Goal: Task Accomplishment & Management: Use online tool/utility

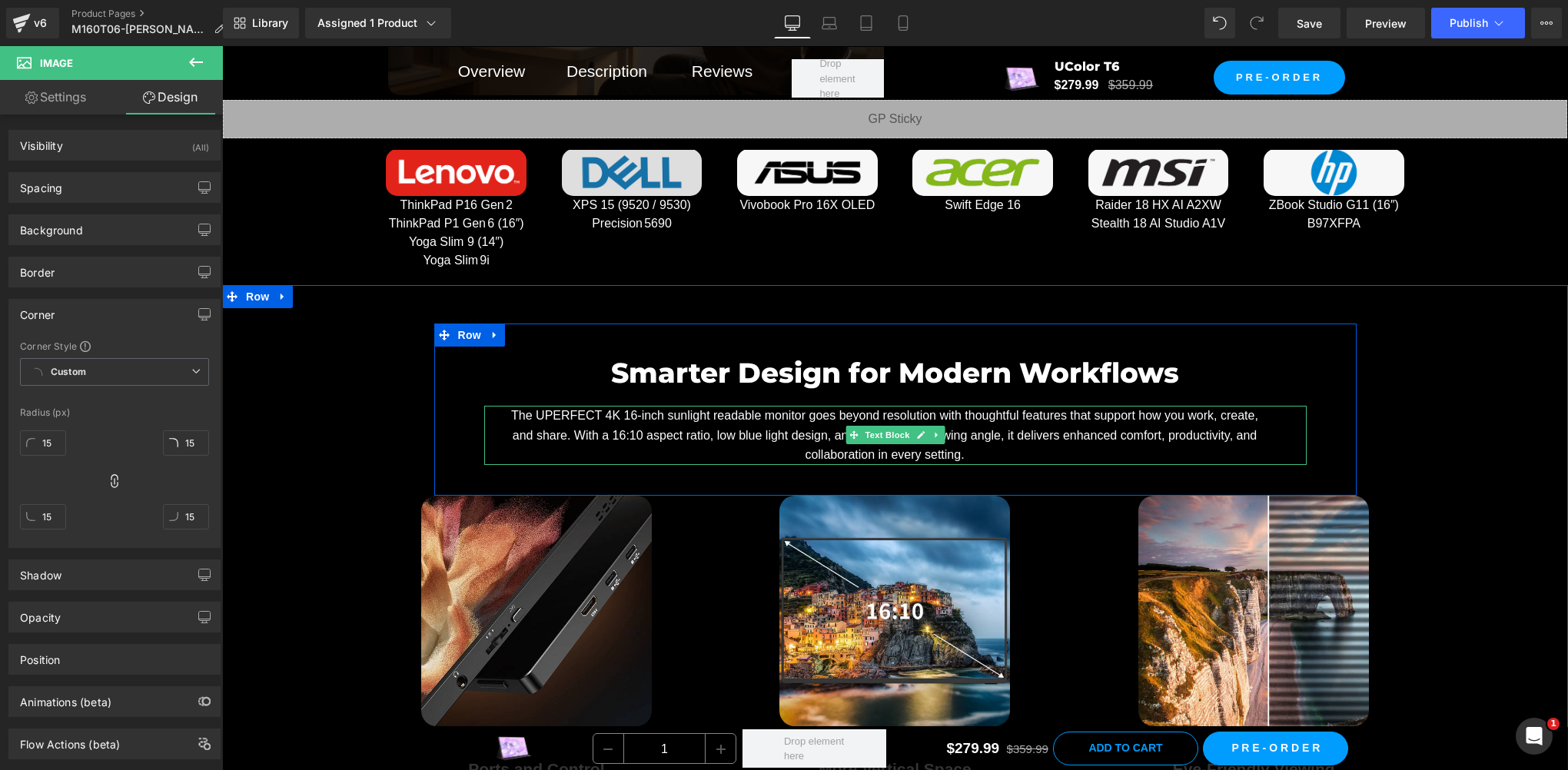
scroll to position [7695, 0]
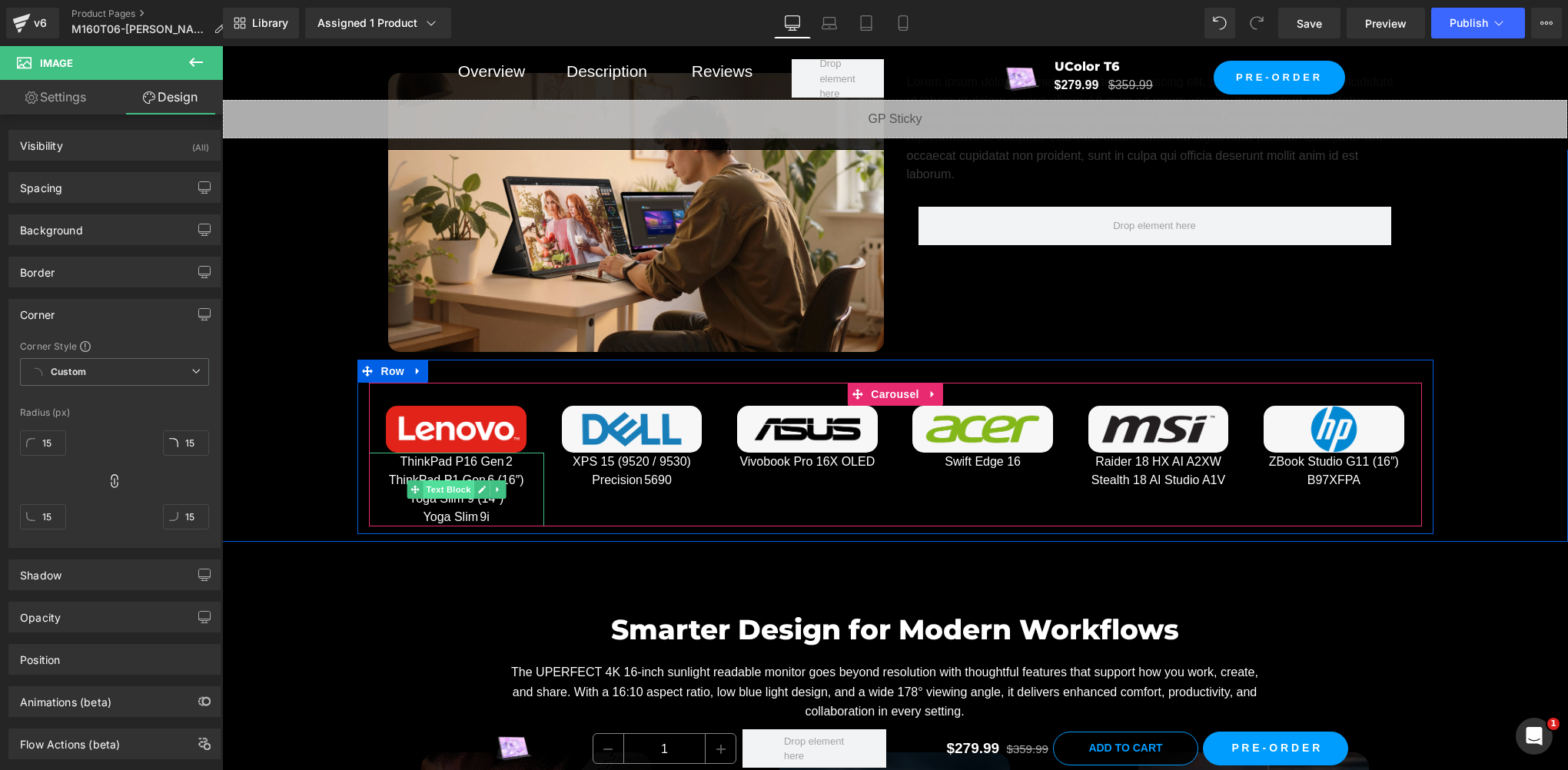
click at [440, 485] on span "Text Block" at bounding box center [448, 490] width 51 height 19
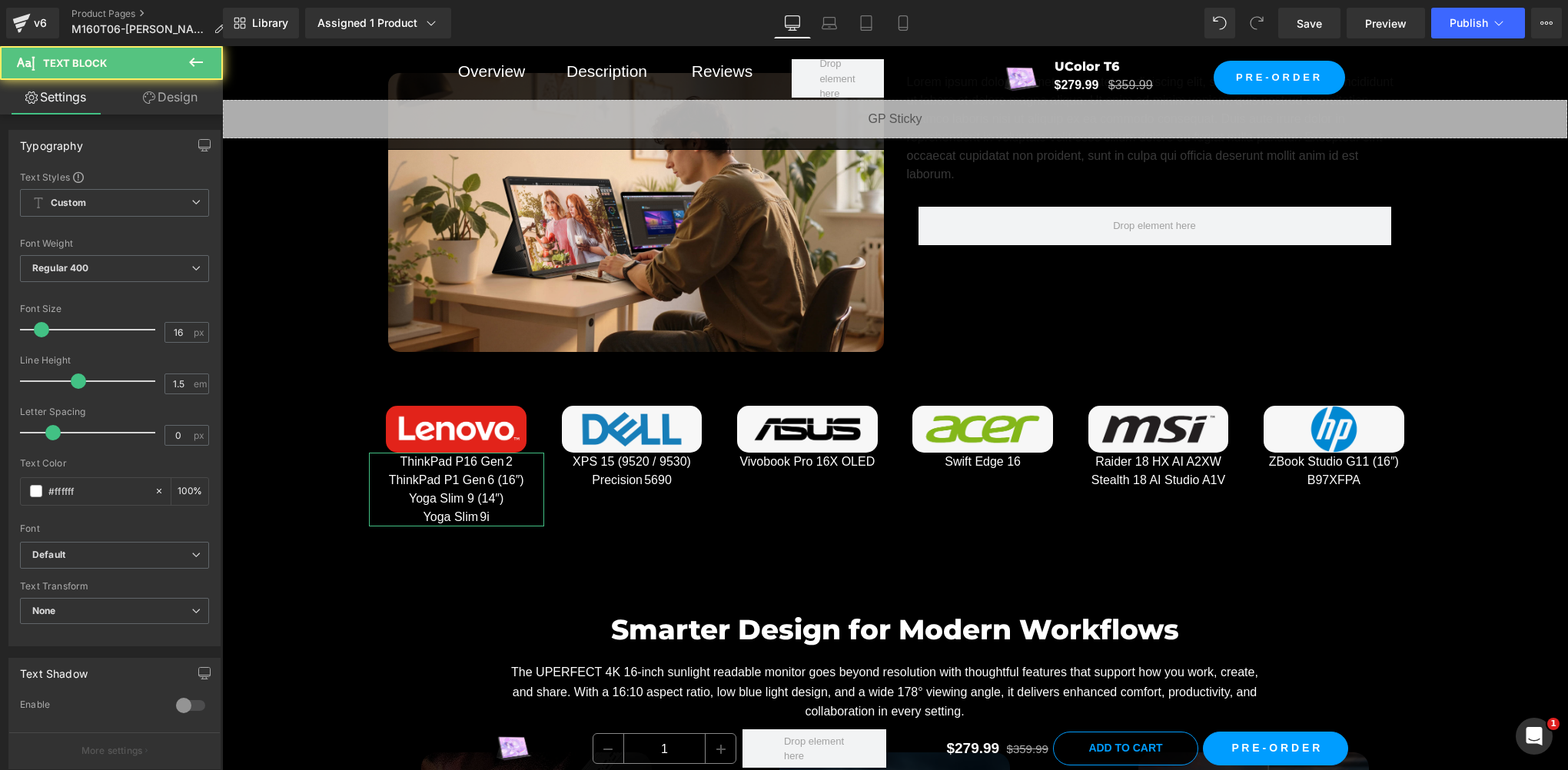
click at [171, 105] on link "Design" at bounding box center [170, 97] width 111 height 35
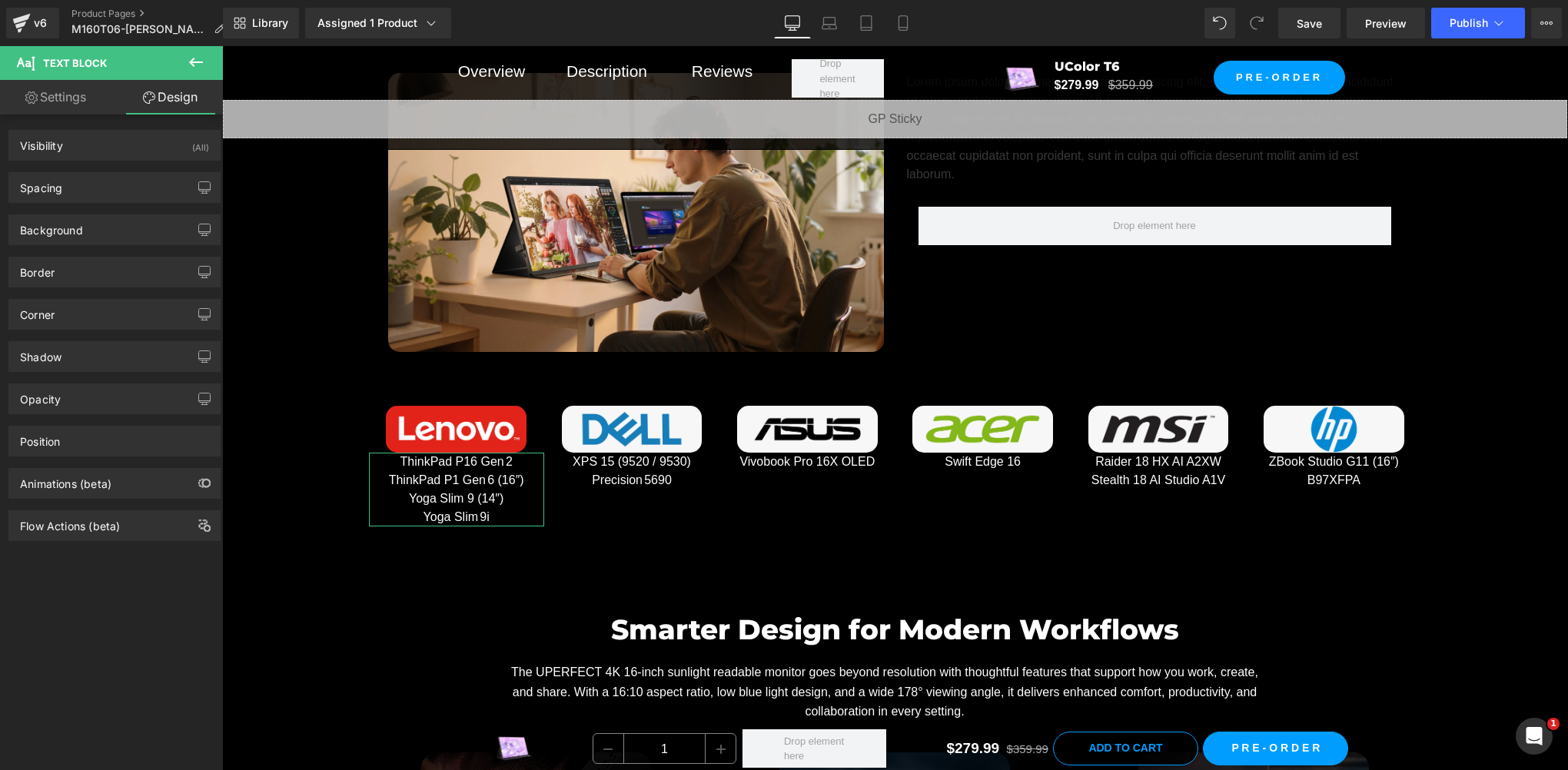
click at [77, 203] on div "Background Color & Image color transparent Color transparent 0 % Image Replace …" at bounding box center [115, 223] width 230 height 42
click at [113, 205] on div "Background Color & Image color transparent Color transparent 0 % Image Replace …" at bounding box center [115, 223] width 230 height 42
click at [110, 192] on div "Spacing" at bounding box center [114, 187] width 211 height 29
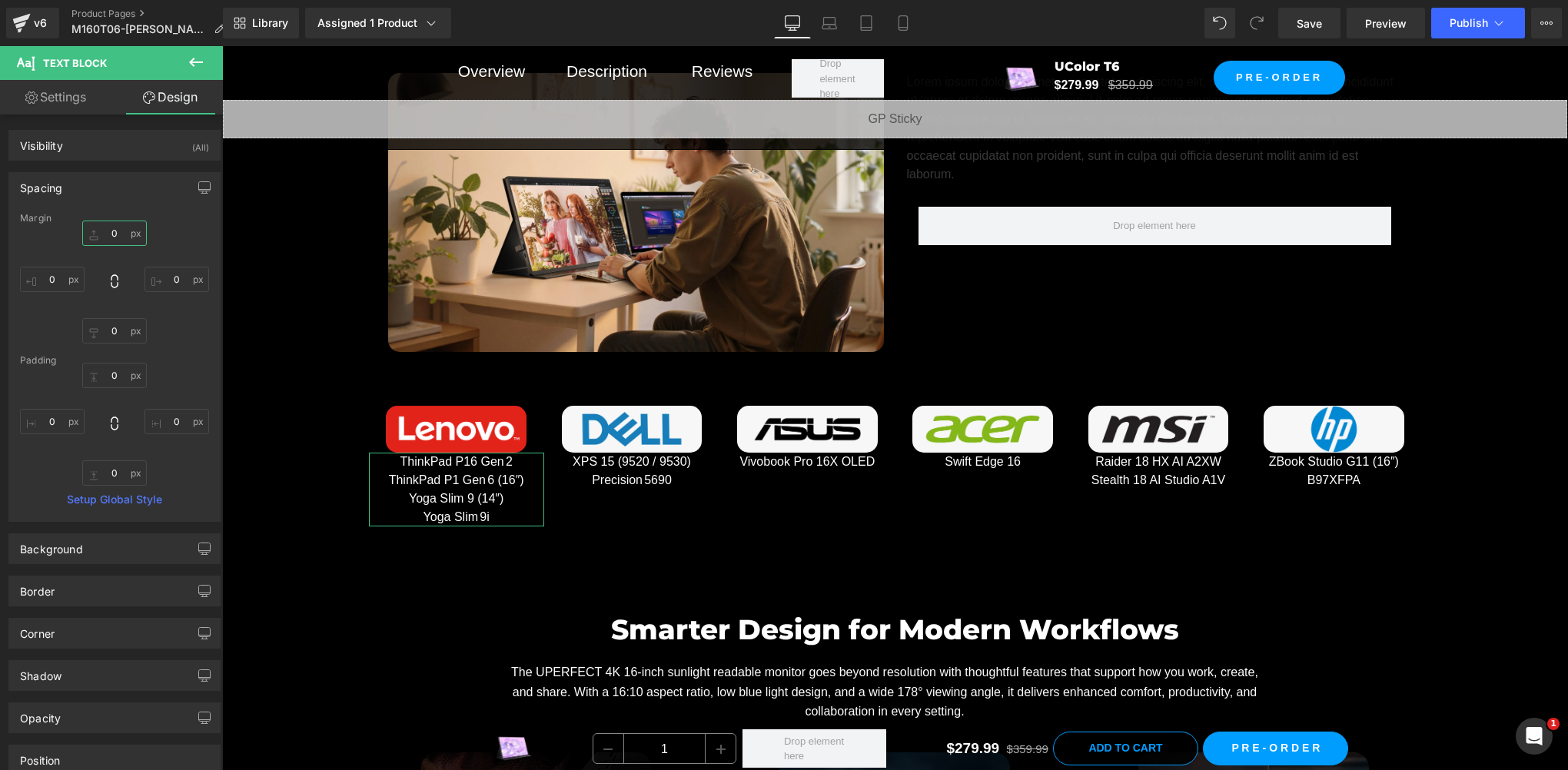
click at [118, 238] on input "0" at bounding box center [114, 233] width 65 height 25
type input "10"
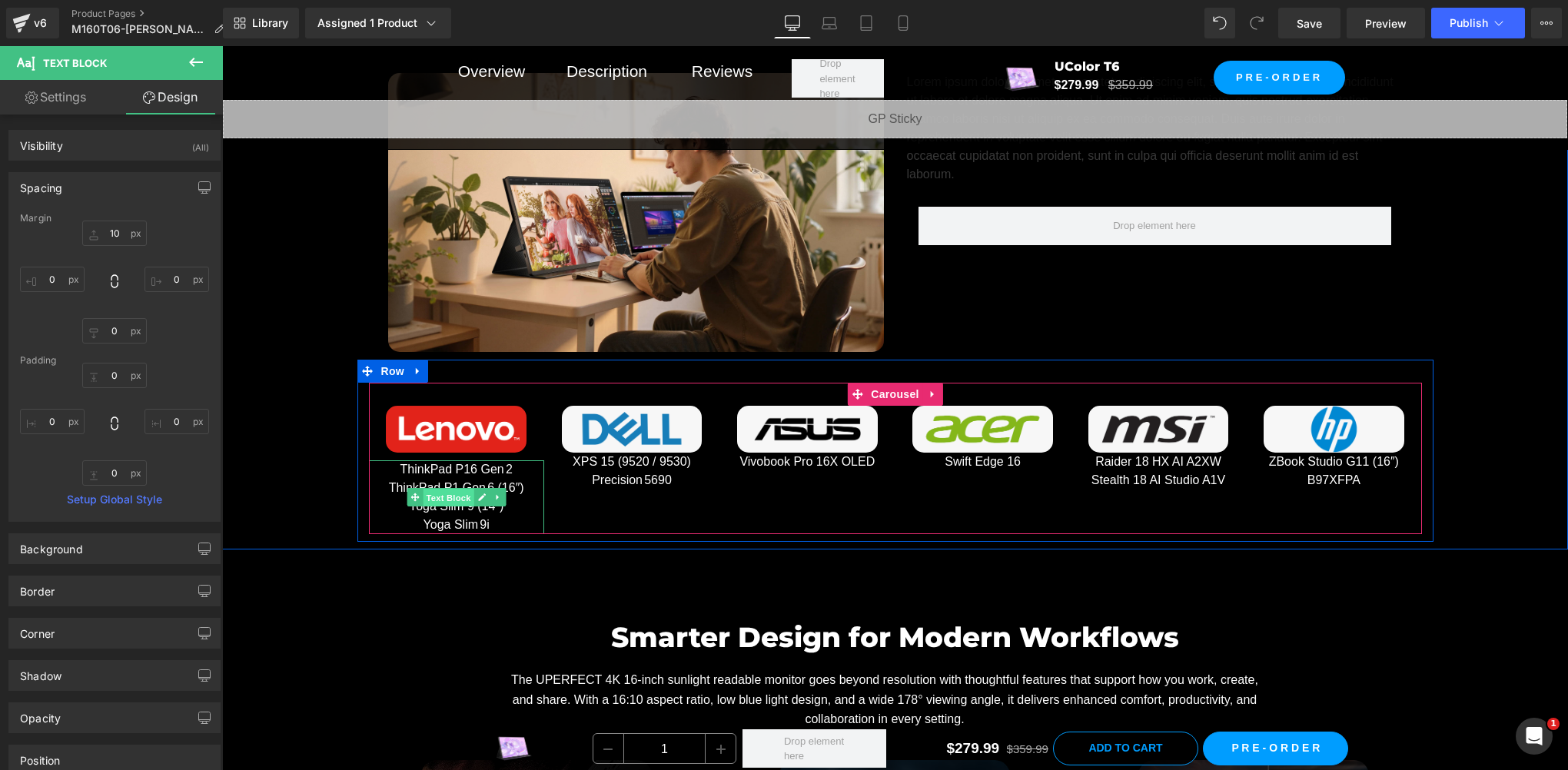
click at [442, 492] on span "Text Block" at bounding box center [448, 498] width 51 height 19
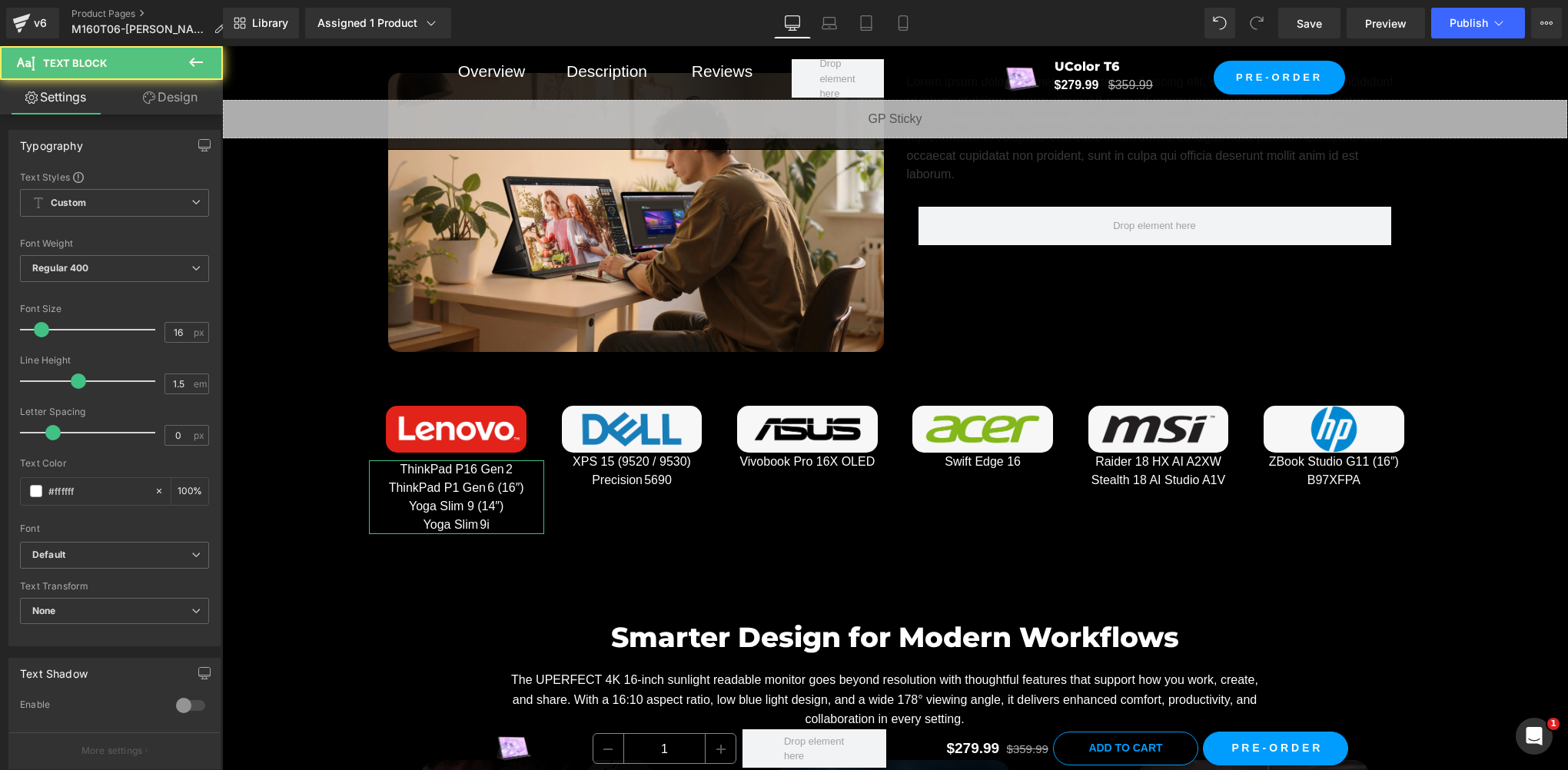
click at [169, 98] on link "Design" at bounding box center [170, 97] width 111 height 35
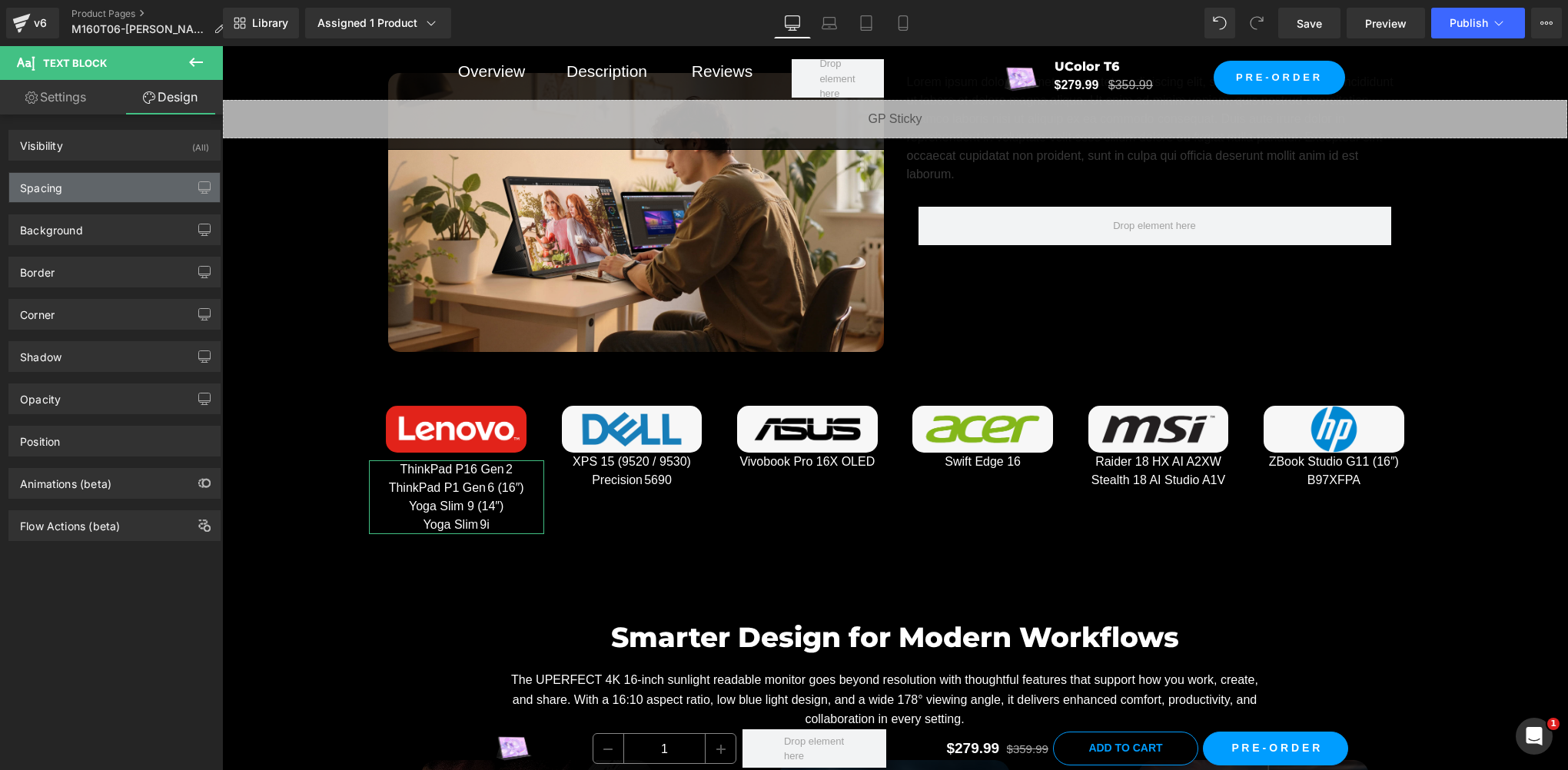
click at [85, 194] on div "Spacing" at bounding box center [114, 187] width 211 height 29
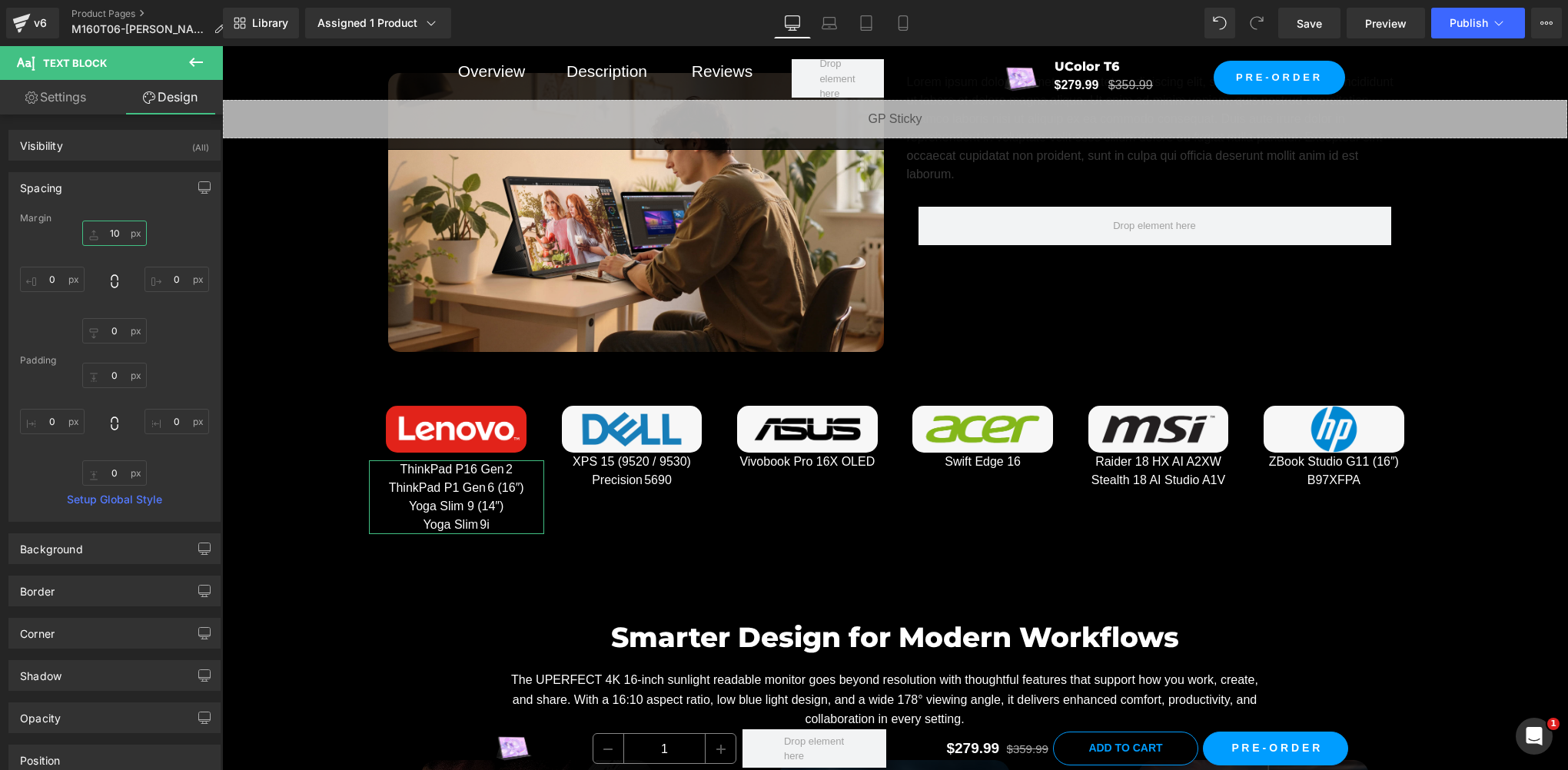
click at [126, 238] on input "10" at bounding box center [114, 233] width 65 height 25
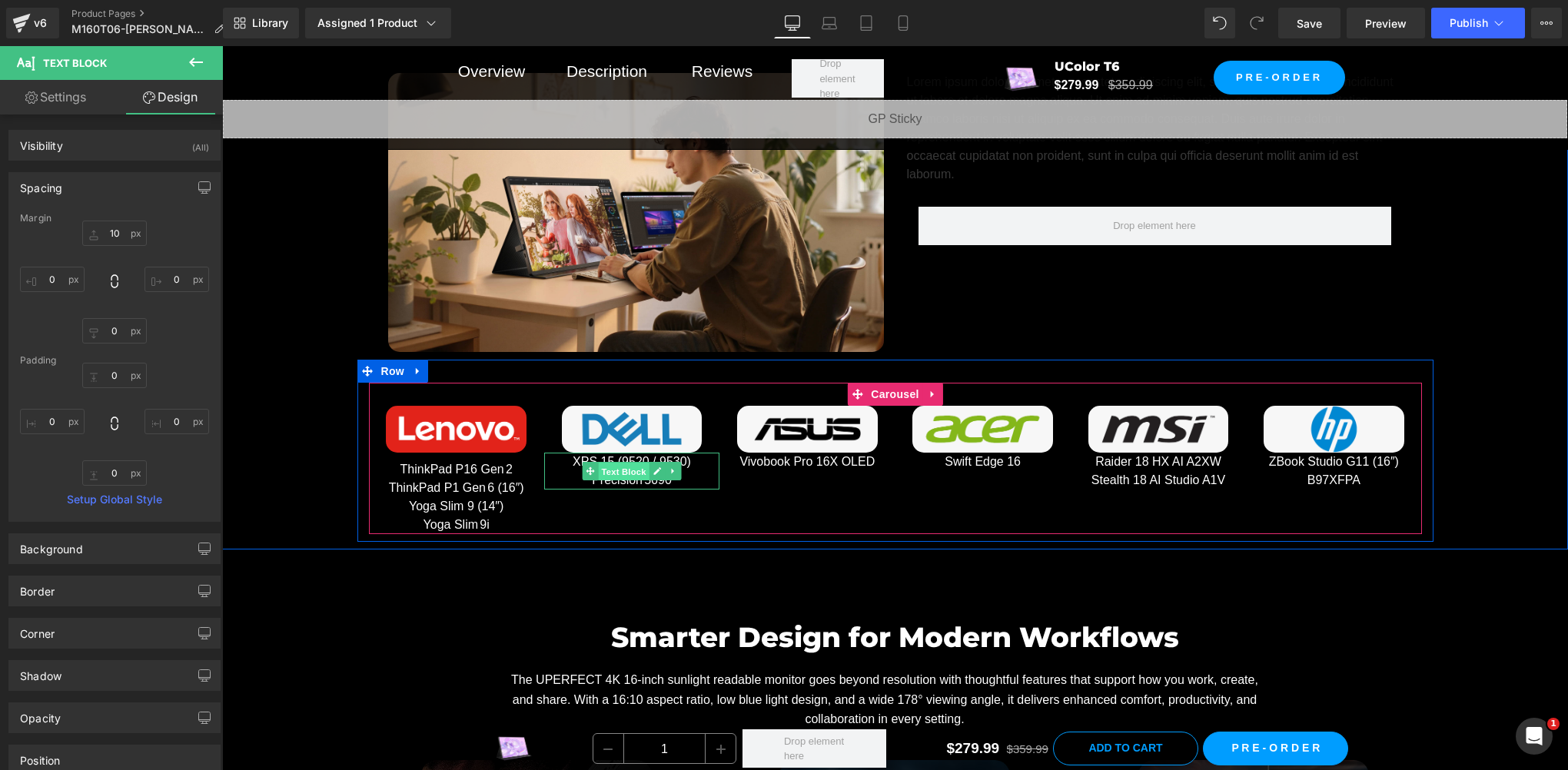
click at [628, 466] on span "Text Block" at bounding box center [623, 472] width 51 height 19
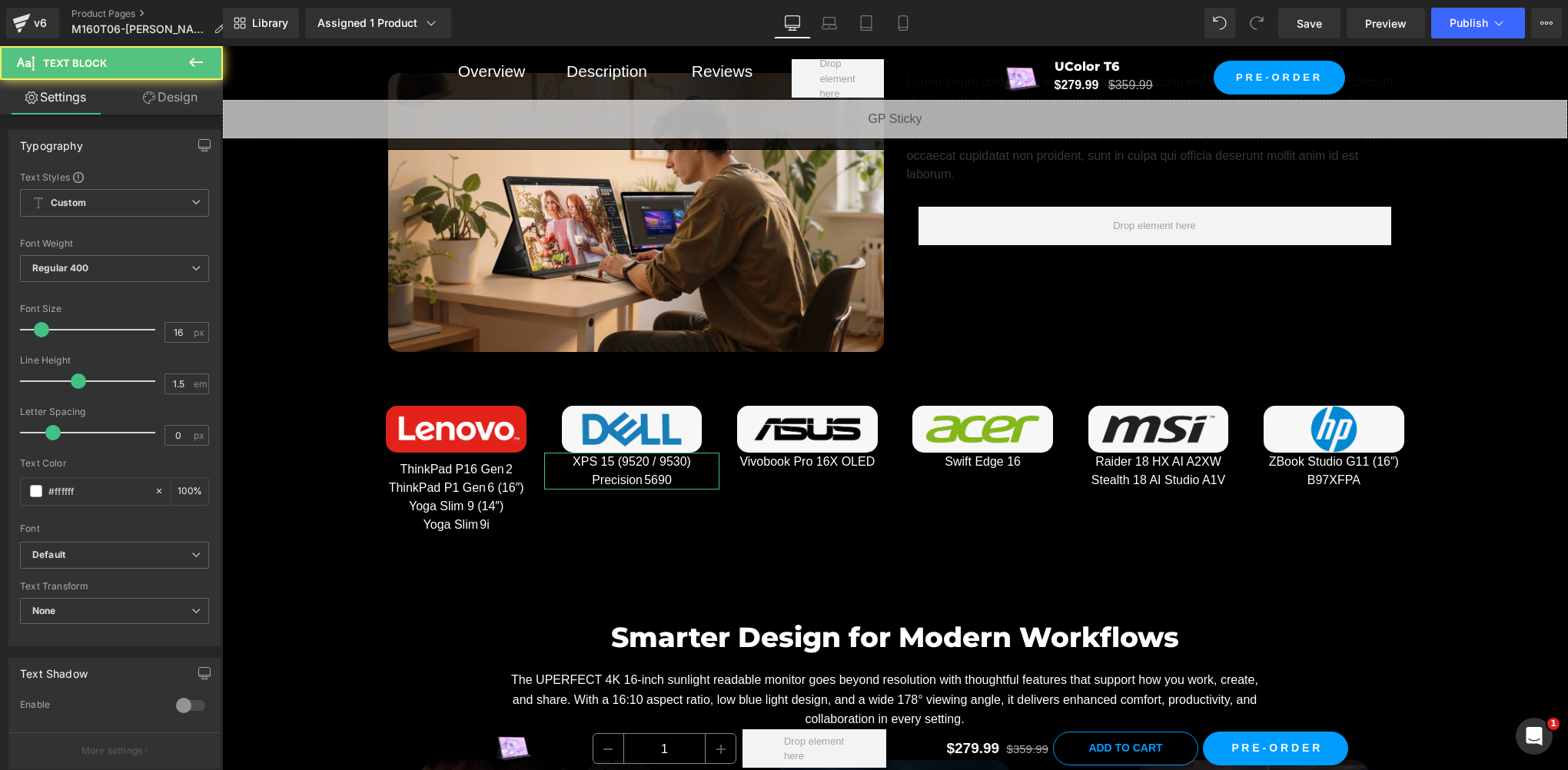
click at [173, 88] on link "Design" at bounding box center [170, 97] width 111 height 35
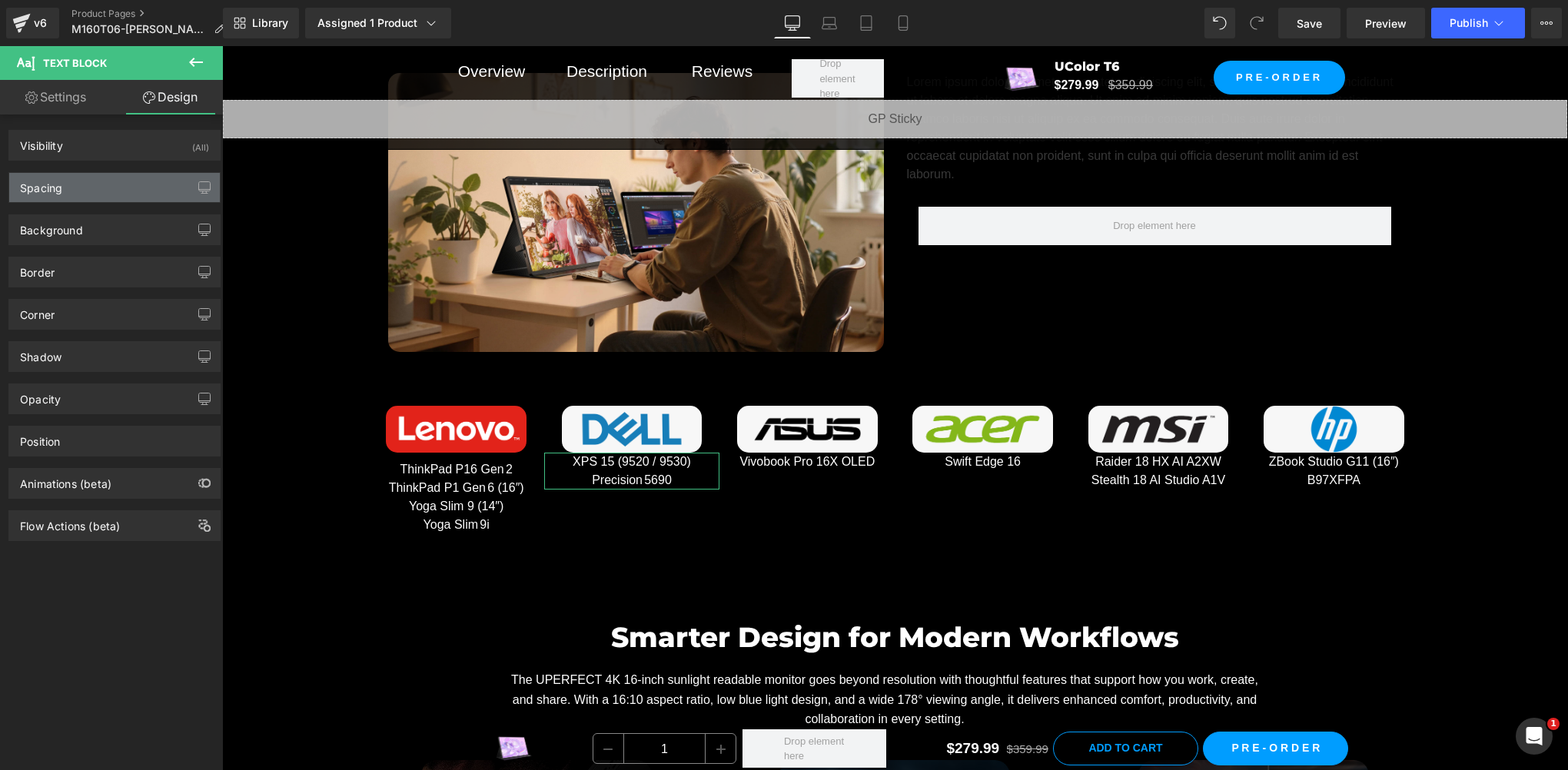
click at [97, 182] on div "Spacing" at bounding box center [114, 187] width 211 height 29
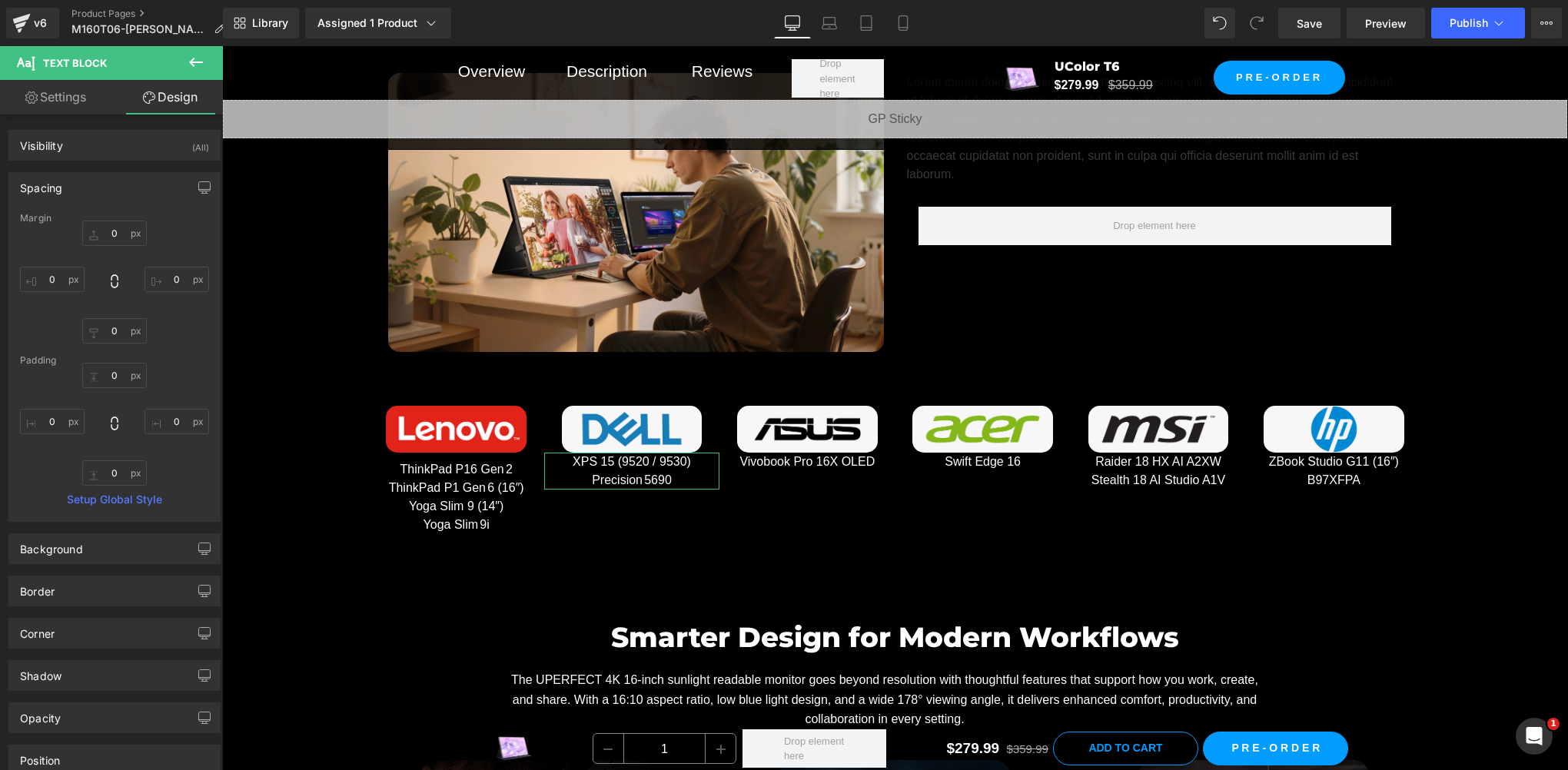
type input "0"
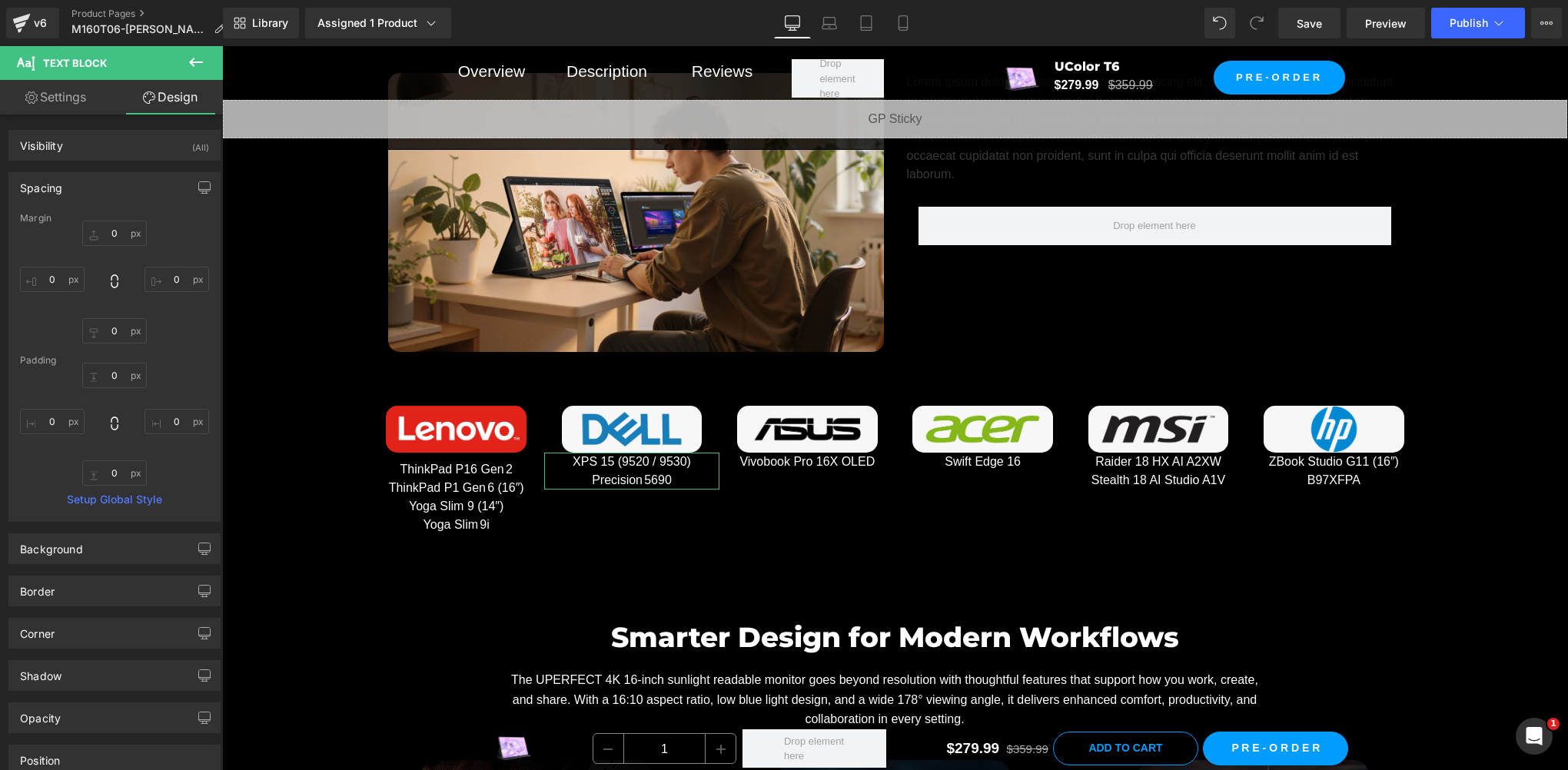
type input "0"
click at [120, 239] on input "0" at bounding box center [114, 233] width 65 height 25
paste input "1"
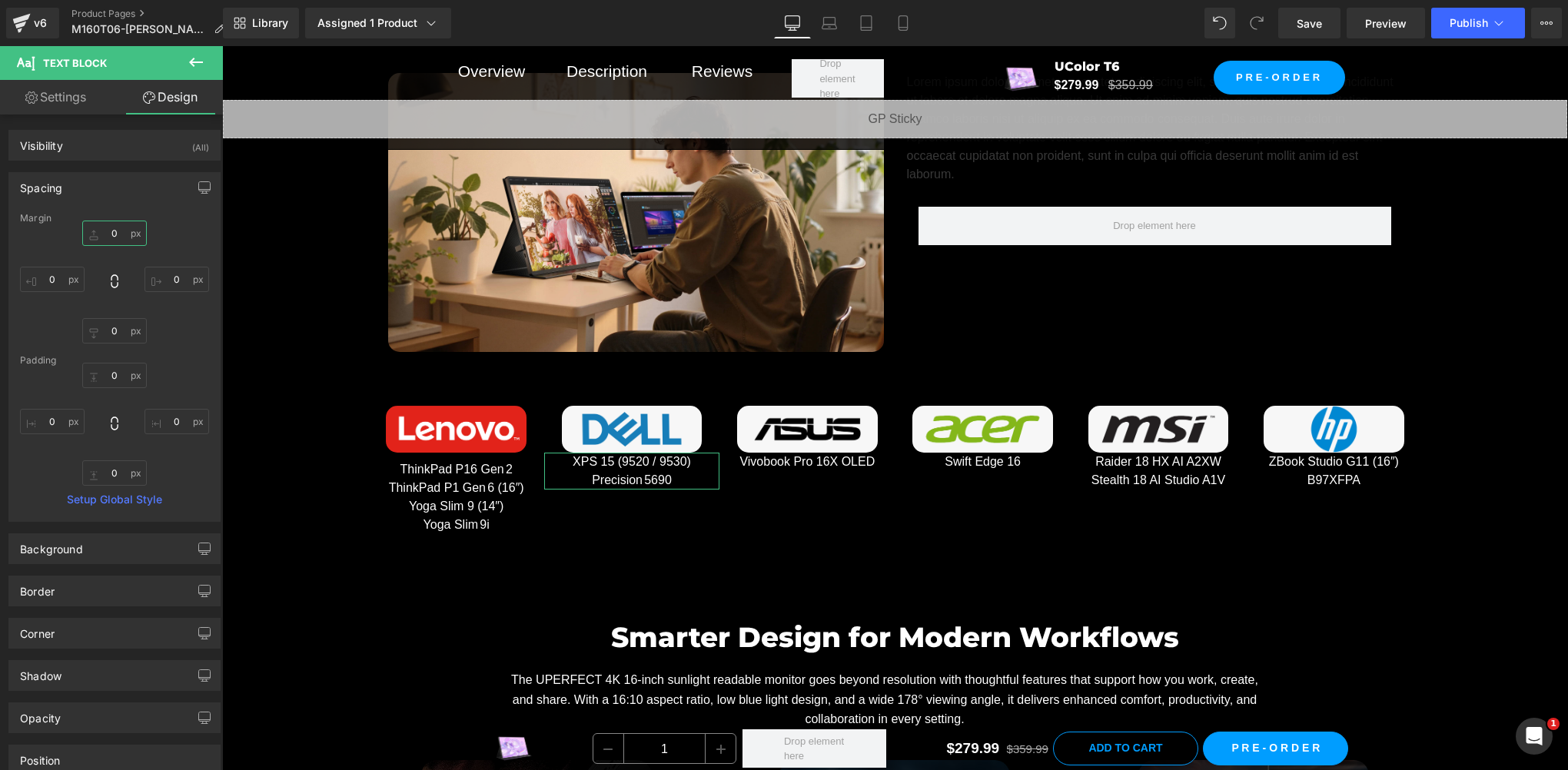
type input "10"
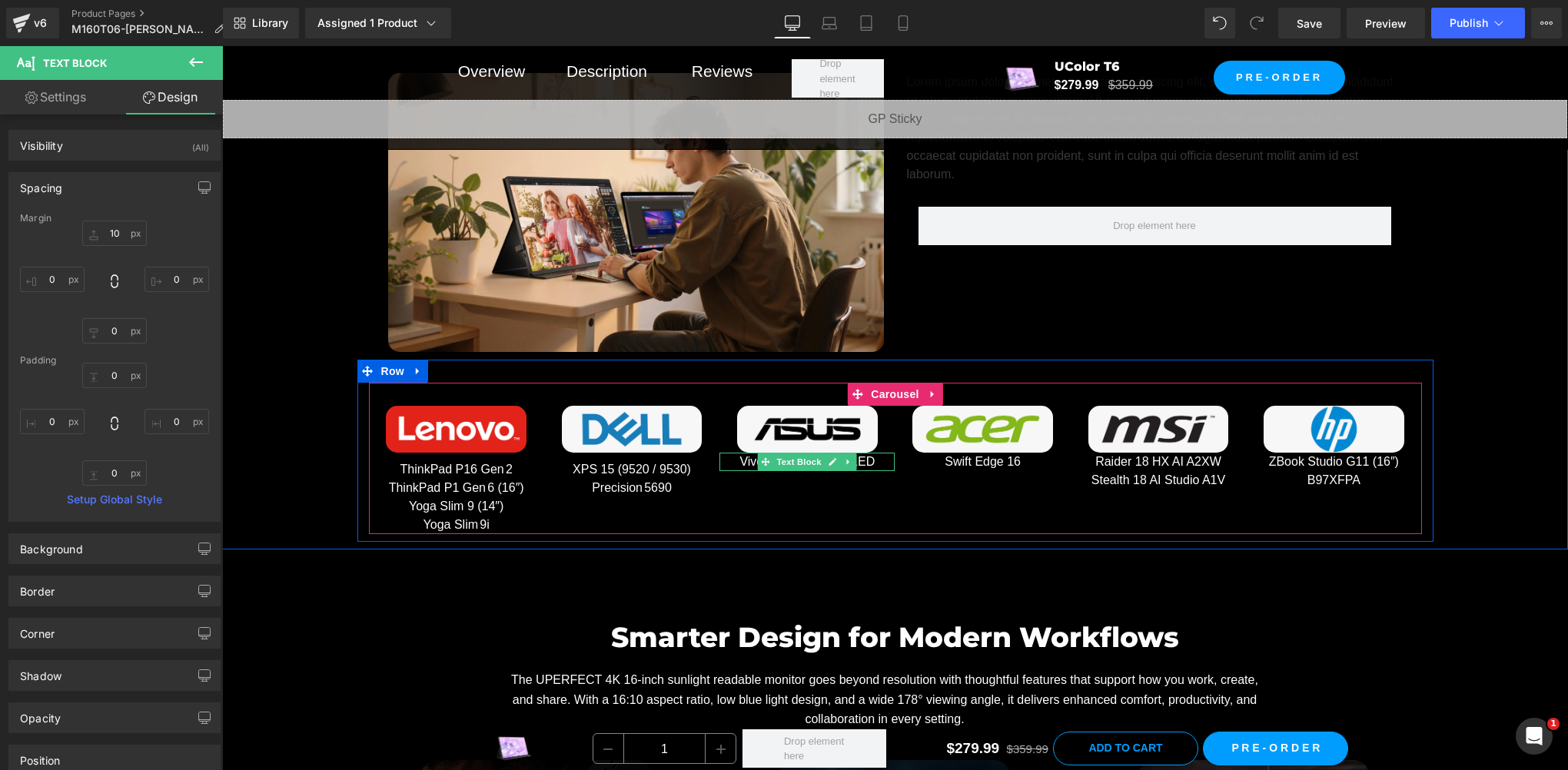
click at [798, 462] on span "Text Block" at bounding box center [799, 462] width 51 height 19
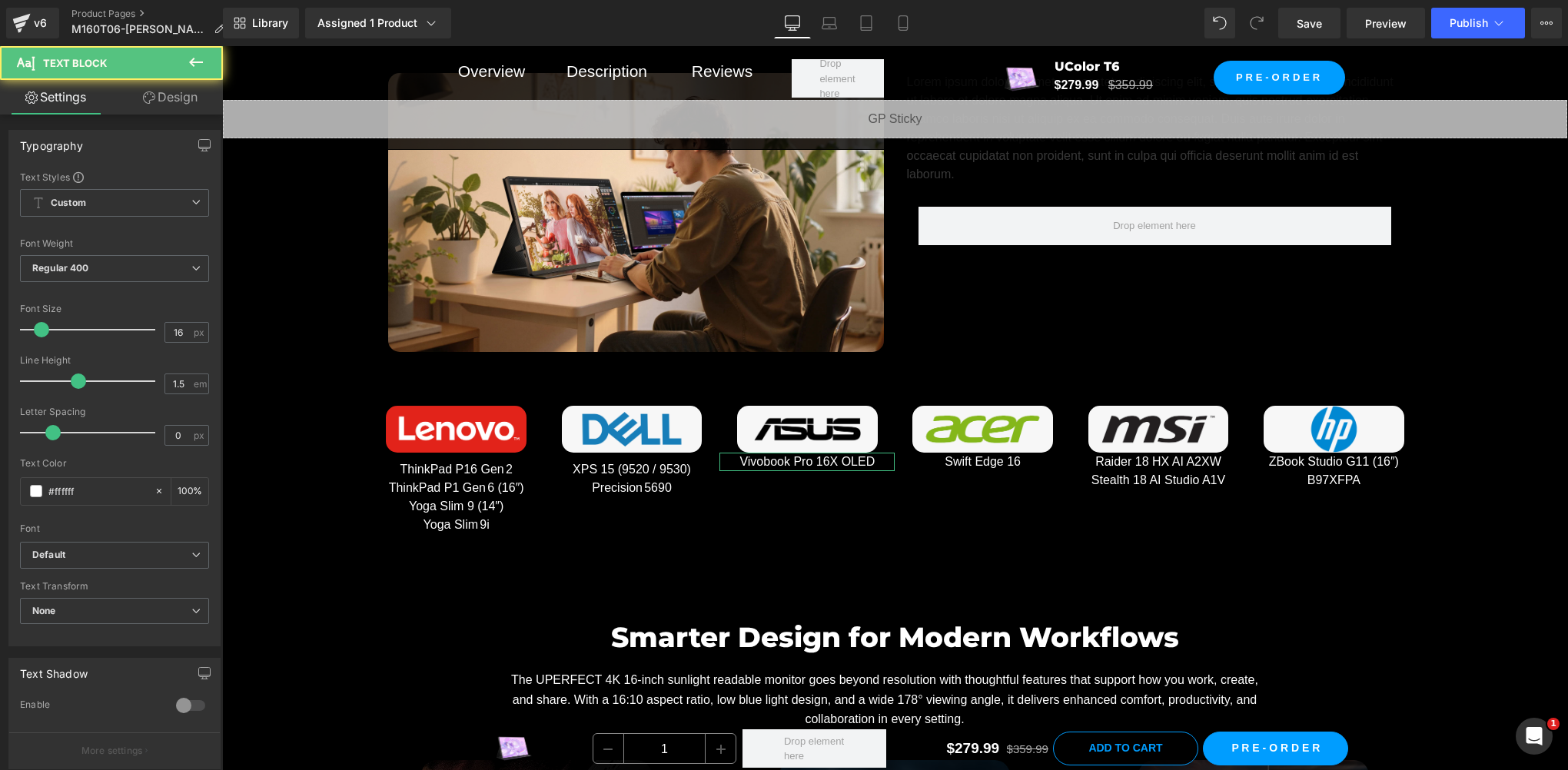
drag, startPoint x: 183, startPoint y: 109, endPoint x: 88, endPoint y: 155, distance: 105.6
click at [183, 109] on link "Design" at bounding box center [170, 97] width 111 height 35
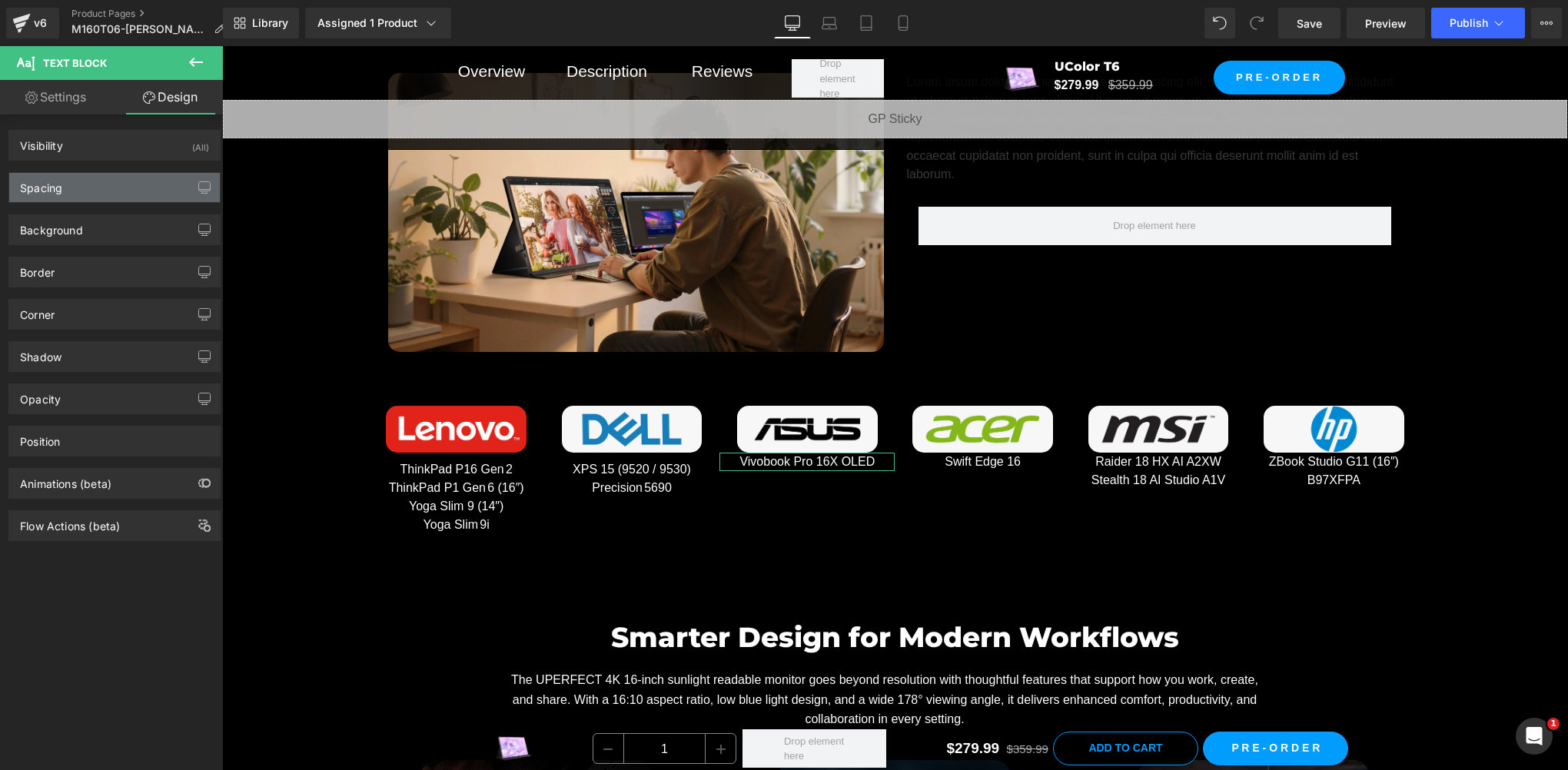
click at [70, 186] on div "Spacing" at bounding box center [114, 187] width 211 height 29
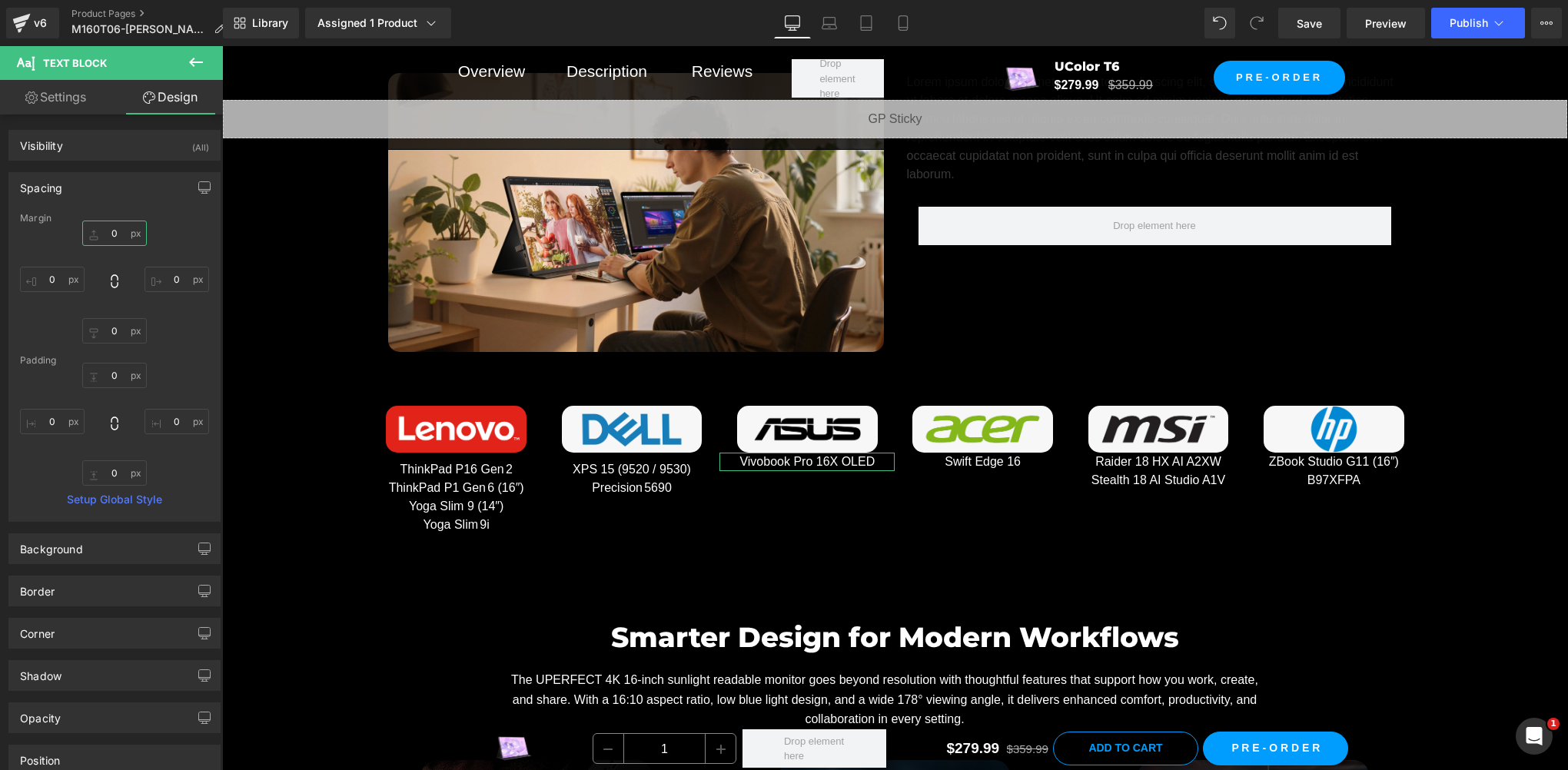
click at [126, 241] on input "0" at bounding box center [114, 233] width 65 height 25
paste input "1"
type input "10"
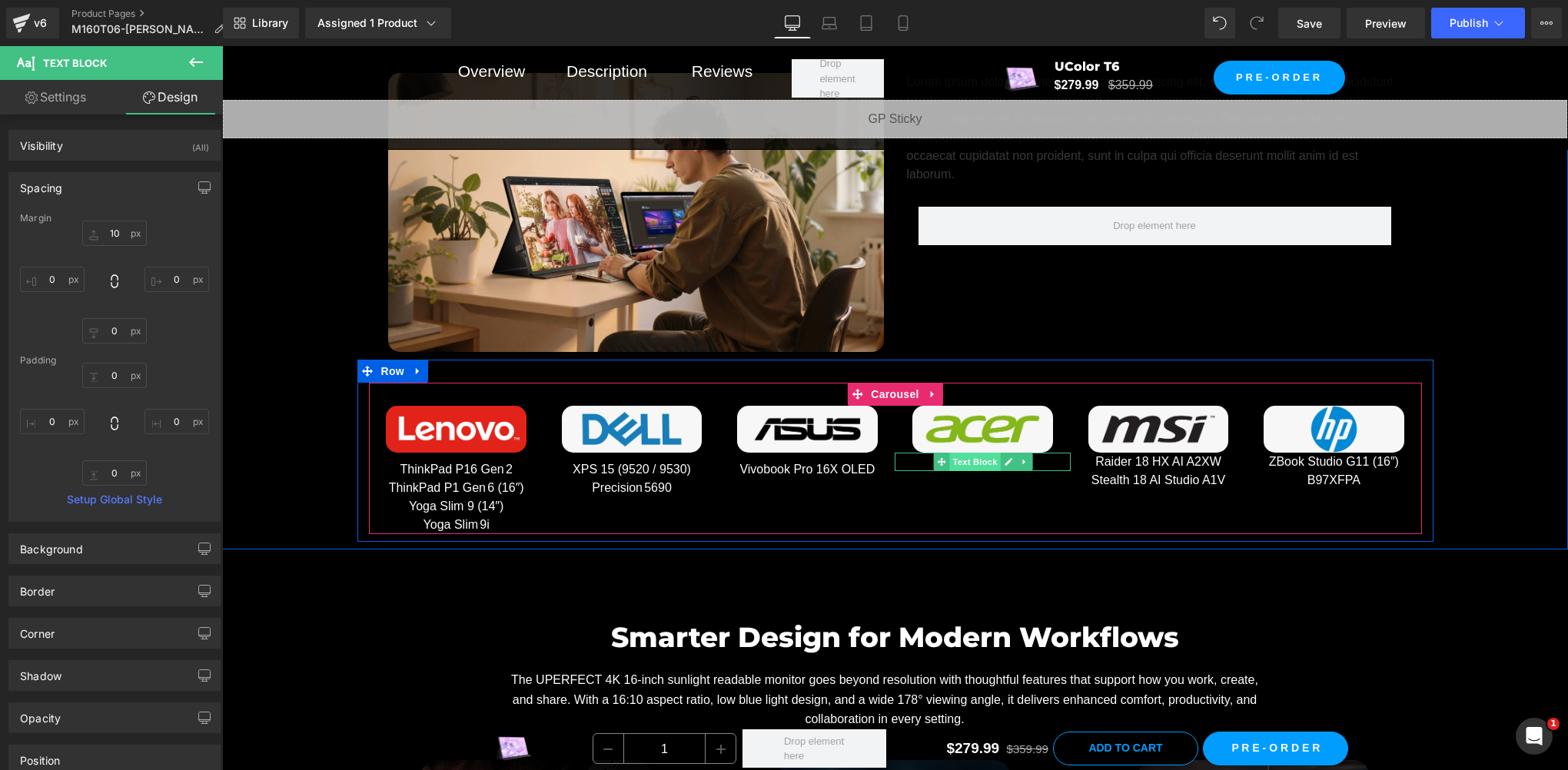
click at [977, 459] on span "Text Block" at bounding box center [974, 462] width 51 height 19
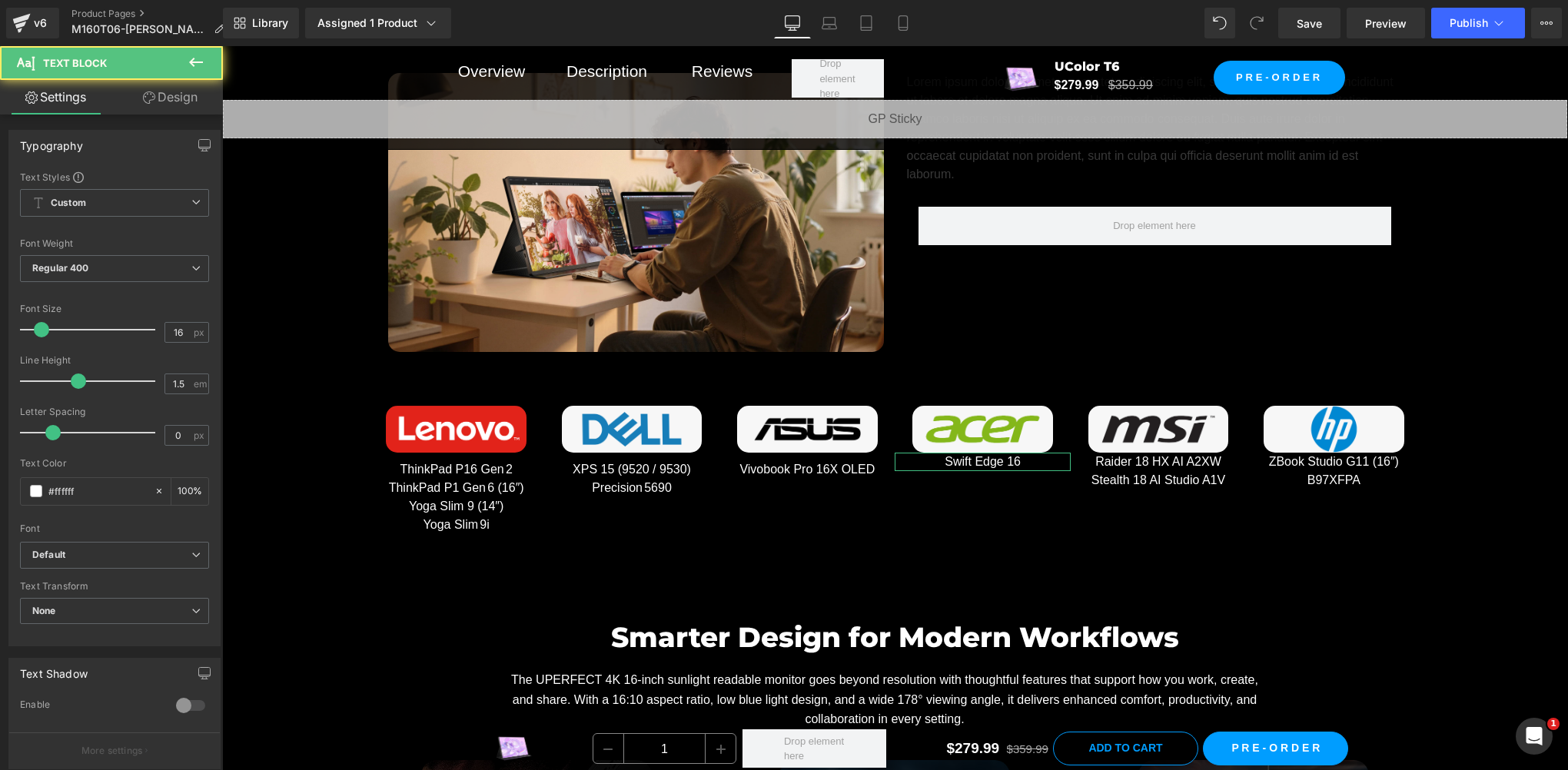
click at [162, 93] on link "Design" at bounding box center [170, 97] width 111 height 35
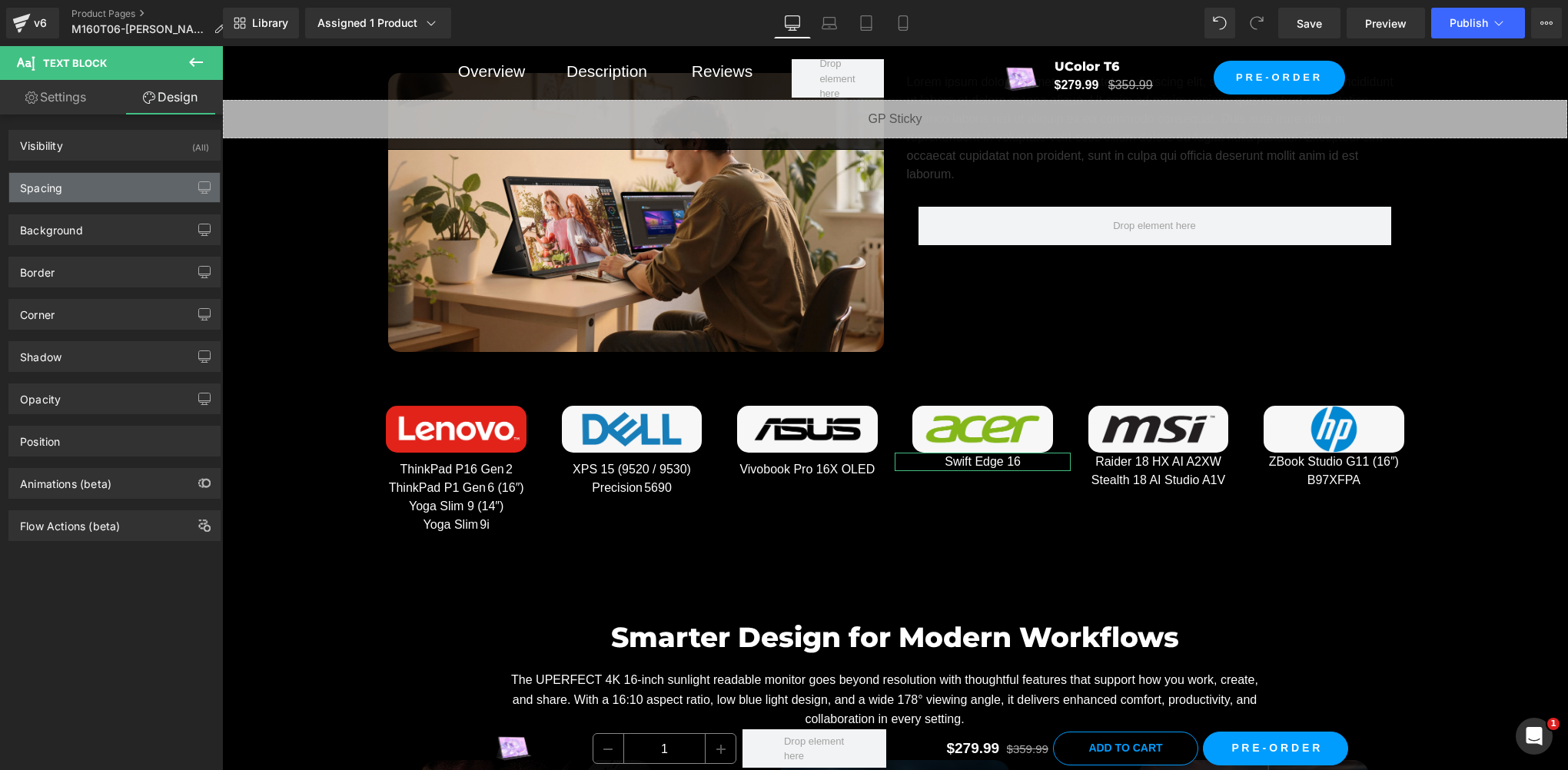
click at [77, 183] on div "Spacing" at bounding box center [114, 187] width 211 height 29
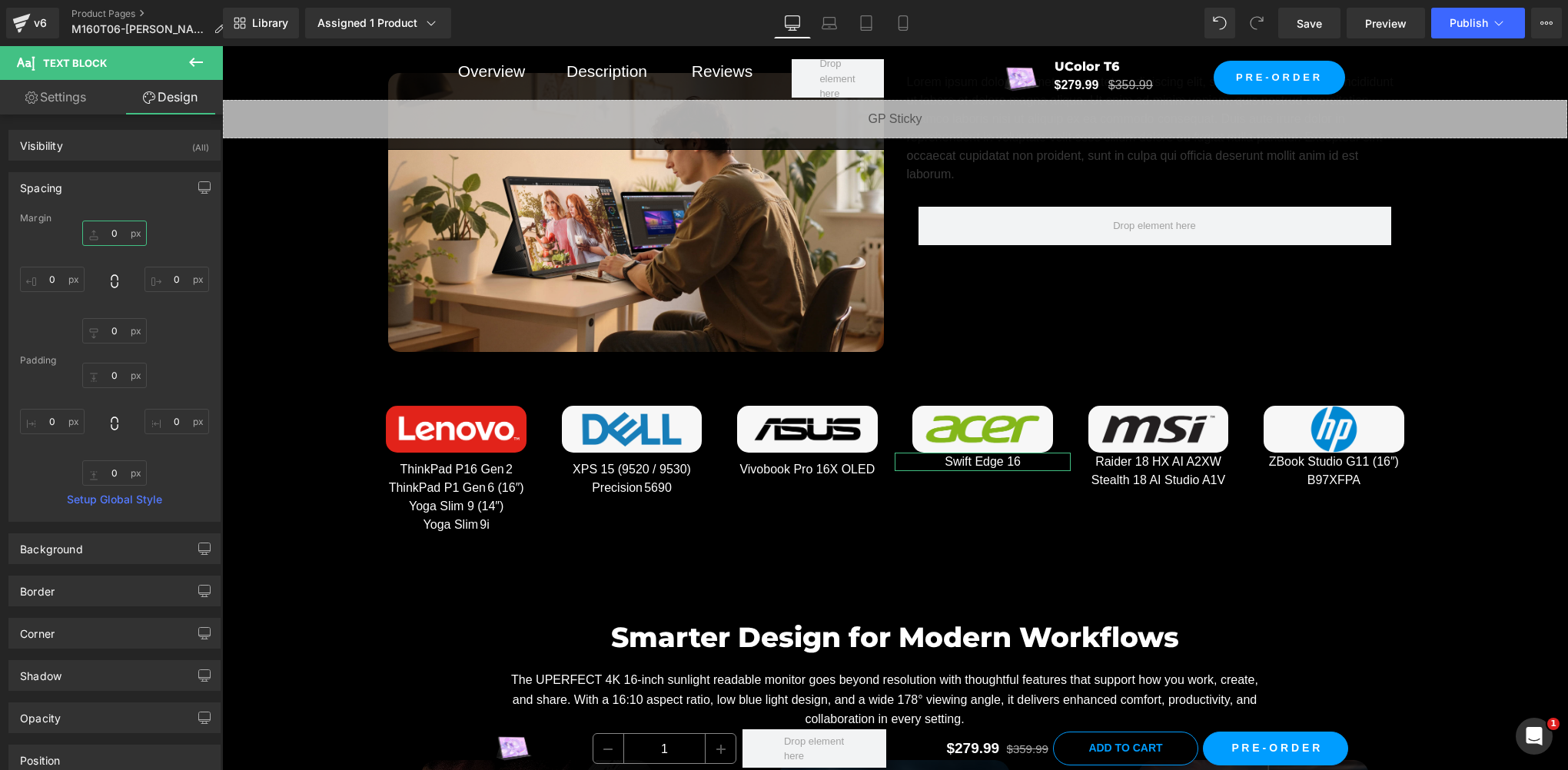
click at [114, 232] on input "0" at bounding box center [114, 233] width 65 height 25
paste input "1"
type input "10"
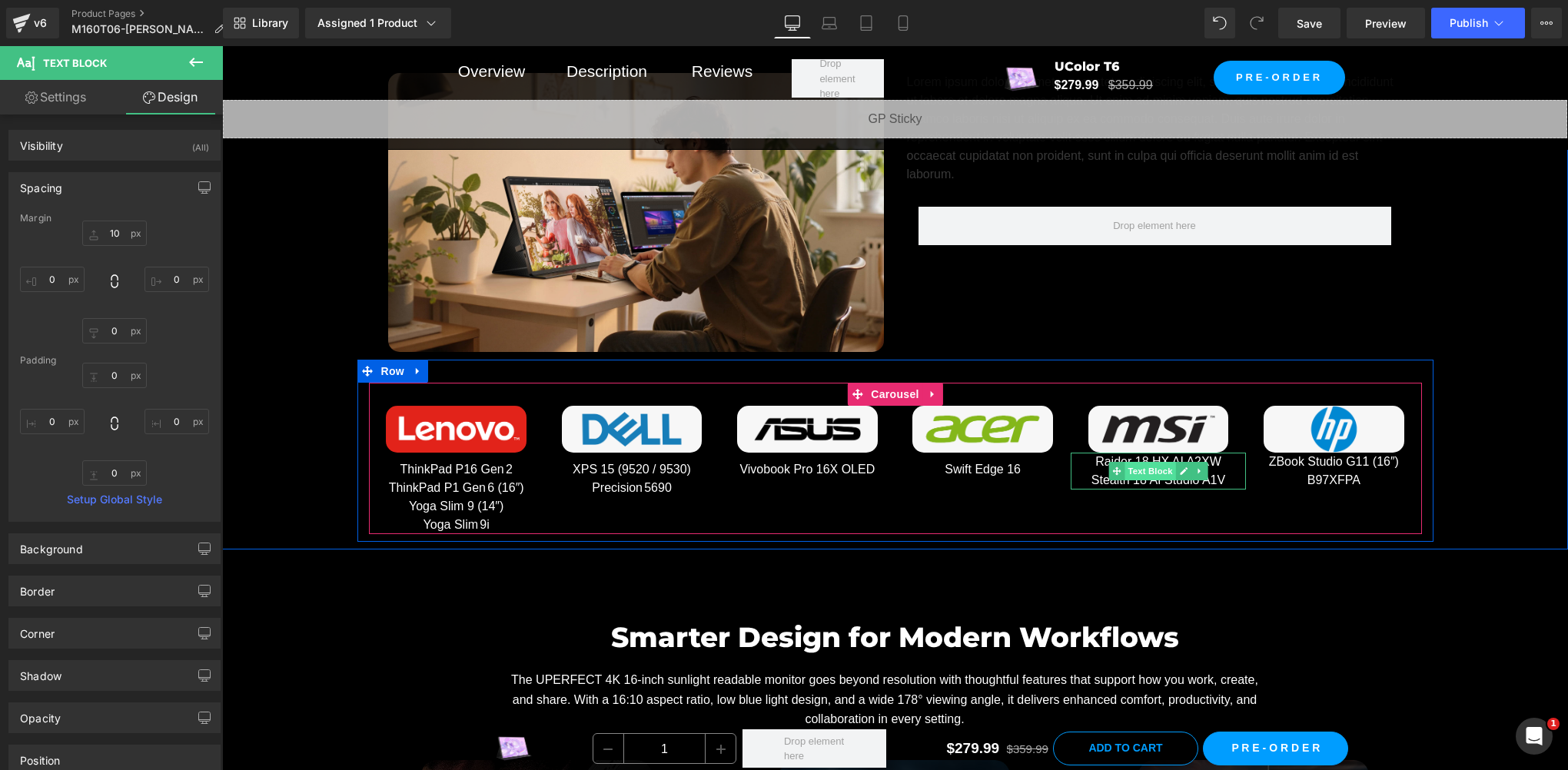
click at [1157, 464] on span "Text Block" at bounding box center [1150, 471] width 51 height 19
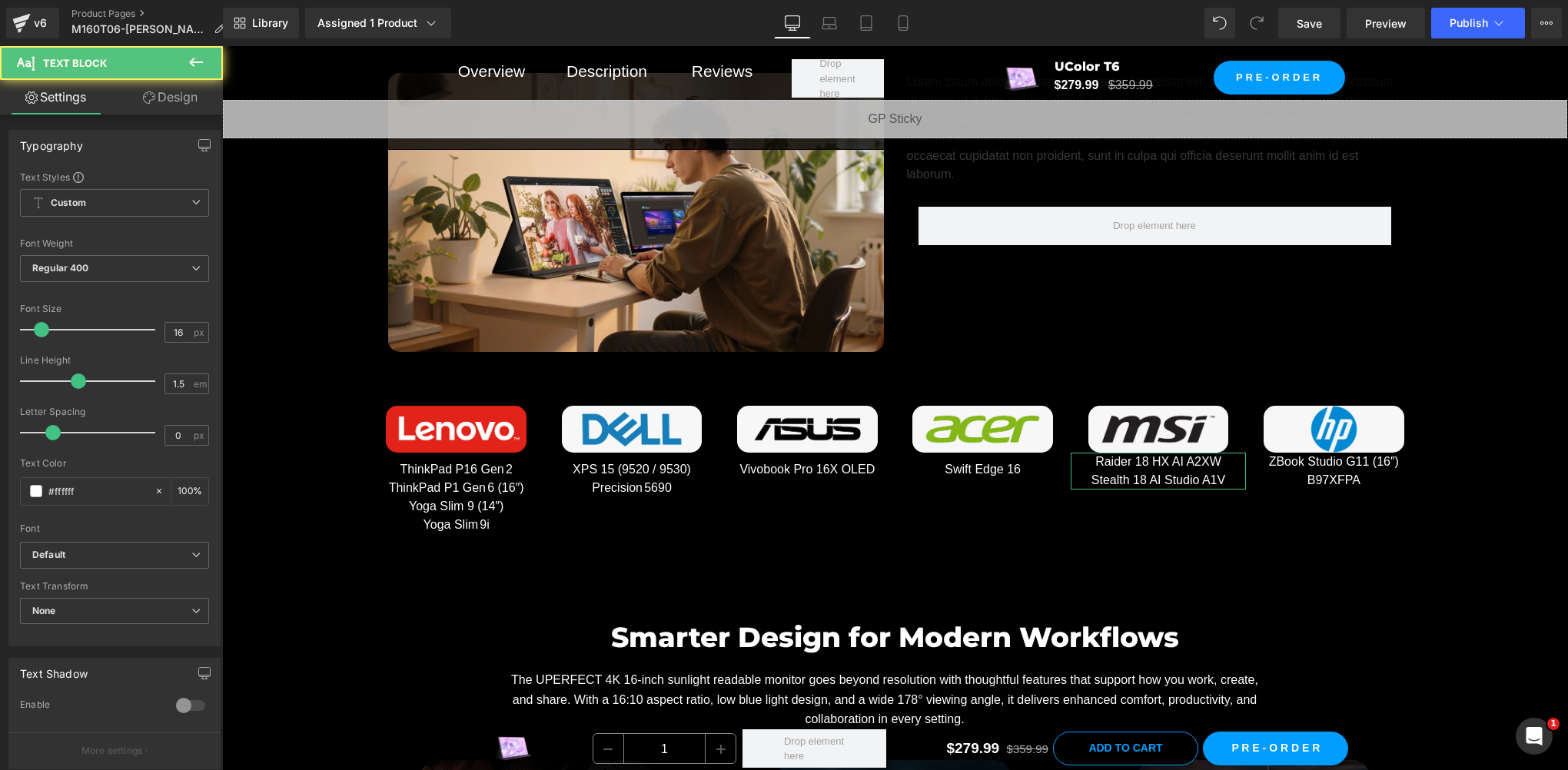
click at [181, 106] on link "Design" at bounding box center [170, 97] width 111 height 35
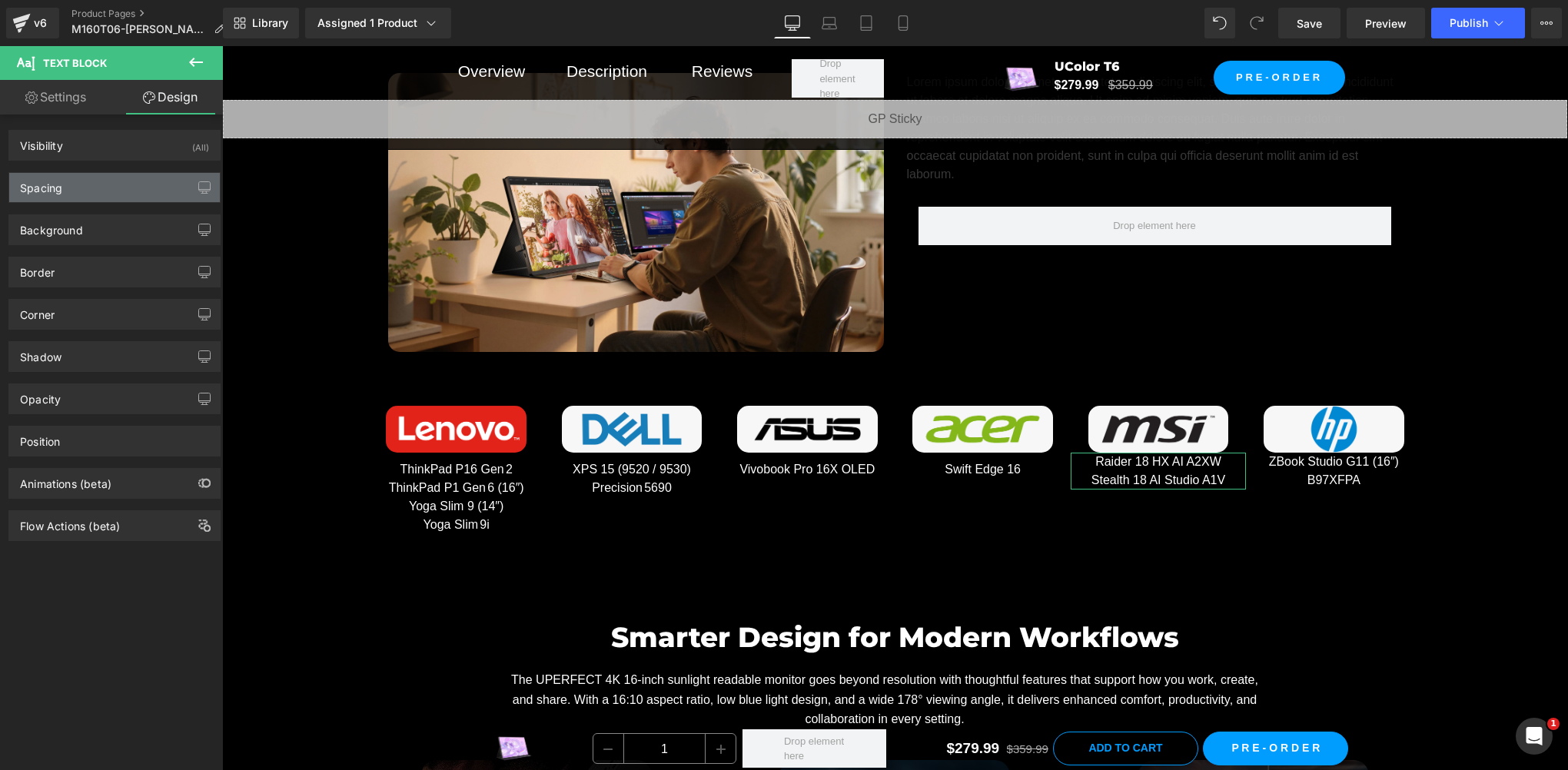
click at [95, 191] on div "Spacing" at bounding box center [114, 187] width 211 height 29
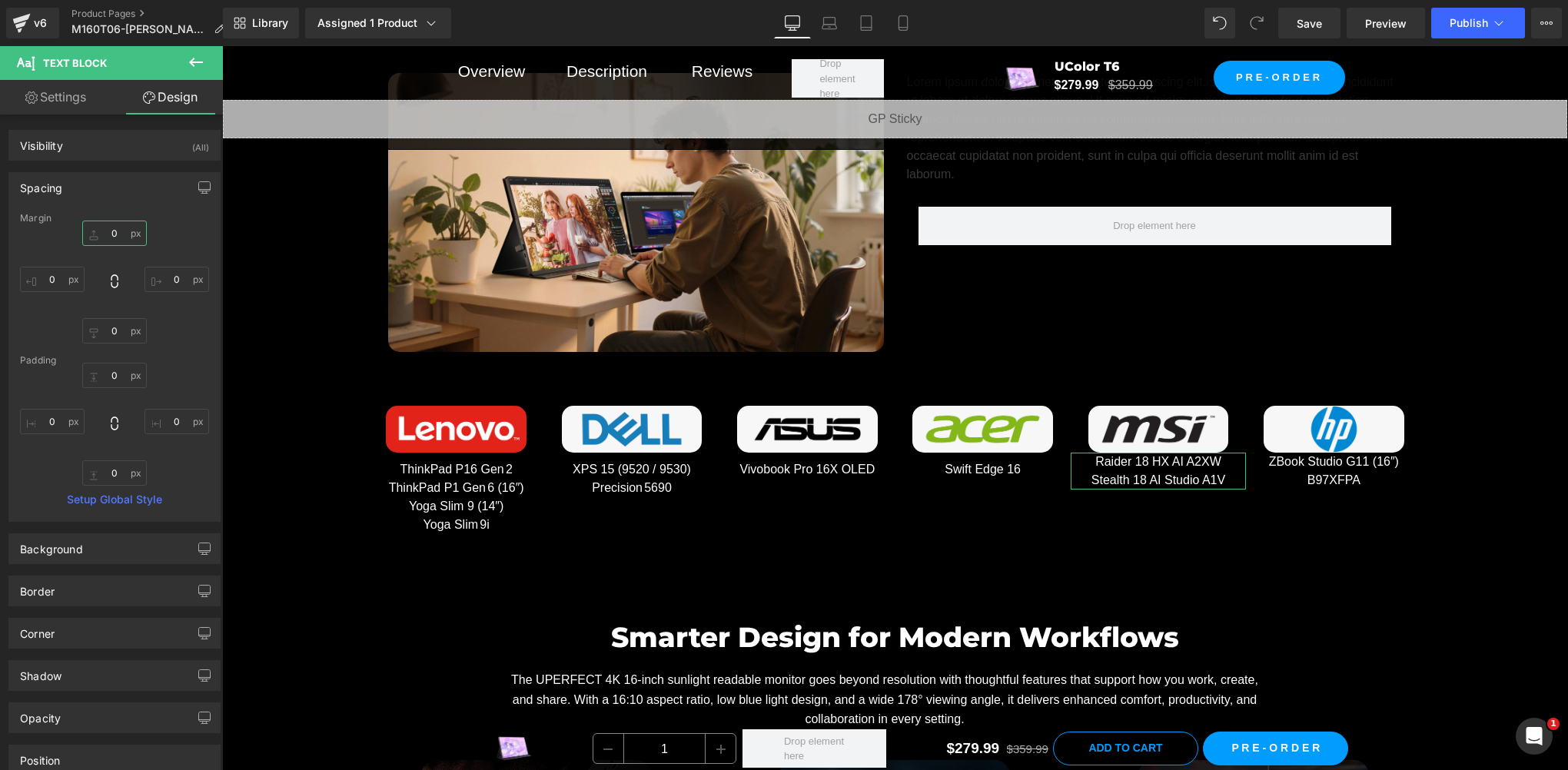
click at [119, 238] on input "0" at bounding box center [114, 233] width 65 height 25
paste input "1"
type input "10"
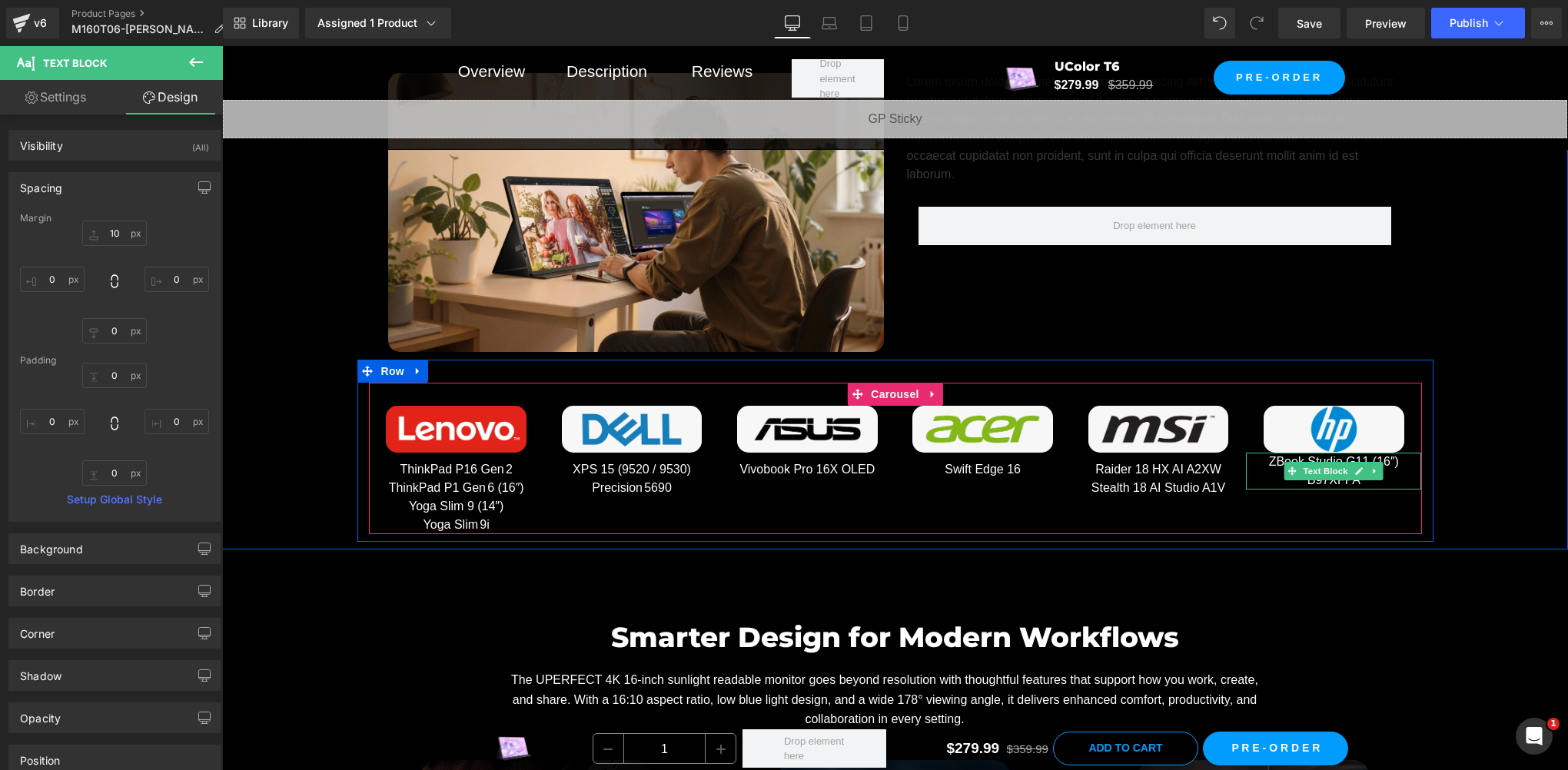
click at [1328, 465] on span "Text Block" at bounding box center [1326, 471] width 51 height 19
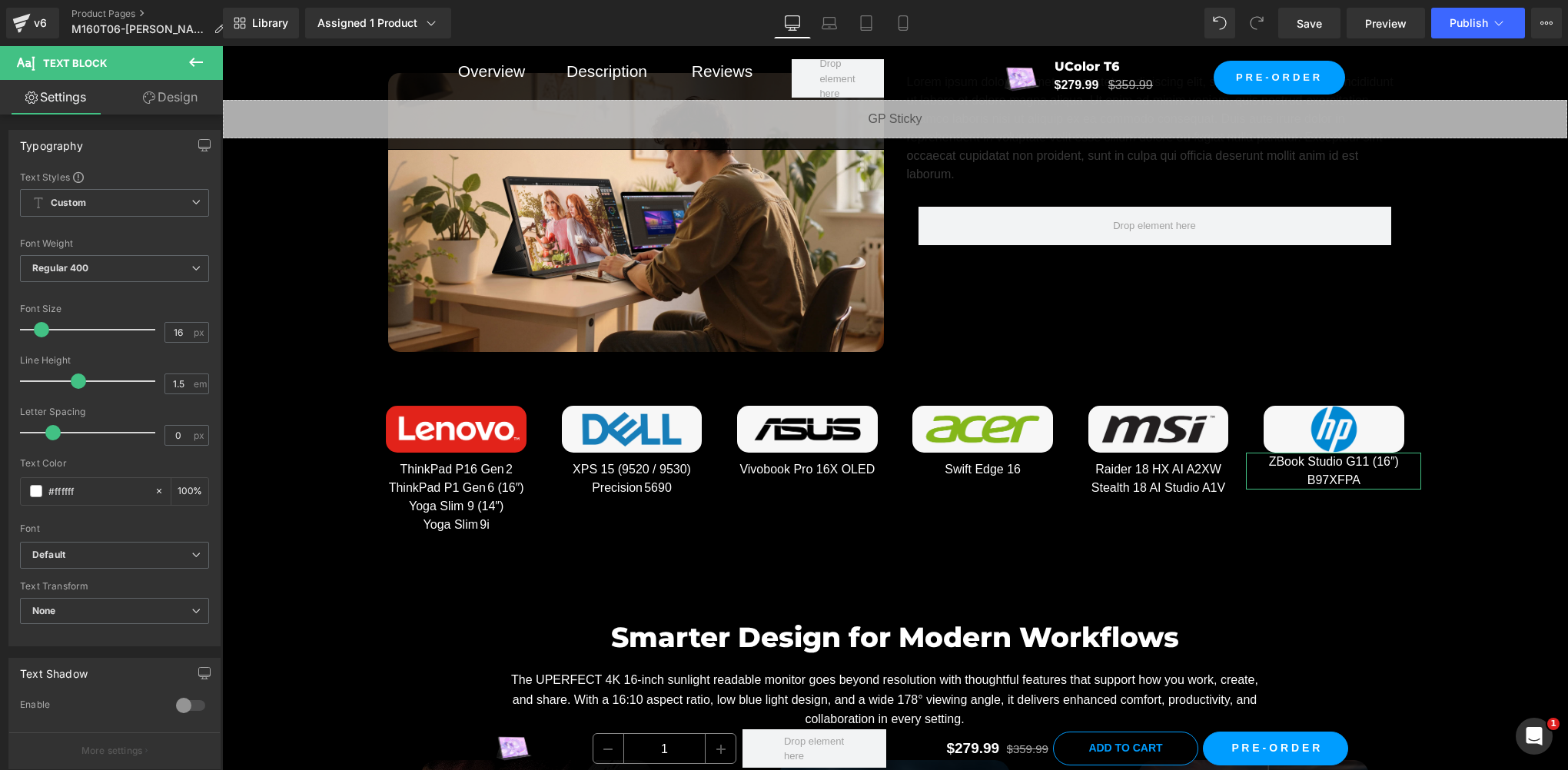
click at [175, 93] on link "Design" at bounding box center [170, 97] width 111 height 35
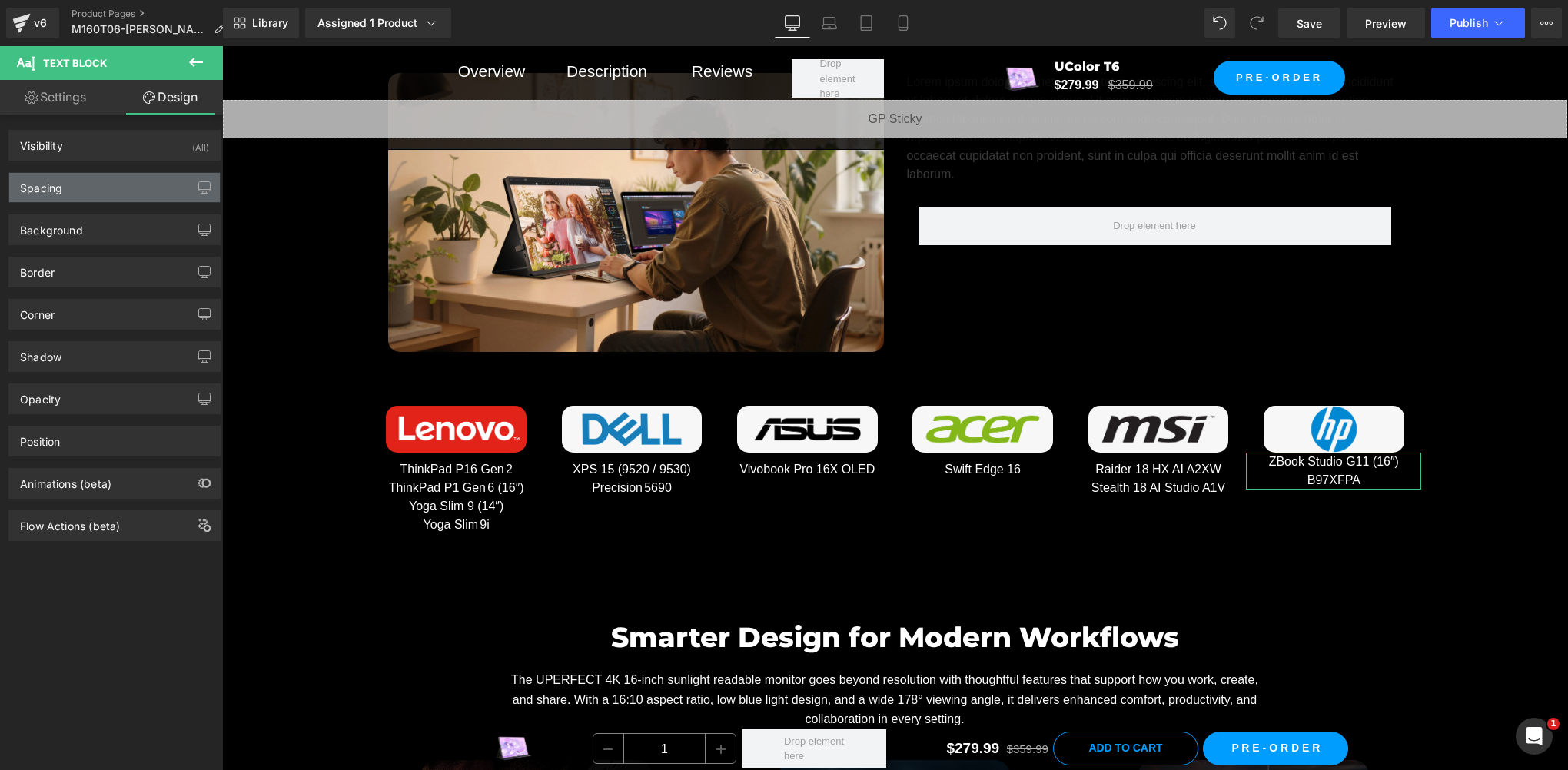
click at [60, 195] on div "Spacing" at bounding box center [114, 187] width 211 height 29
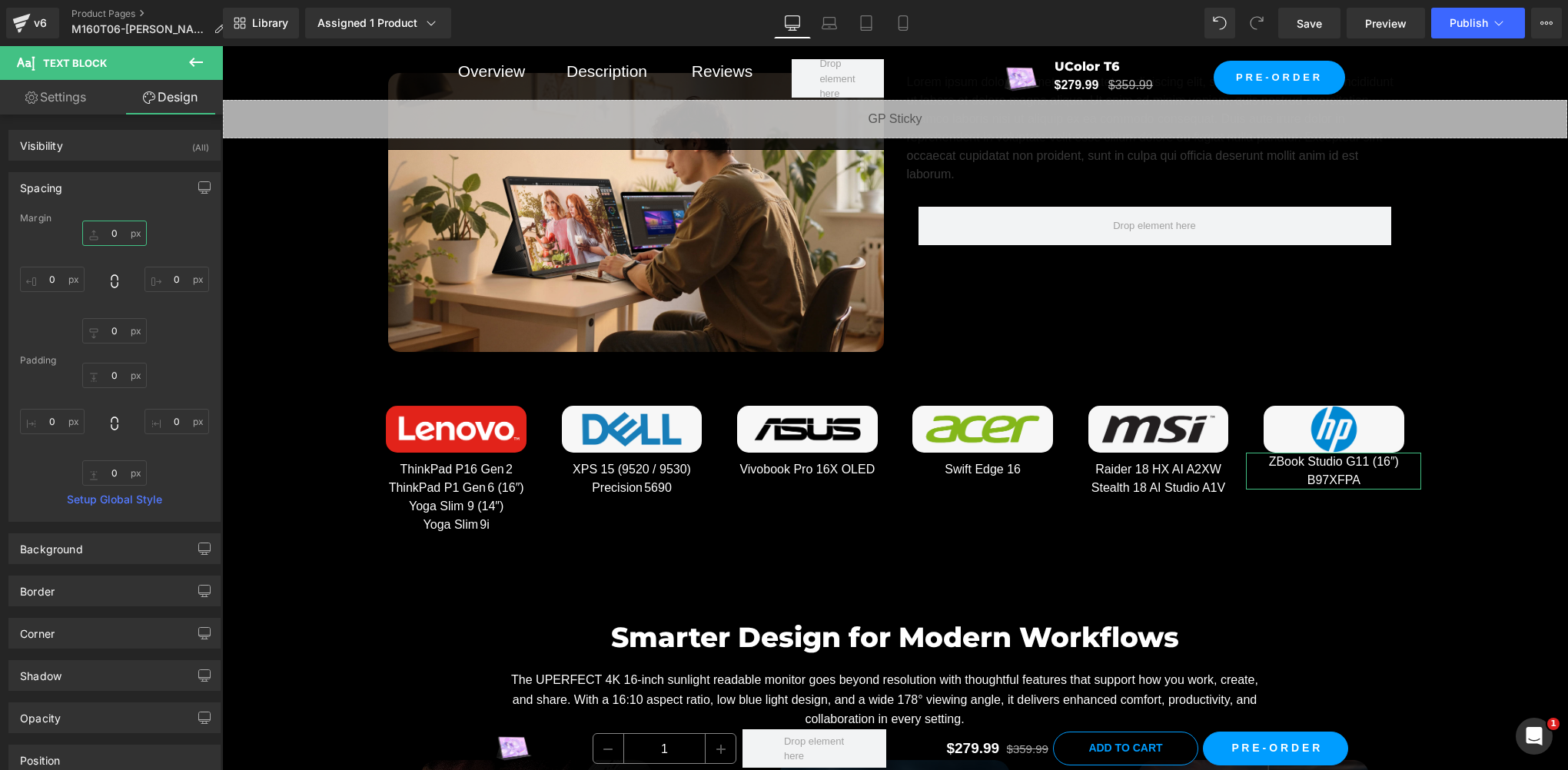
click at [116, 230] on input "0" at bounding box center [114, 233] width 65 height 25
paste input "1"
type input "10"
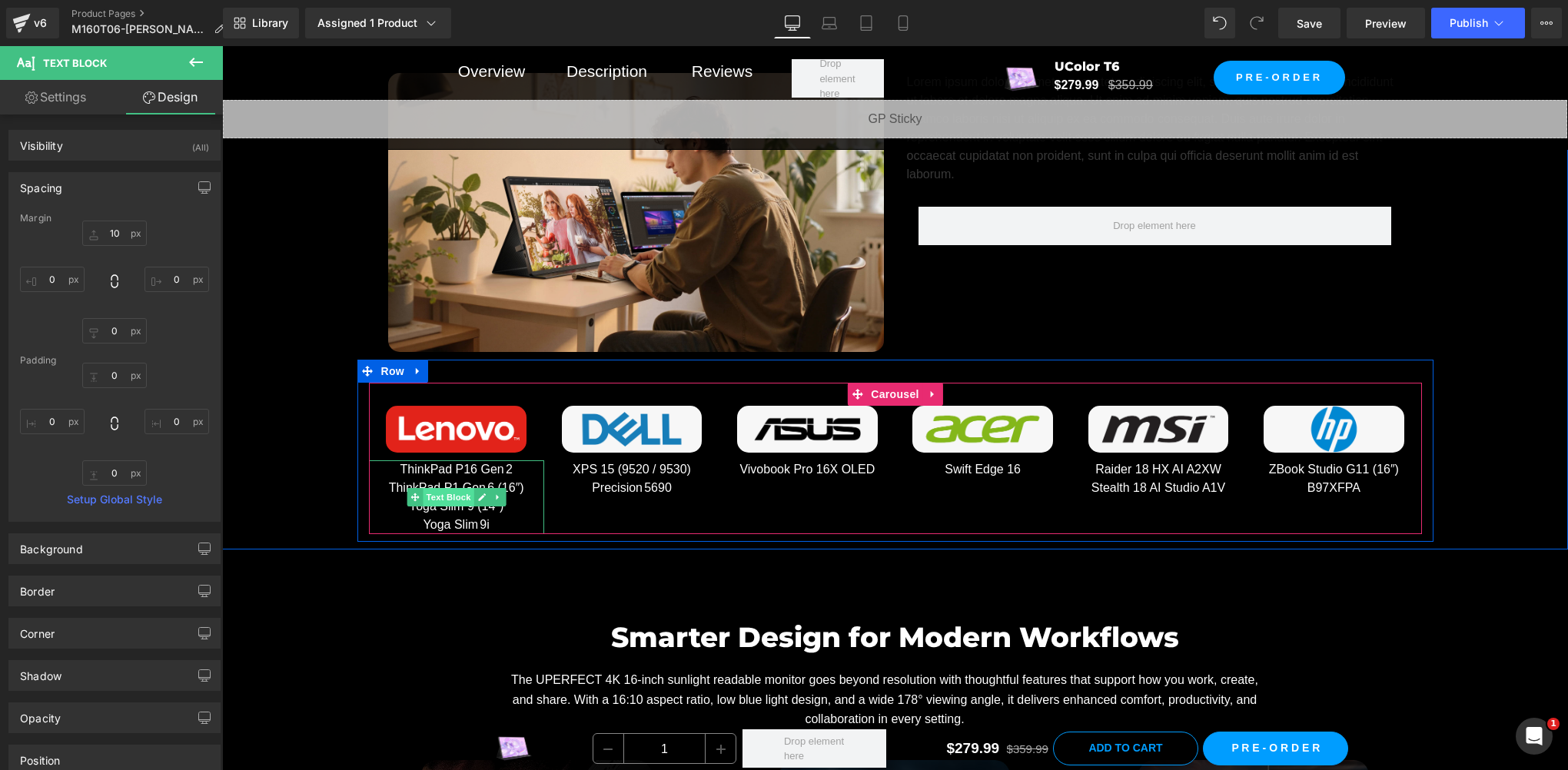
click at [437, 488] on span "Text Block" at bounding box center [448, 497] width 51 height 19
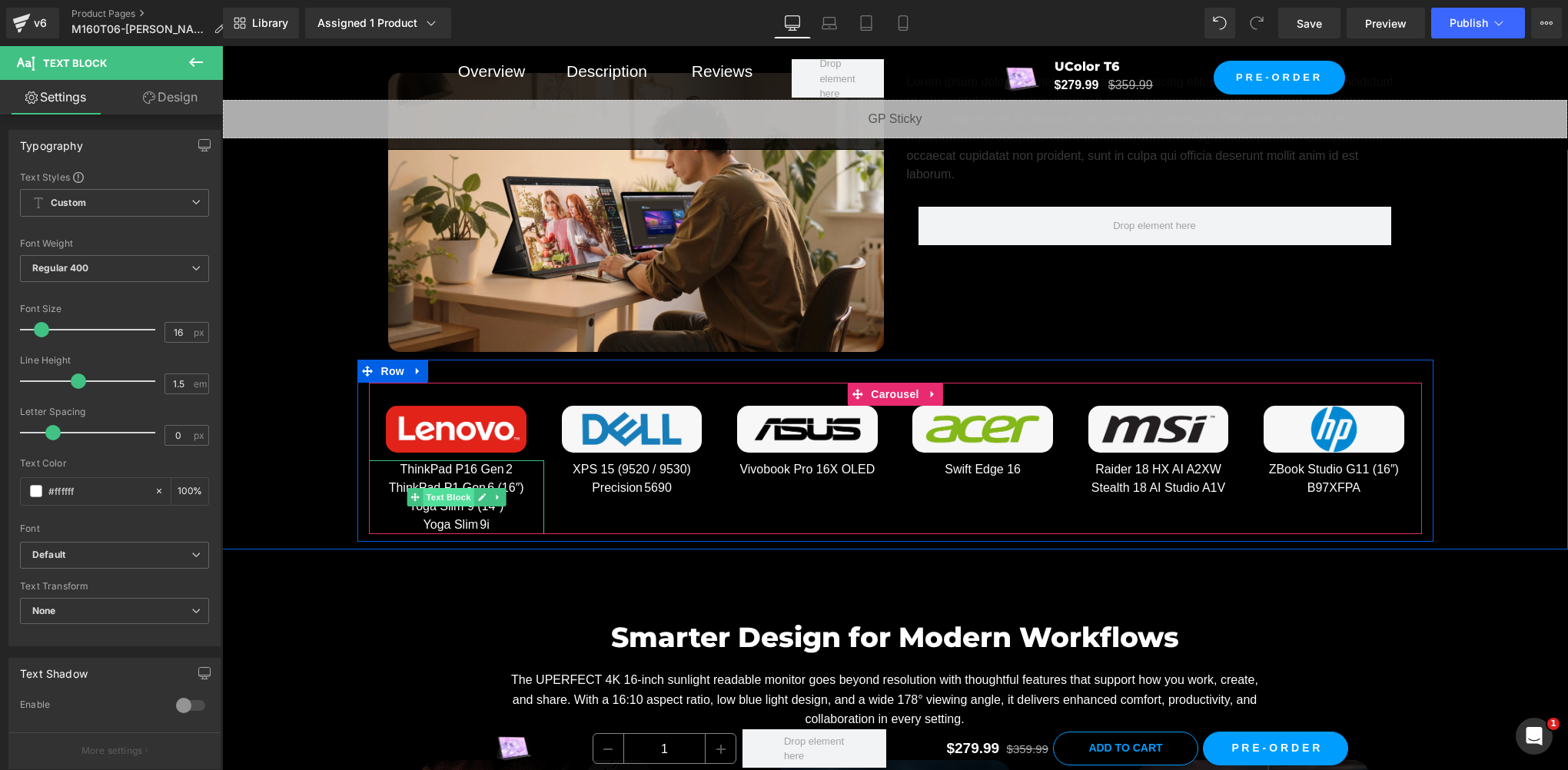
click at [451, 492] on span "Text Block" at bounding box center [448, 497] width 51 height 19
click at [451, 492] on span "Text Block" at bounding box center [448, 498] width 51 height 19
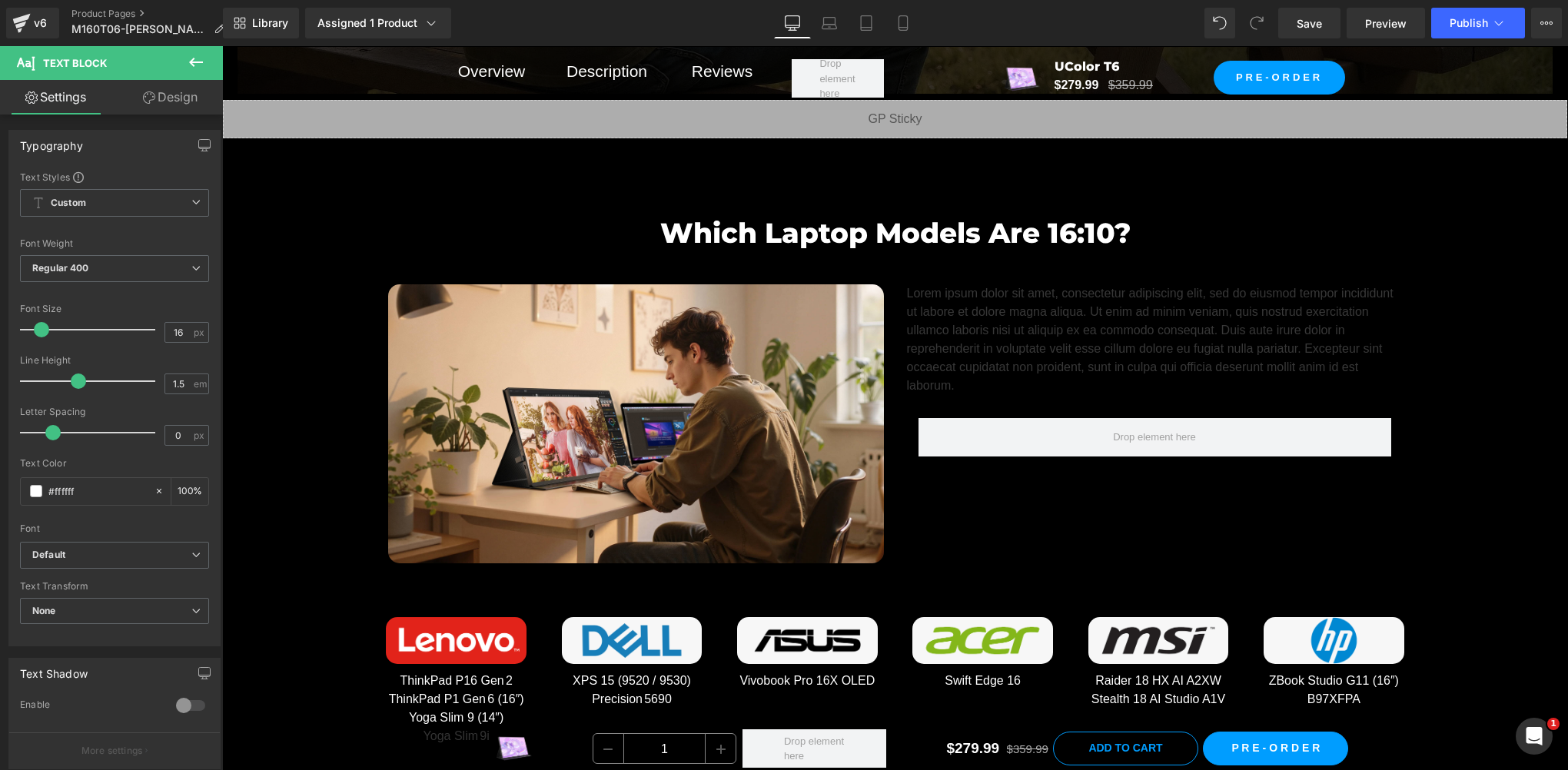
scroll to position [7439, 0]
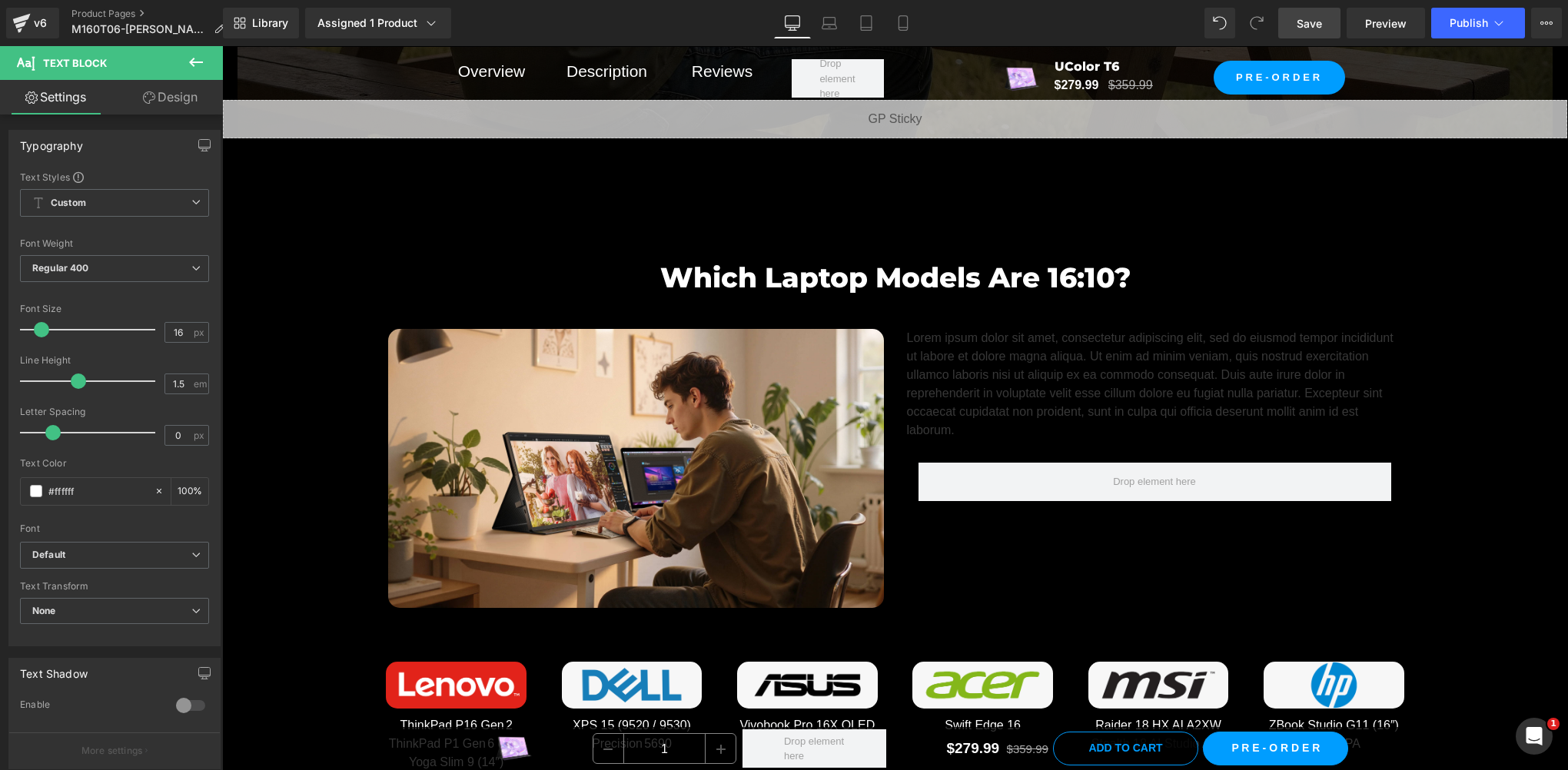
click at [1331, 17] on link "Save" at bounding box center [1310, 23] width 62 height 31
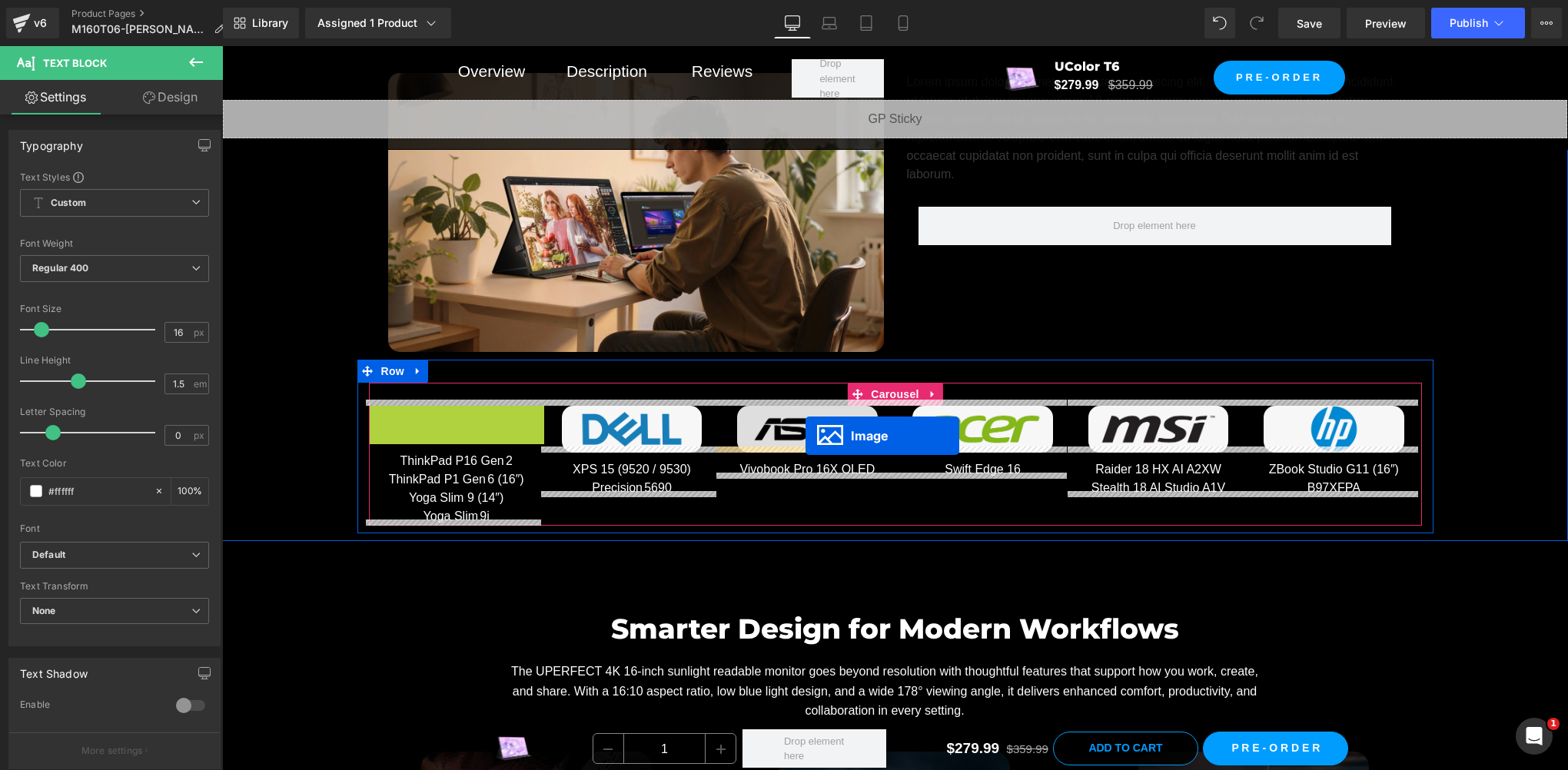
drag, startPoint x: 427, startPoint y: 417, endPoint x: 806, endPoint y: 436, distance: 379.5
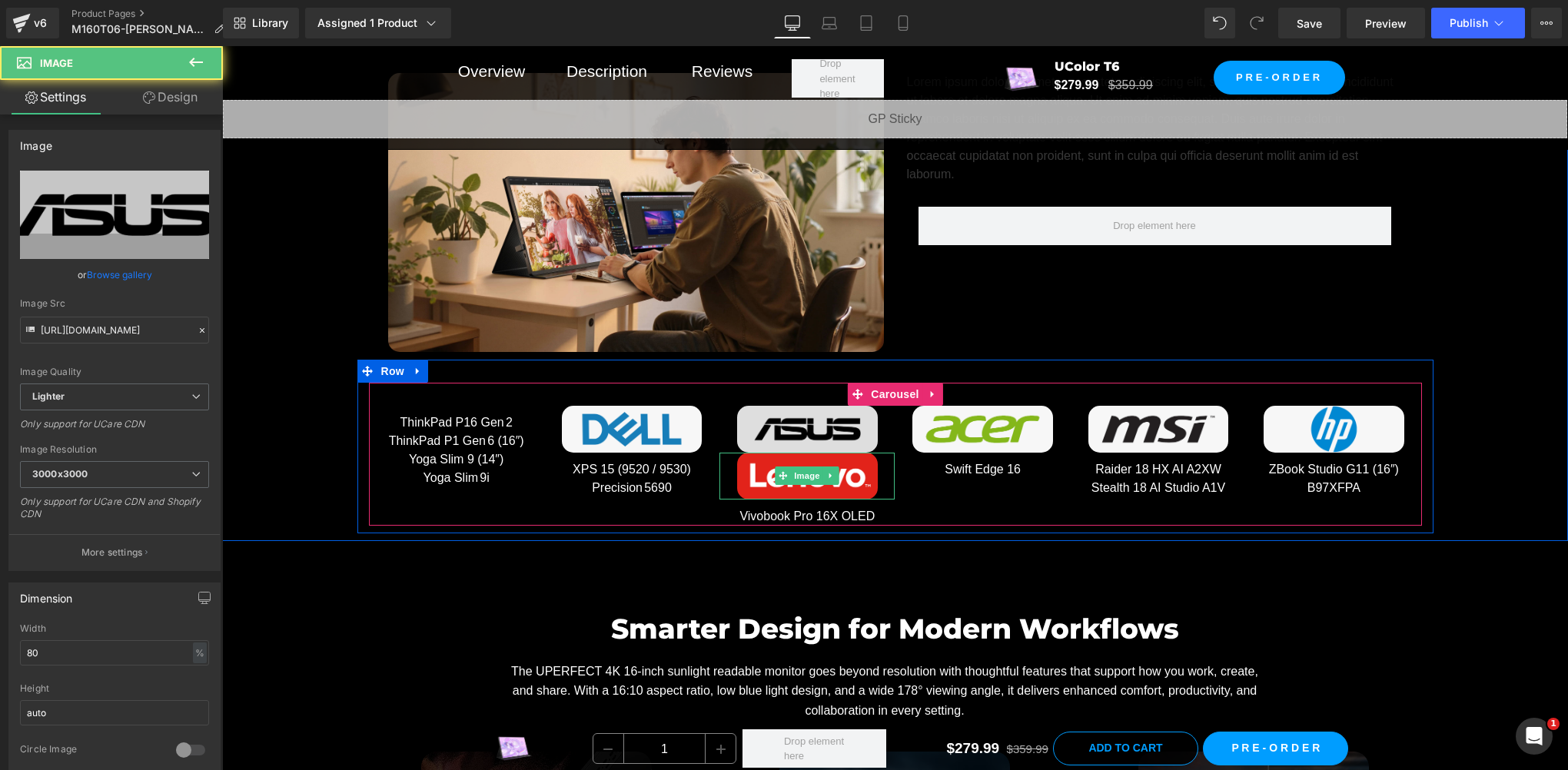
click at [763, 410] on img at bounding box center [808, 429] width 141 height 47
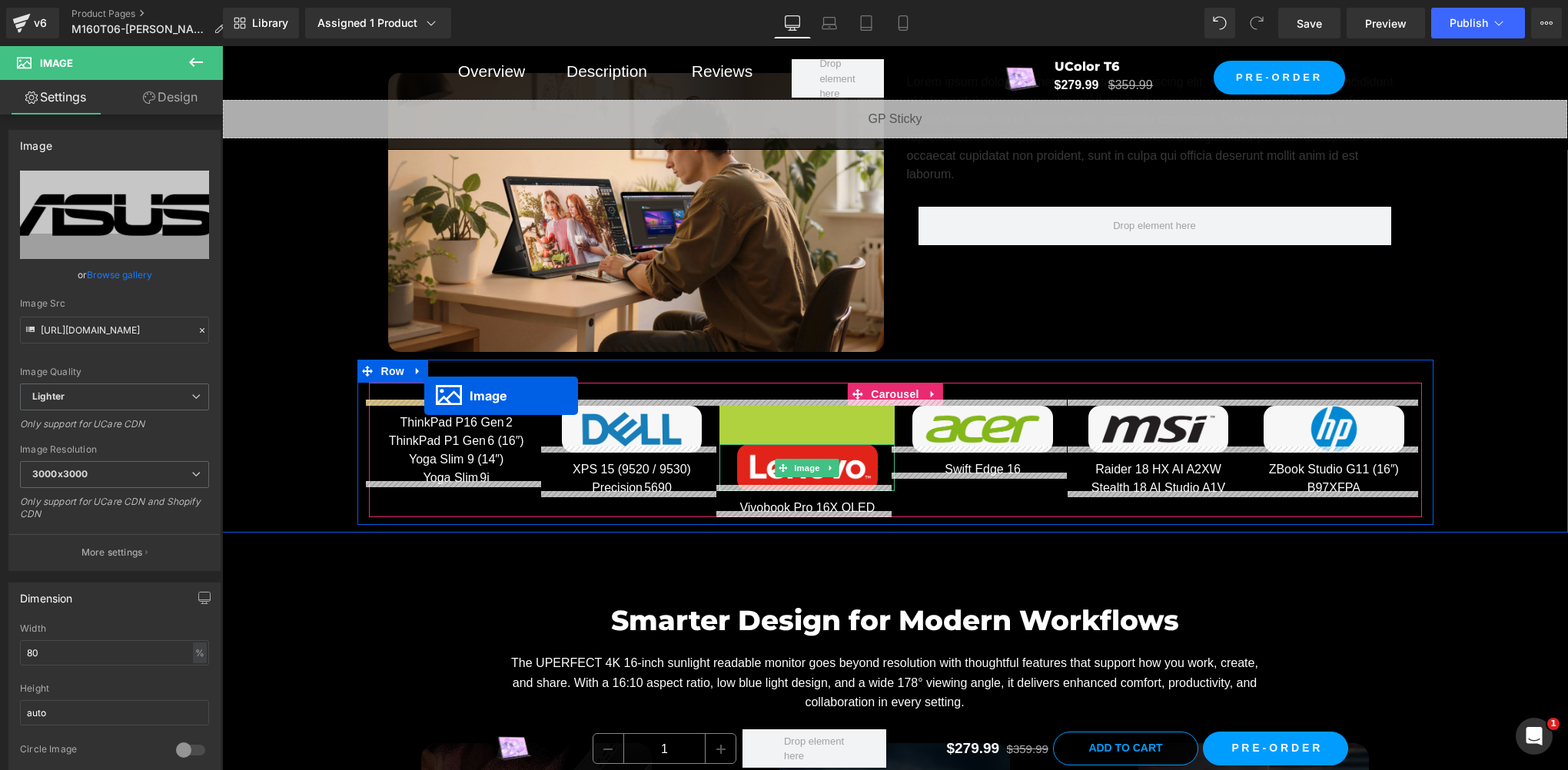
drag, startPoint x: 774, startPoint y: 423, endPoint x: 425, endPoint y: 396, distance: 350.0
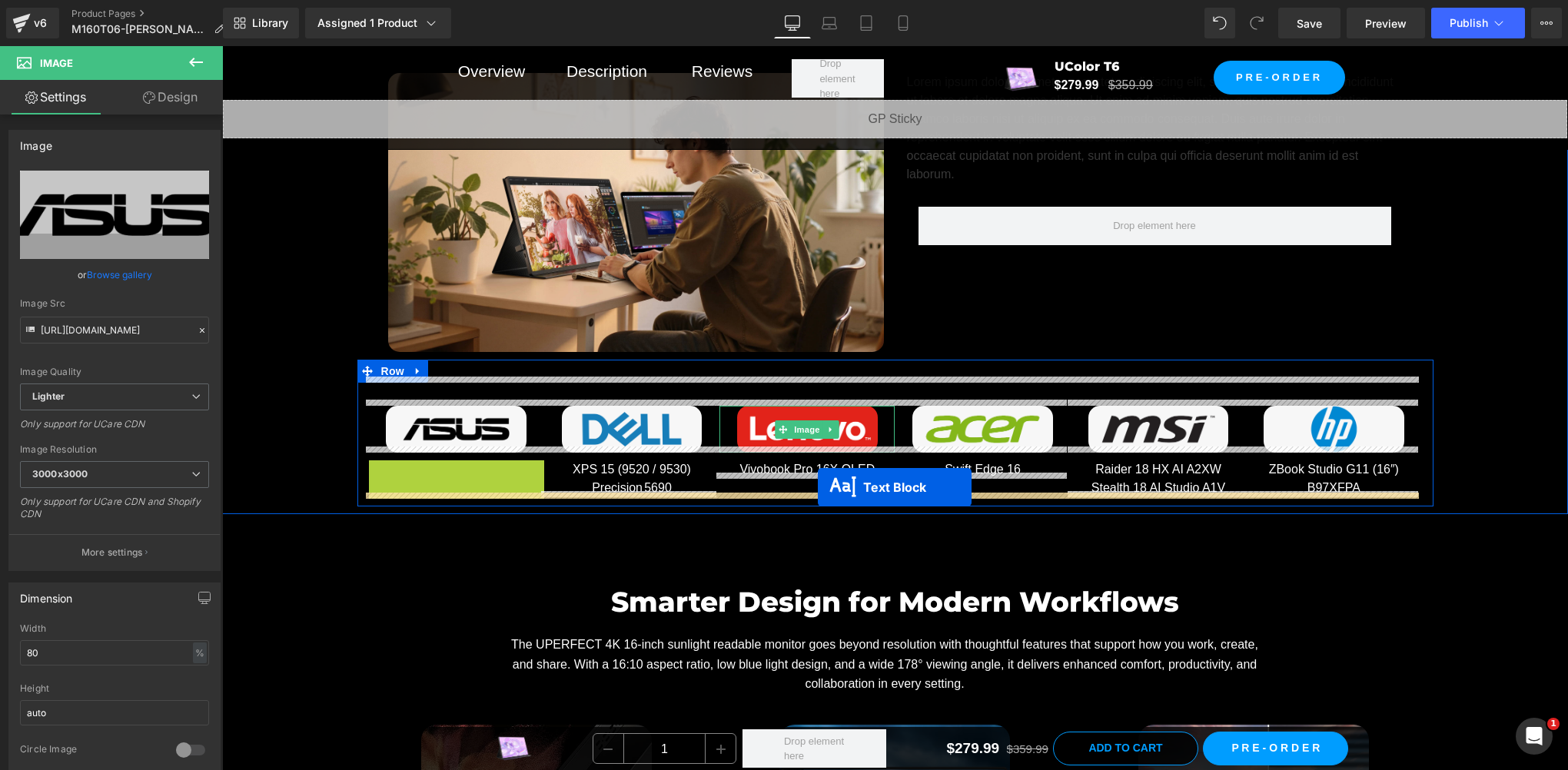
drag, startPoint x: 408, startPoint y: 493, endPoint x: 818, endPoint y: 487, distance: 410.0
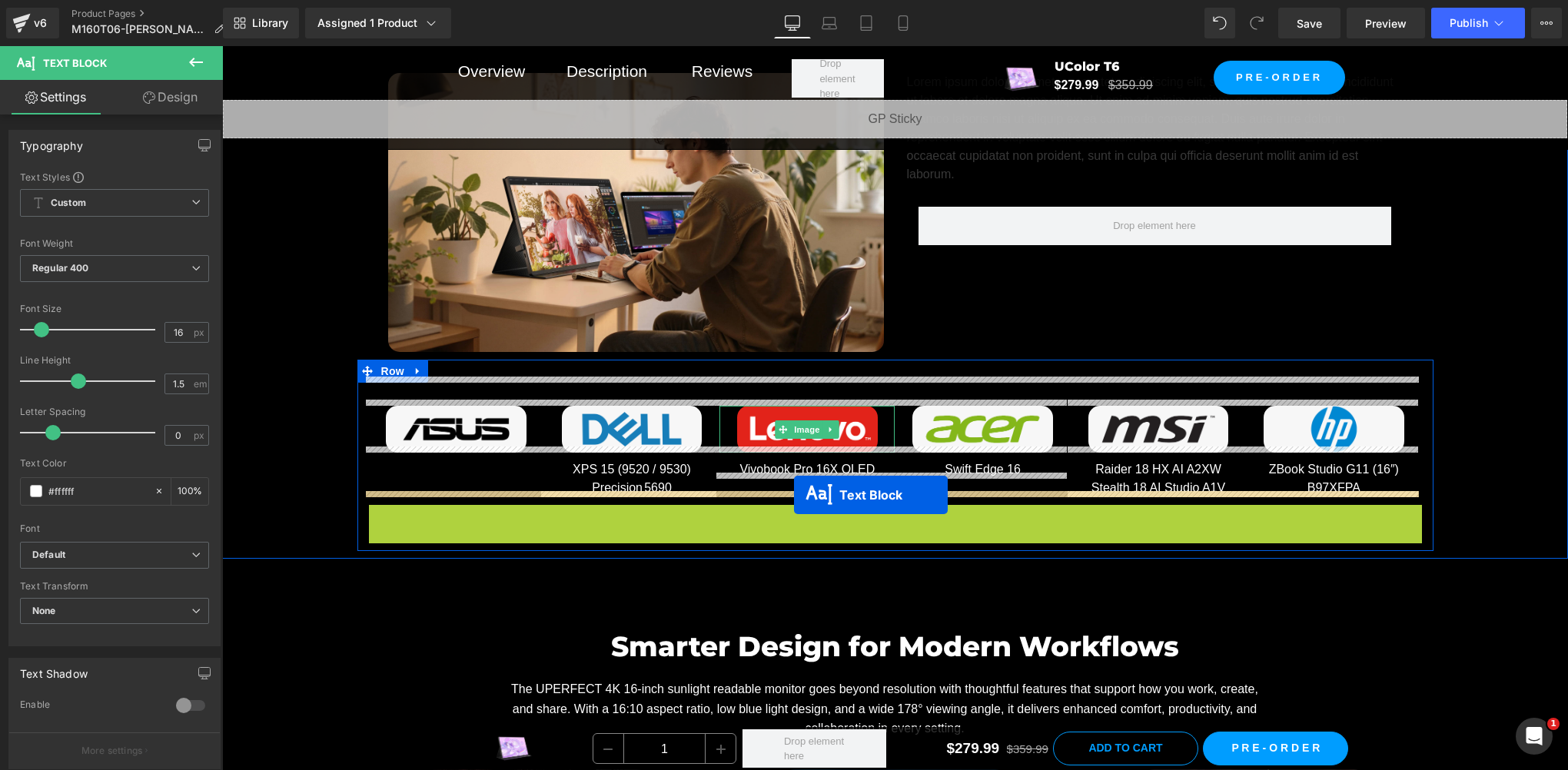
drag, startPoint x: 850, startPoint y: 538, endPoint x: 794, endPoint y: 495, distance: 70.6
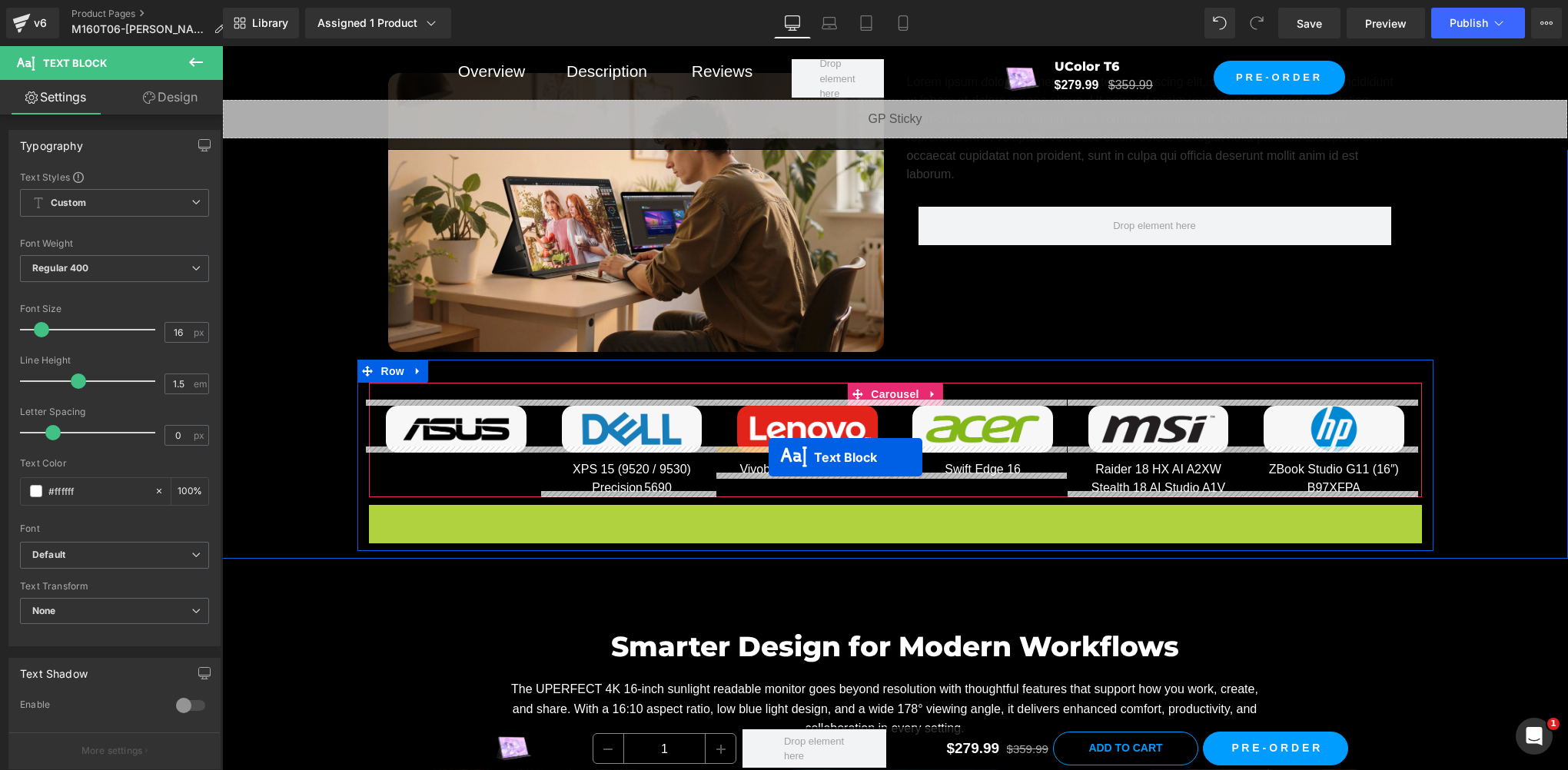
drag, startPoint x: 852, startPoint y: 538, endPoint x: 768, endPoint y: 457, distance: 116.7
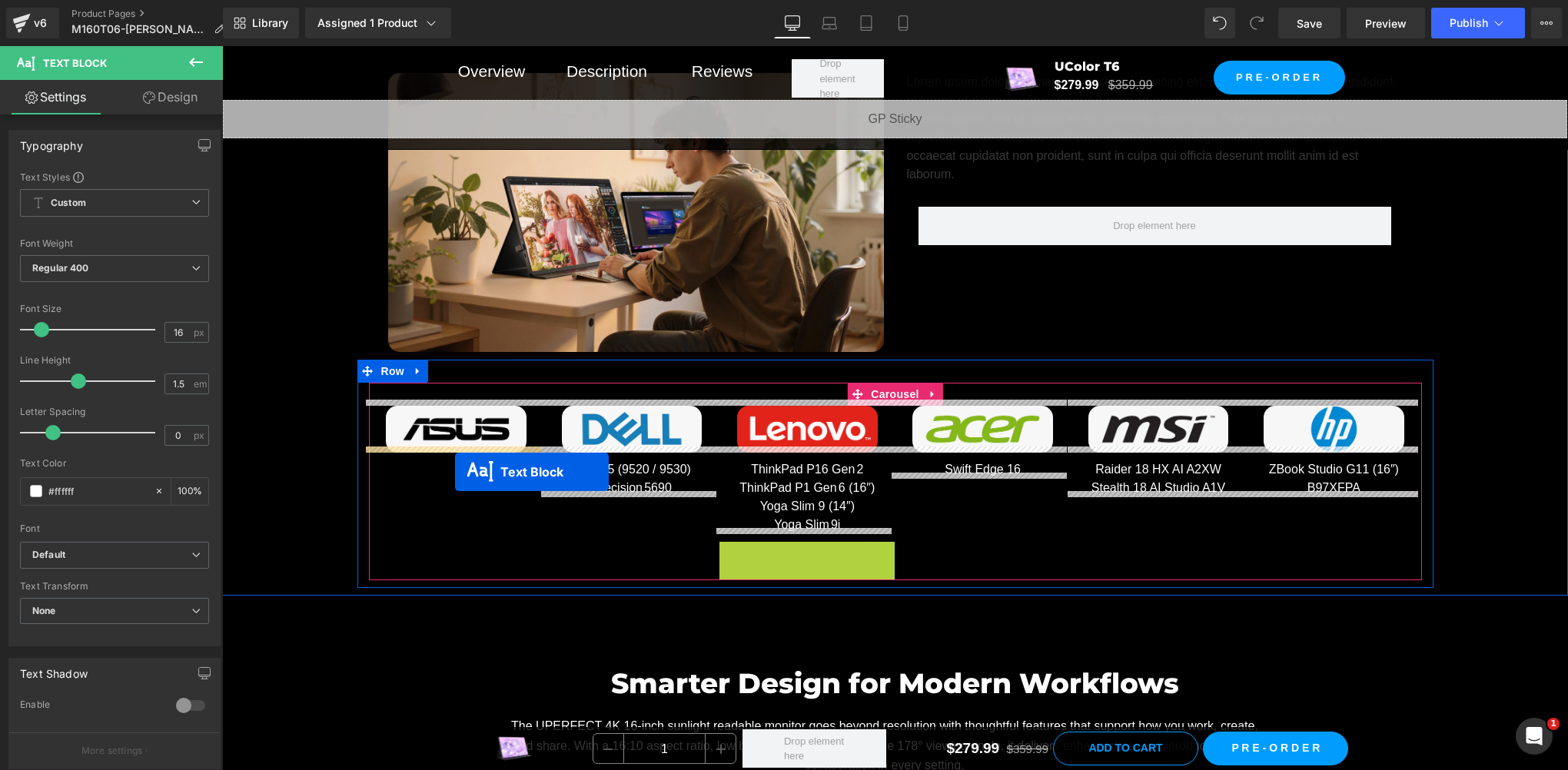
drag, startPoint x: 762, startPoint y: 547, endPoint x: 455, endPoint y: 472, distance: 316.0
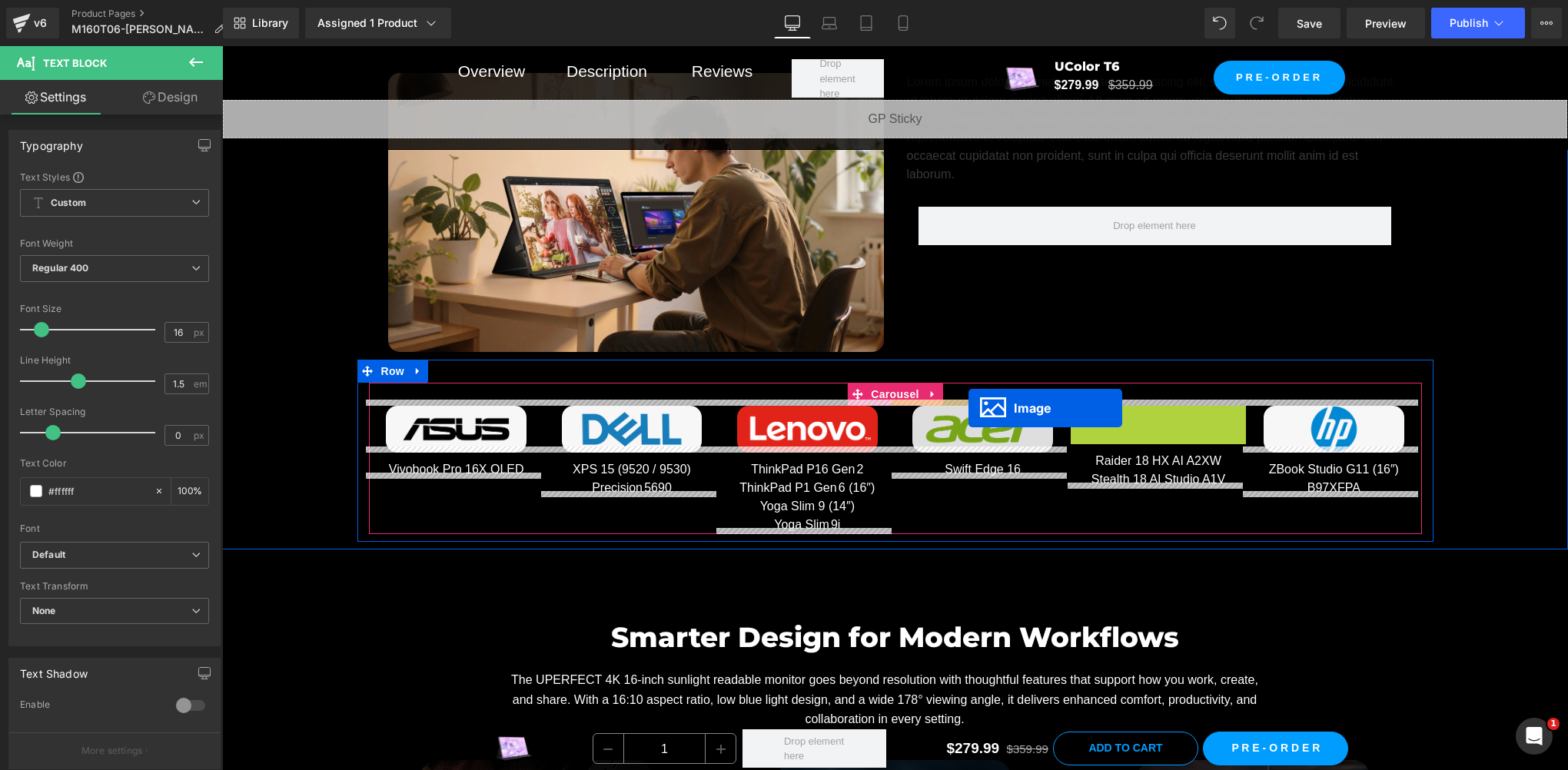
drag, startPoint x: 1128, startPoint y: 419, endPoint x: 969, endPoint y: 408, distance: 159.4
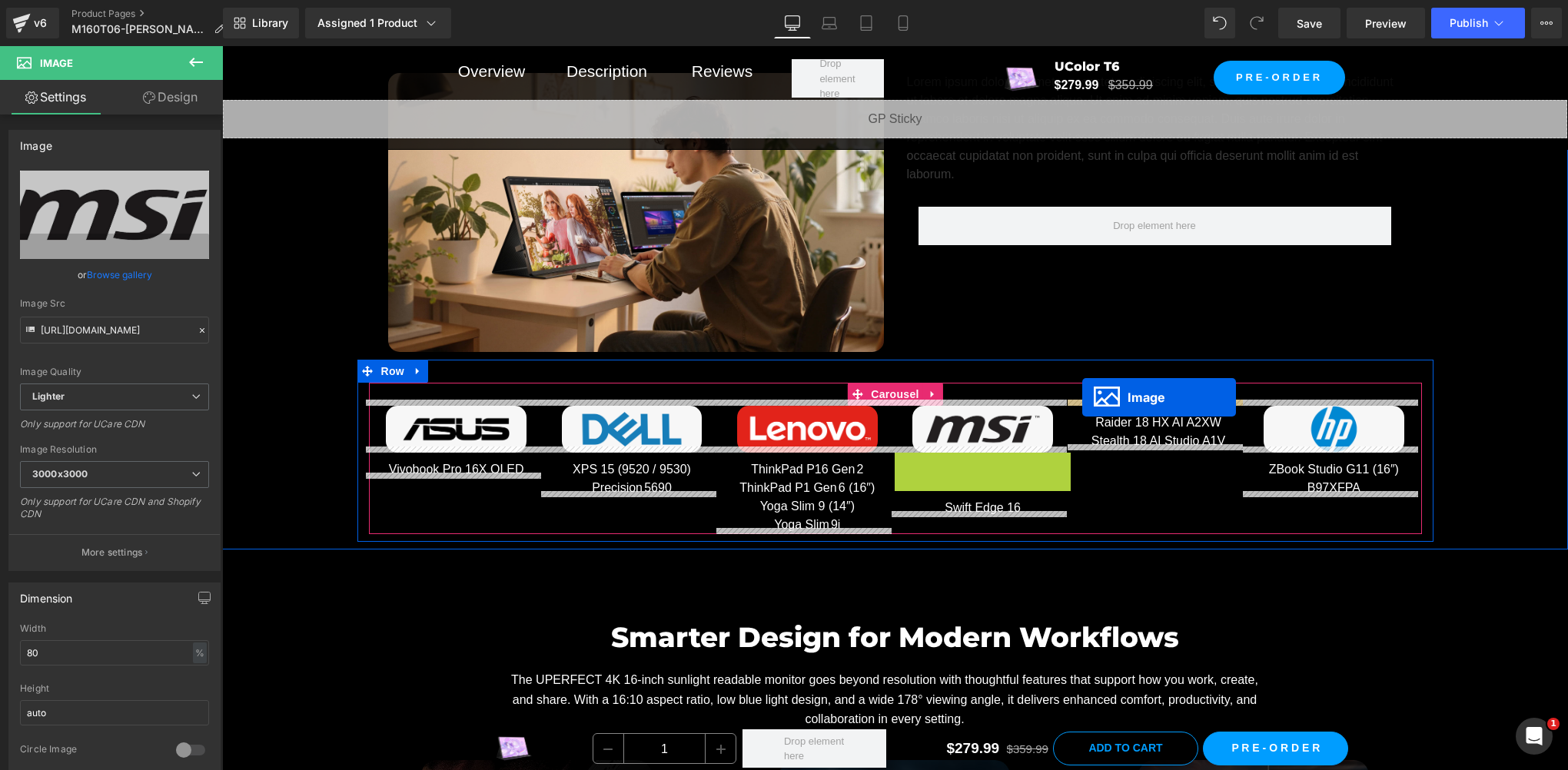
drag, startPoint x: 952, startPoint y: 475, endPoint x: 1084, endPoint y: 397, distance: 153.3
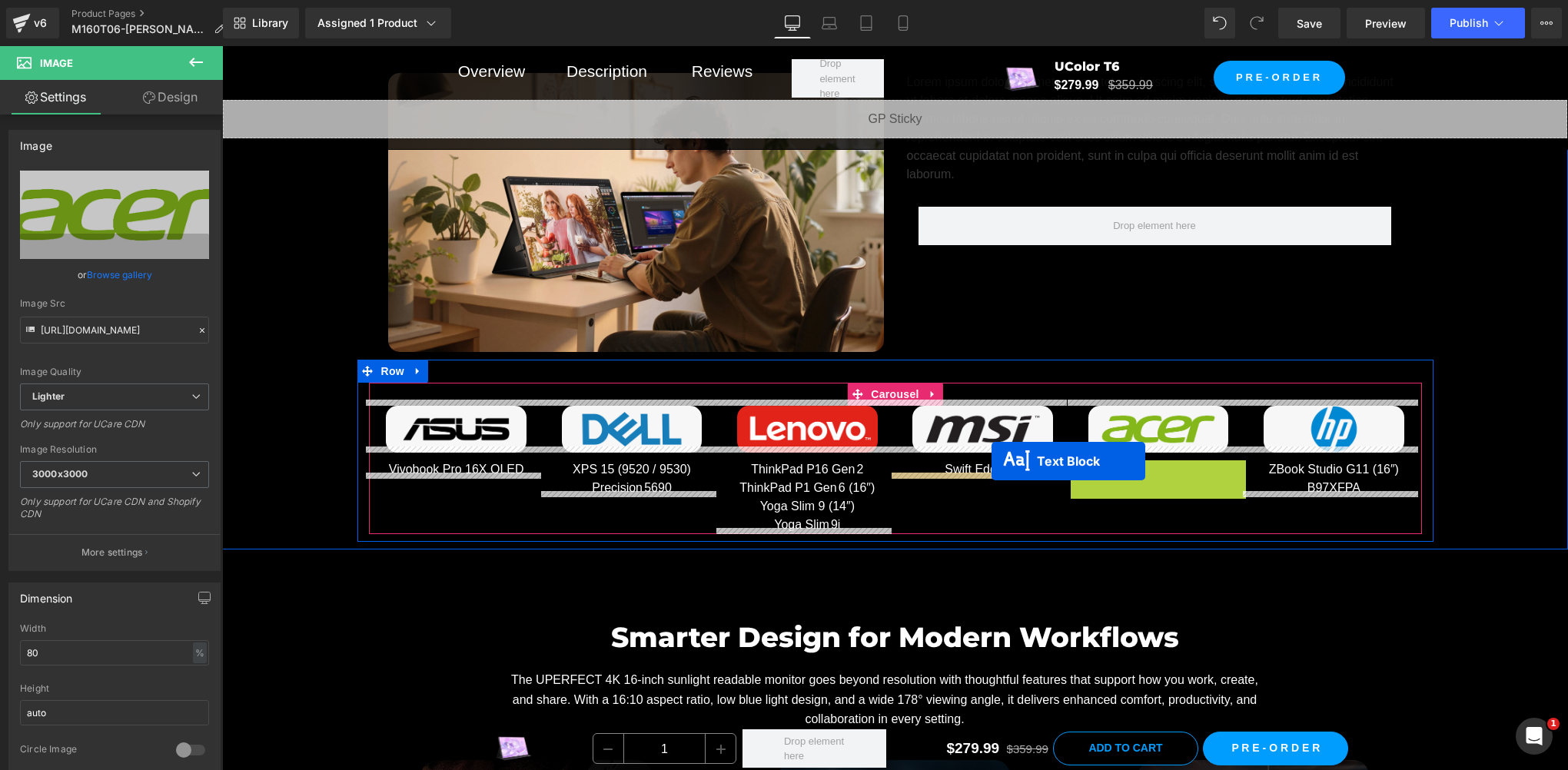
drag, startPoint x: 1112, startPoint y: 475, endPoint x: 992, endPoint y: 461, distance: 120.8
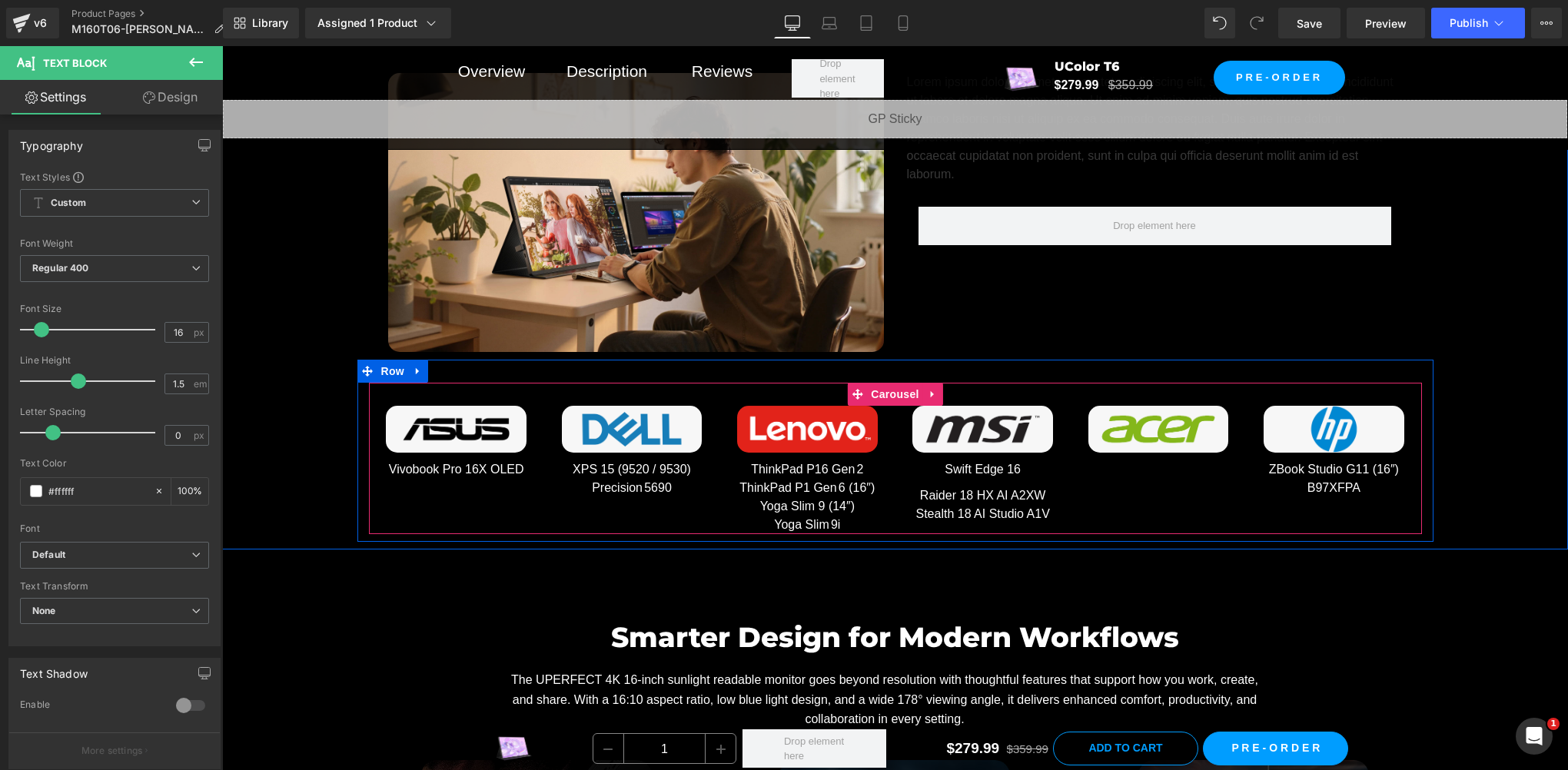
click at [1128, 491] on div "Image Vivobook Pro 16X OLED Text Block Image XPS 15 (9520 / 9530) Precision 569…" at bounding box center [895, 470] width 1053 height 128
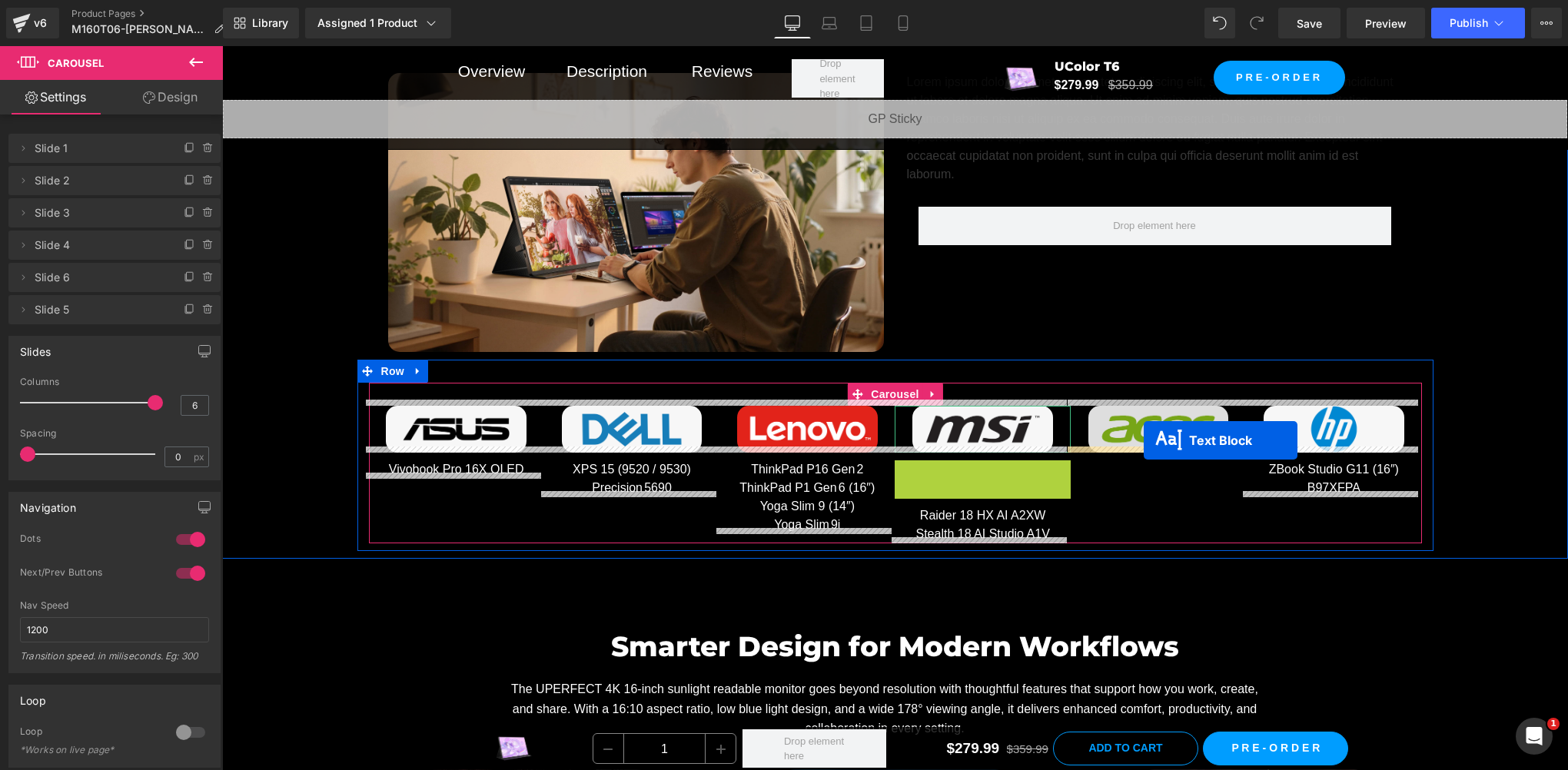
drag, startPoint x: 942, startPoint y: 463, endPoint x: 1144, endPoint y: 442, distance: 203.1
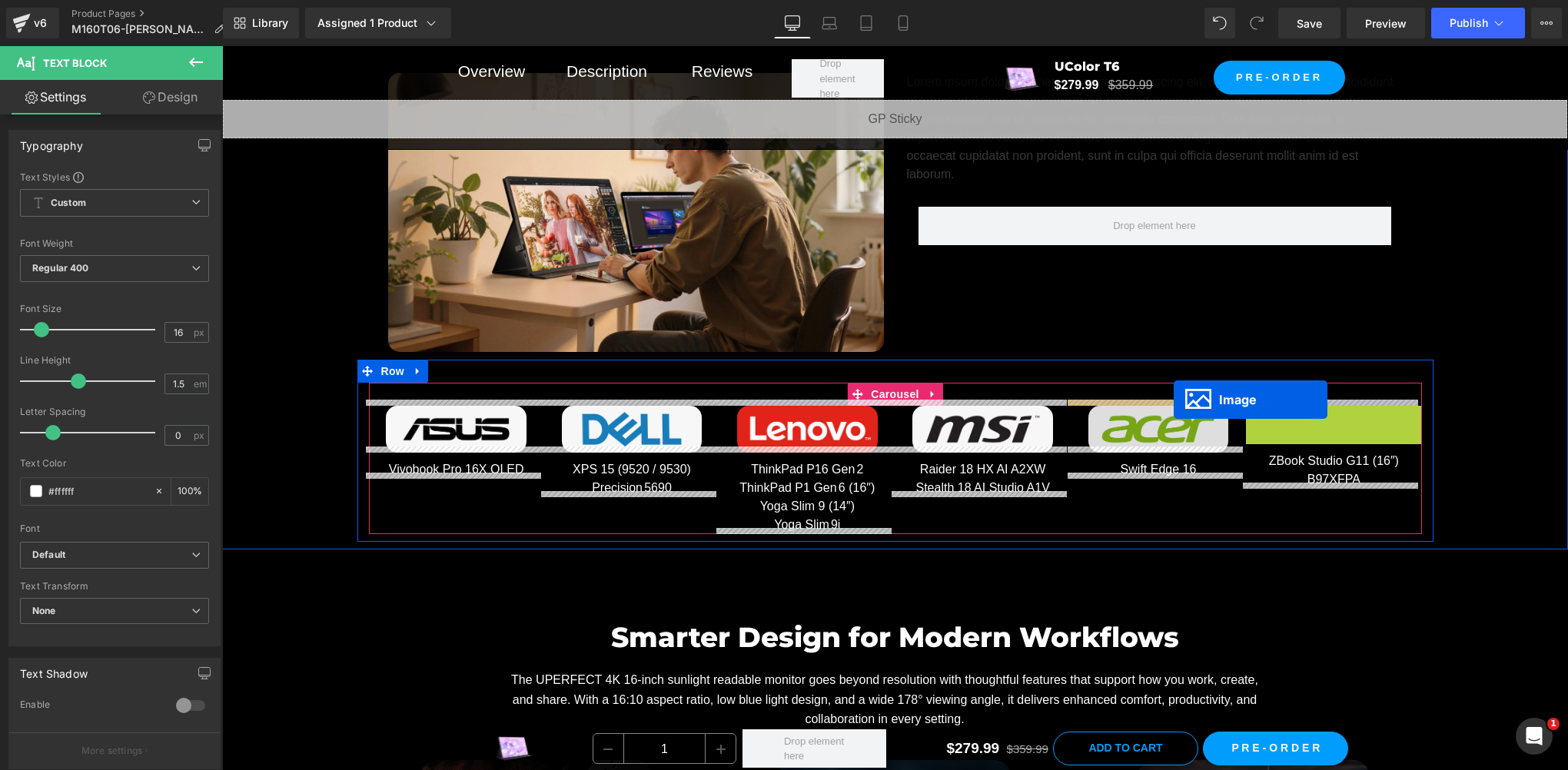
drag, startPoint x: 1309, startPoint y: 417, endPoint x: 1174, endPoint y: 401, distance: 135.9
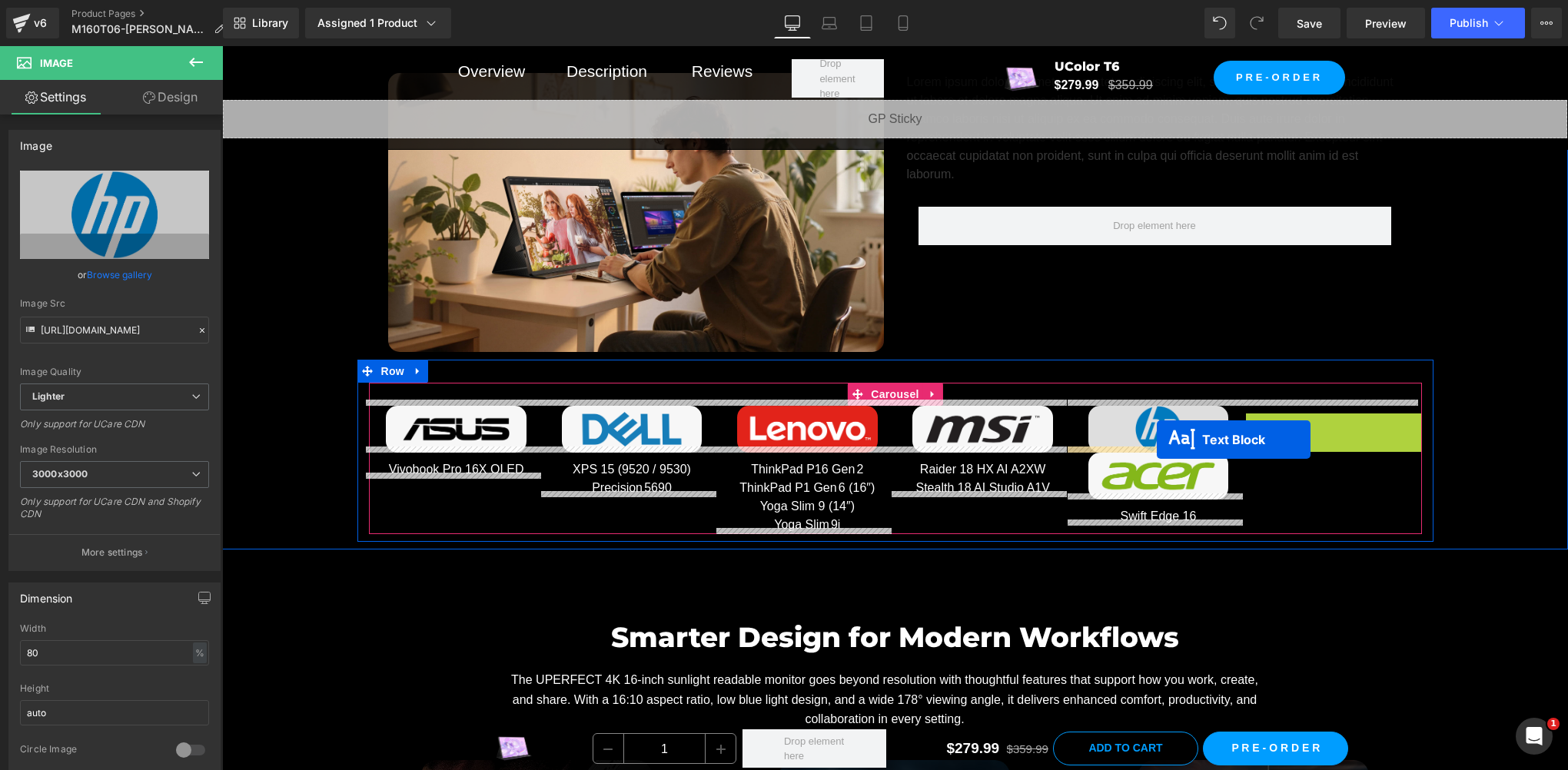
drag, startPoint x: 1286, startPoint y: 425, endPoint x: 1157, endPoint y: 440, distance: 129.9
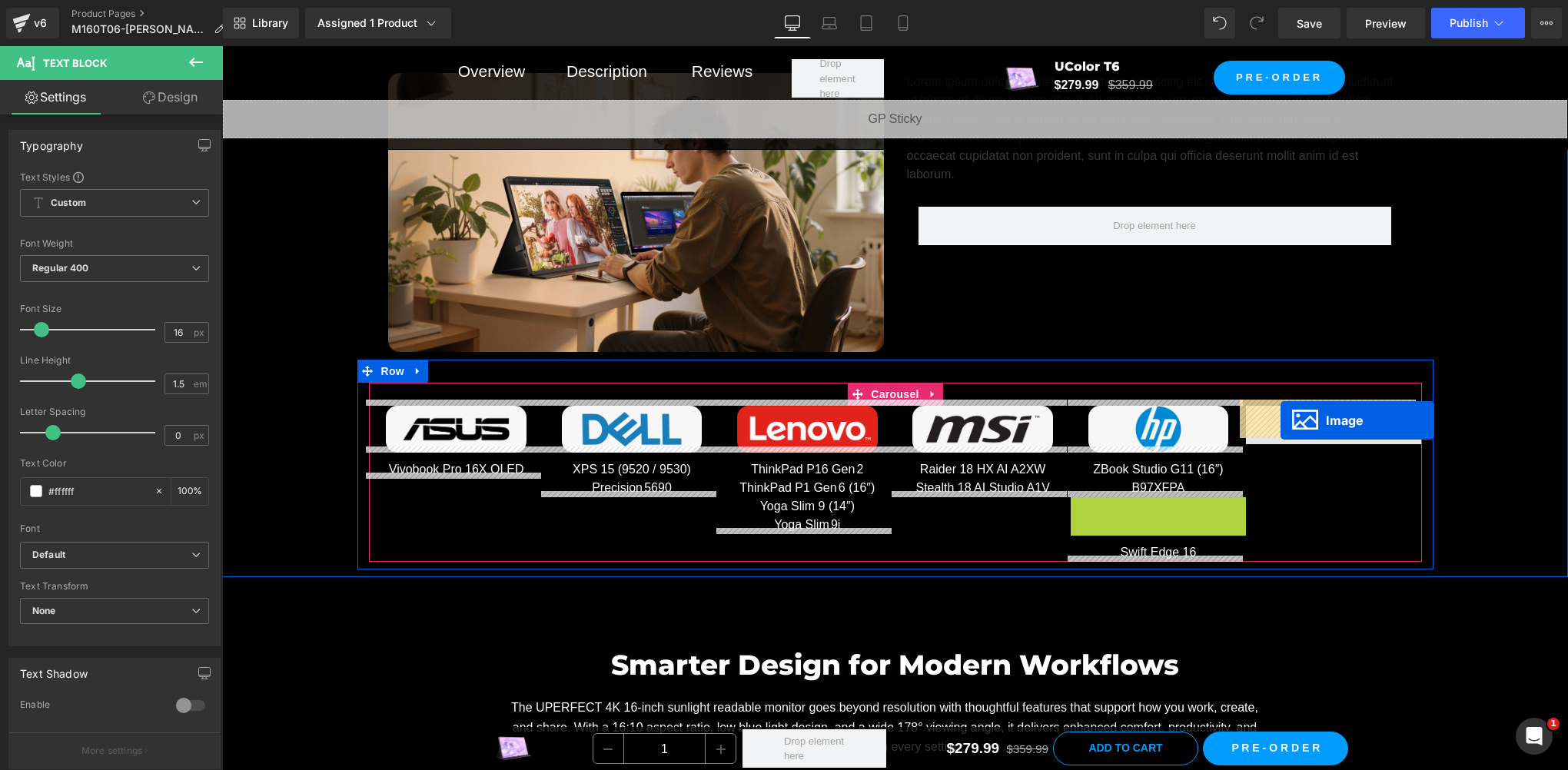
drag, startPoint x: 1128, startPoint y: 515, endPoint x: 1280, endPoint y: 420, distance: 179.2
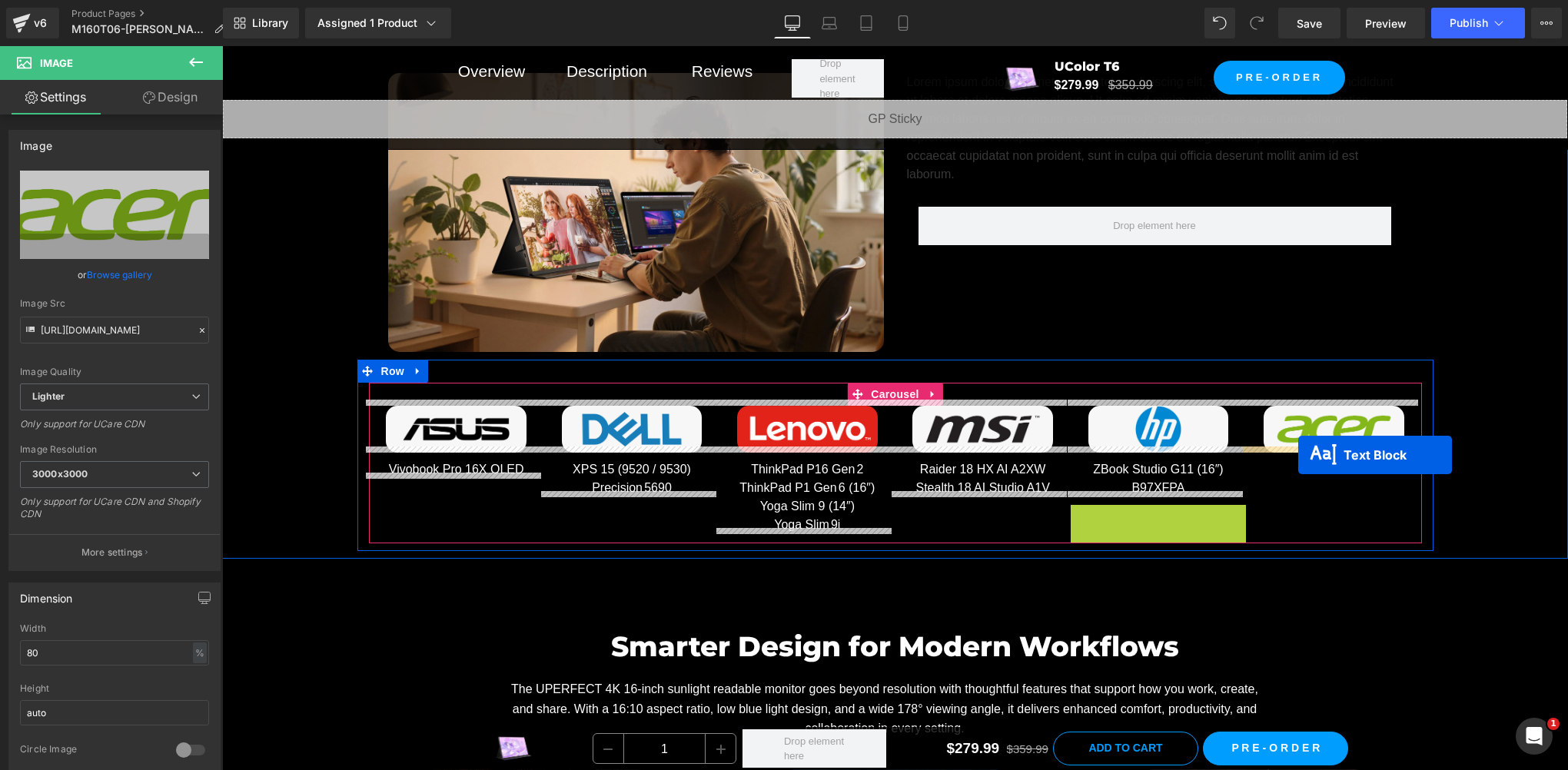
drag, startPoint x: 1108, startPoint y: 509, endPoint x: 1298, endPoint y: 456, distance: 197.3
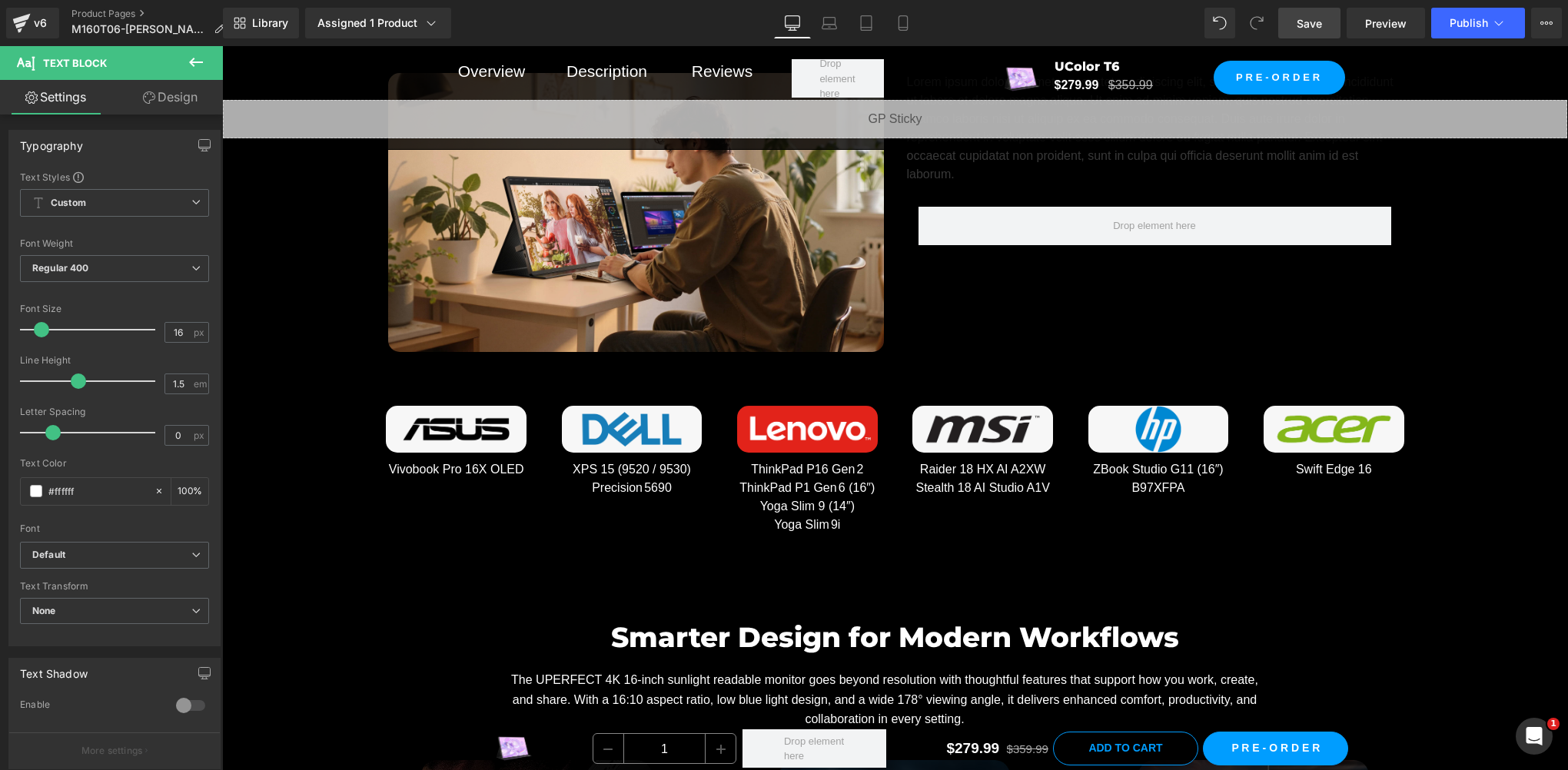
drag, startPoint x: 1297, startPoint y: 22, endPoint x: 683, endPoint y: 509, distance: 783.7
click at [1297, 22] on span "Save" at bounding box center [1310, 23] width 25 height 16
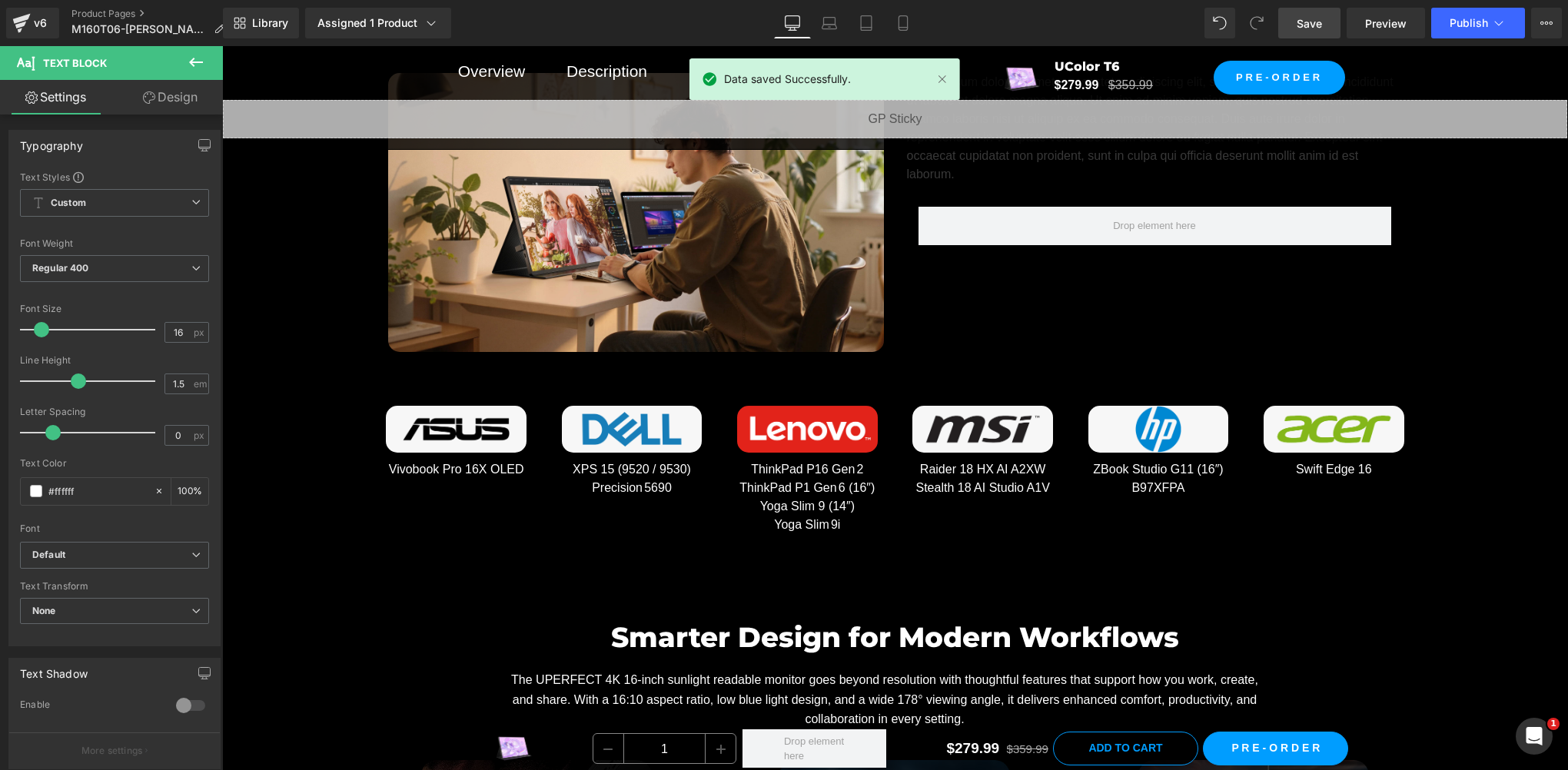
scroll to position [7439, 0]
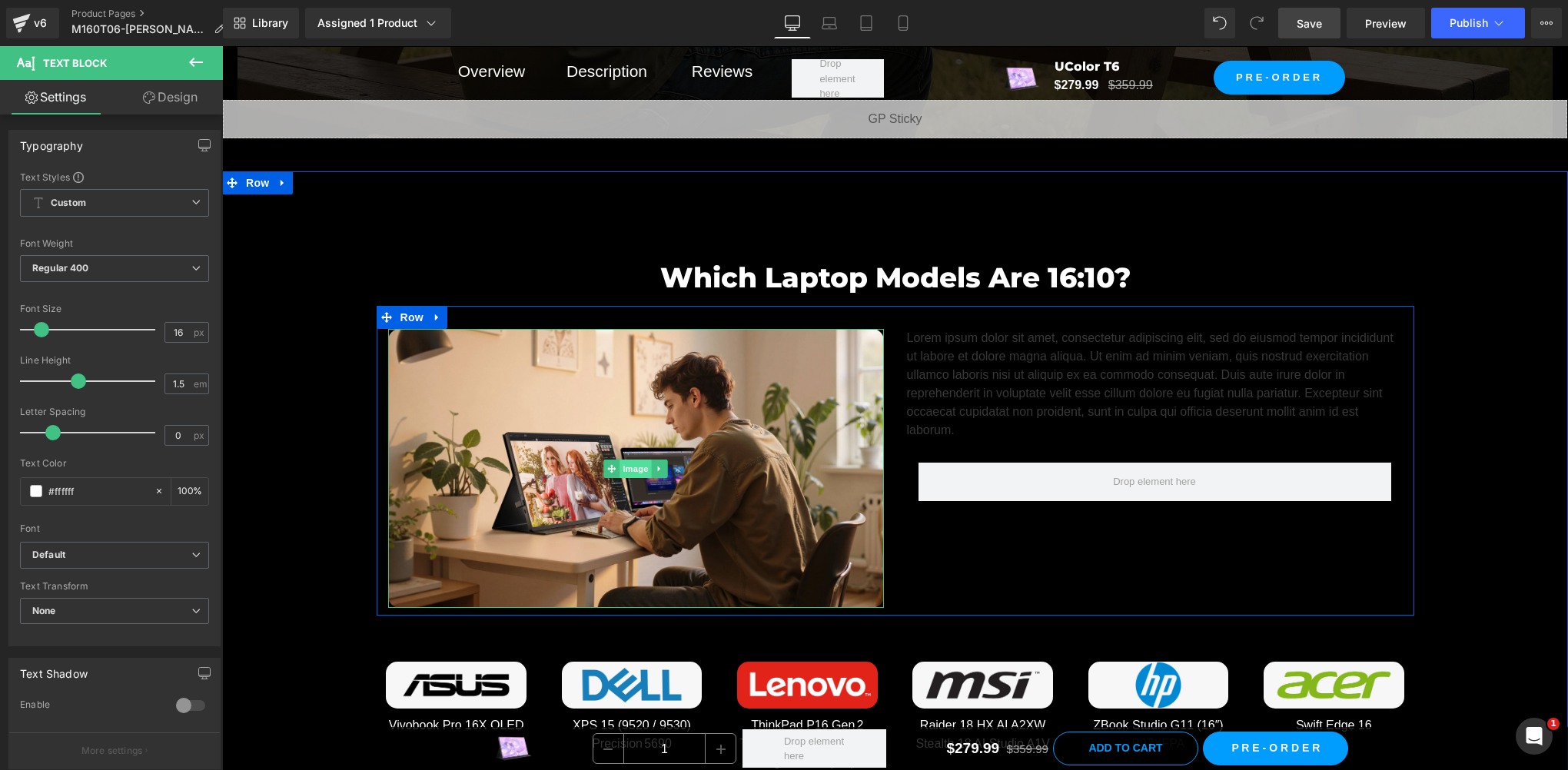
click at [628, 466] on span "Image" at bounding box center [636, 468] width 32 height 19
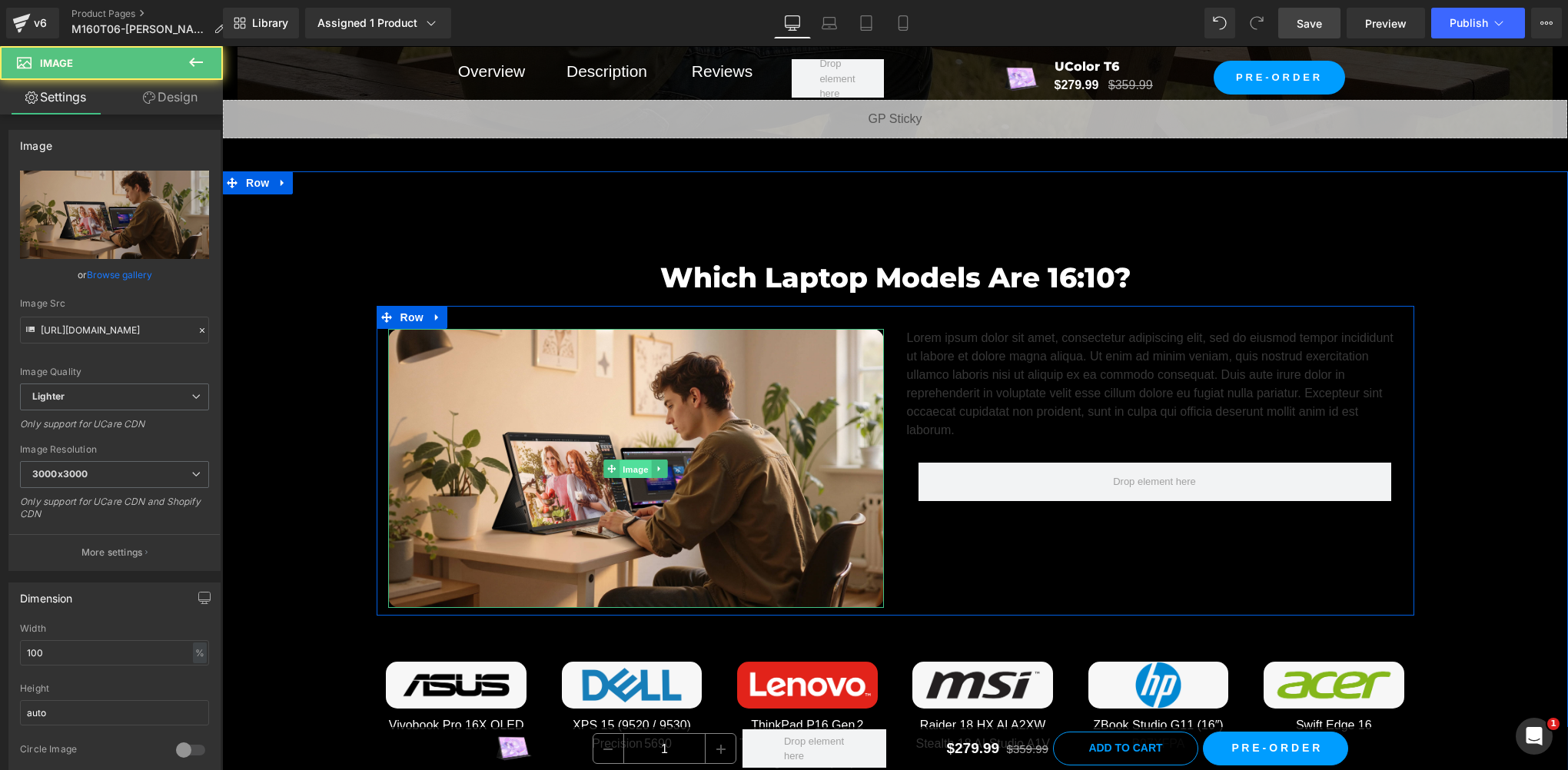
click at [628, 459] on span "Image" at bounding box center [636, 468] width 32 height 19
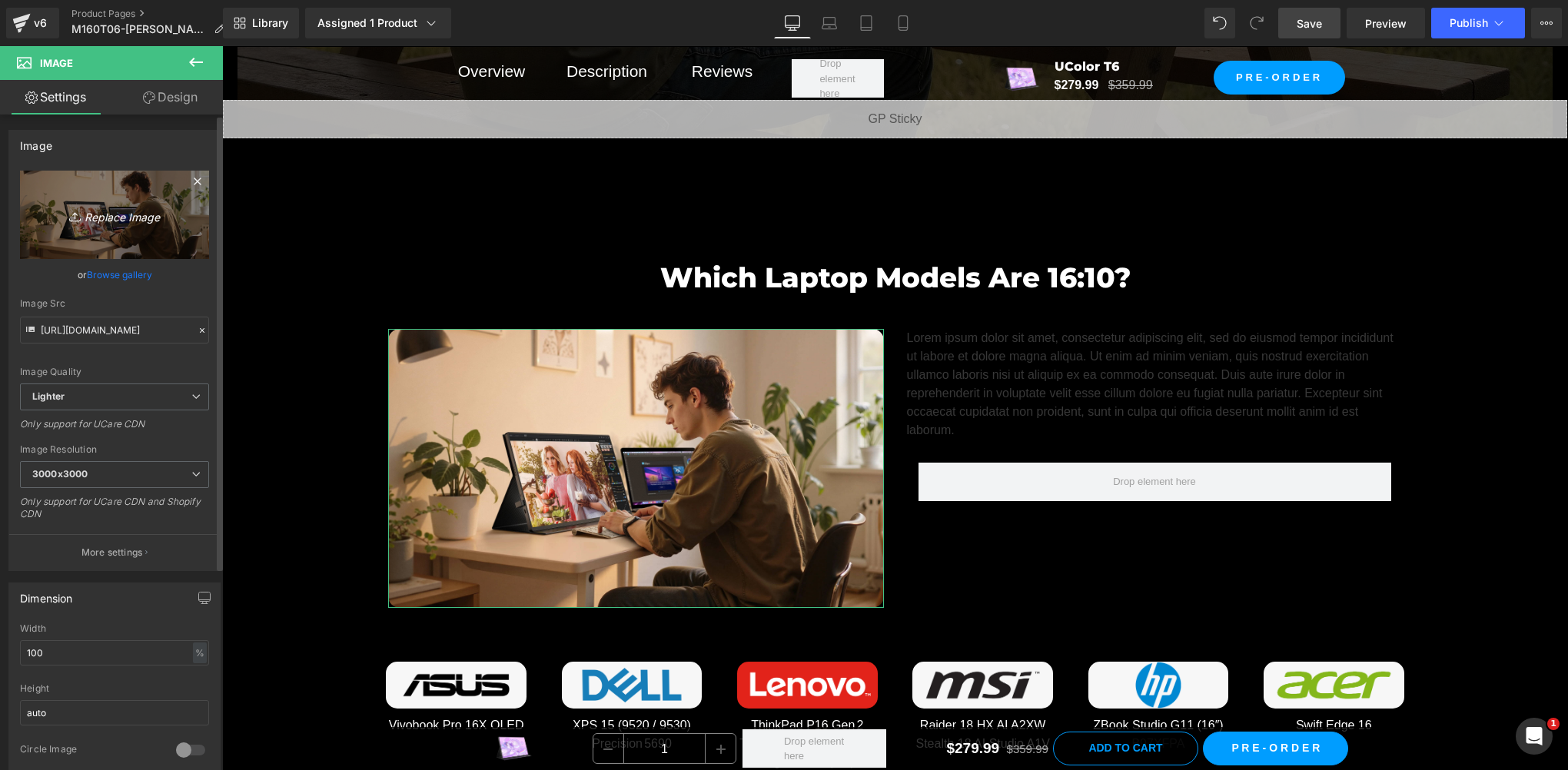
click at [101, 238] on link "Replace Image" at bounding box center [114, 215] width 189 height 88
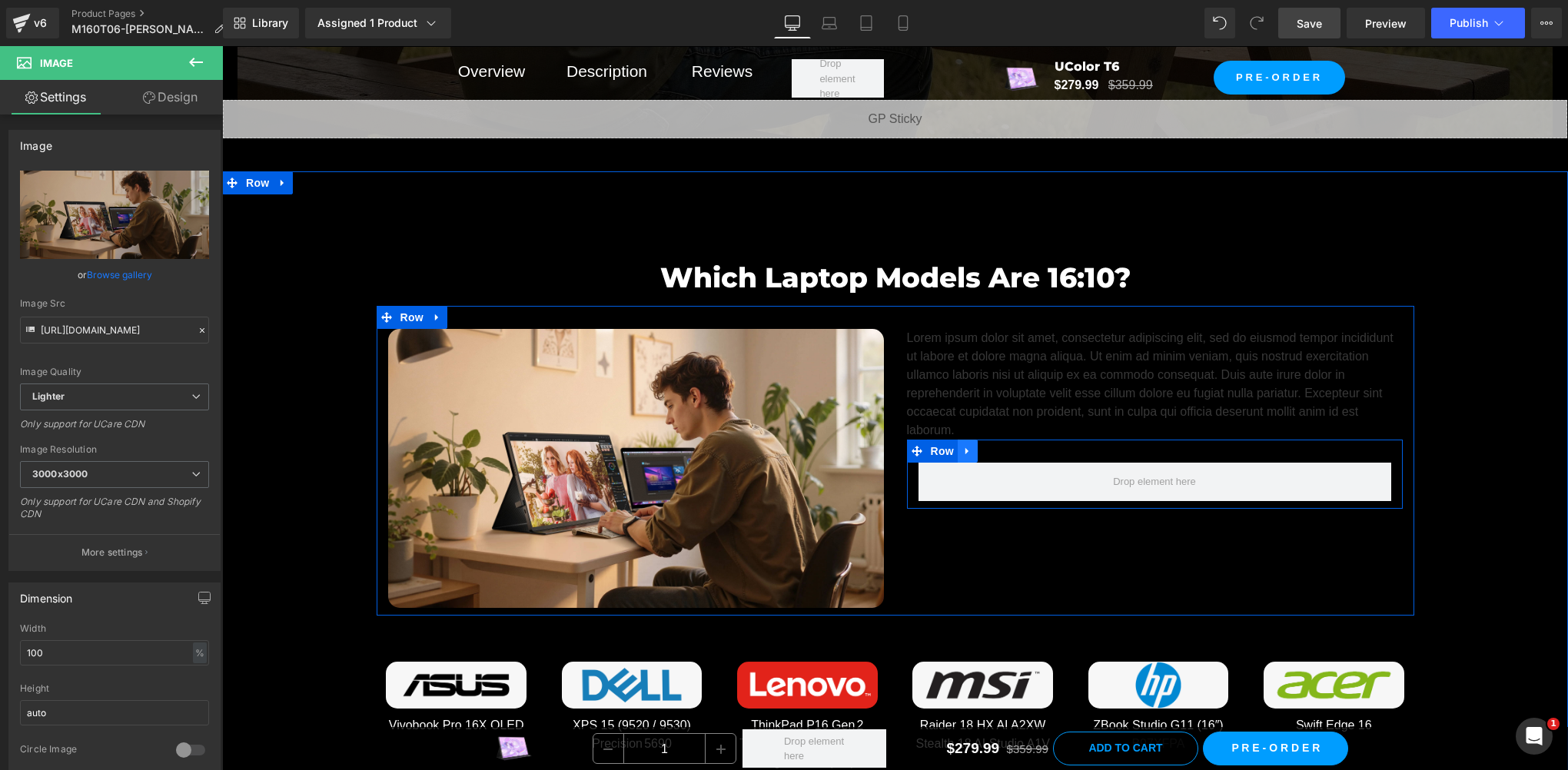
click at [963, 446] on icon at bounding box center [968, 451] width 11 height 12
click at [982, 448] on icon at bounding box center [987, 451] width 11 height 11
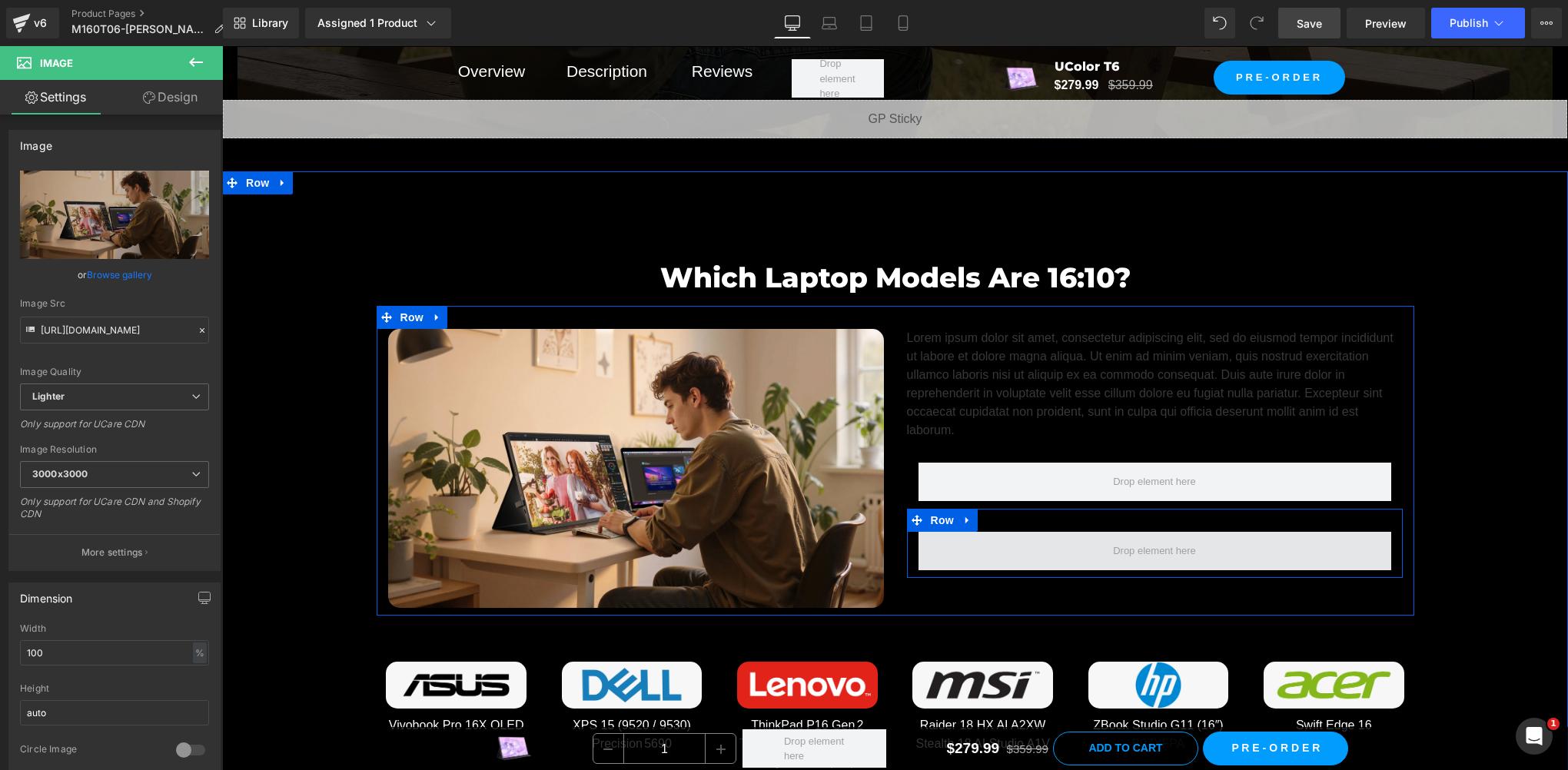
scroll to position [7695, 0]
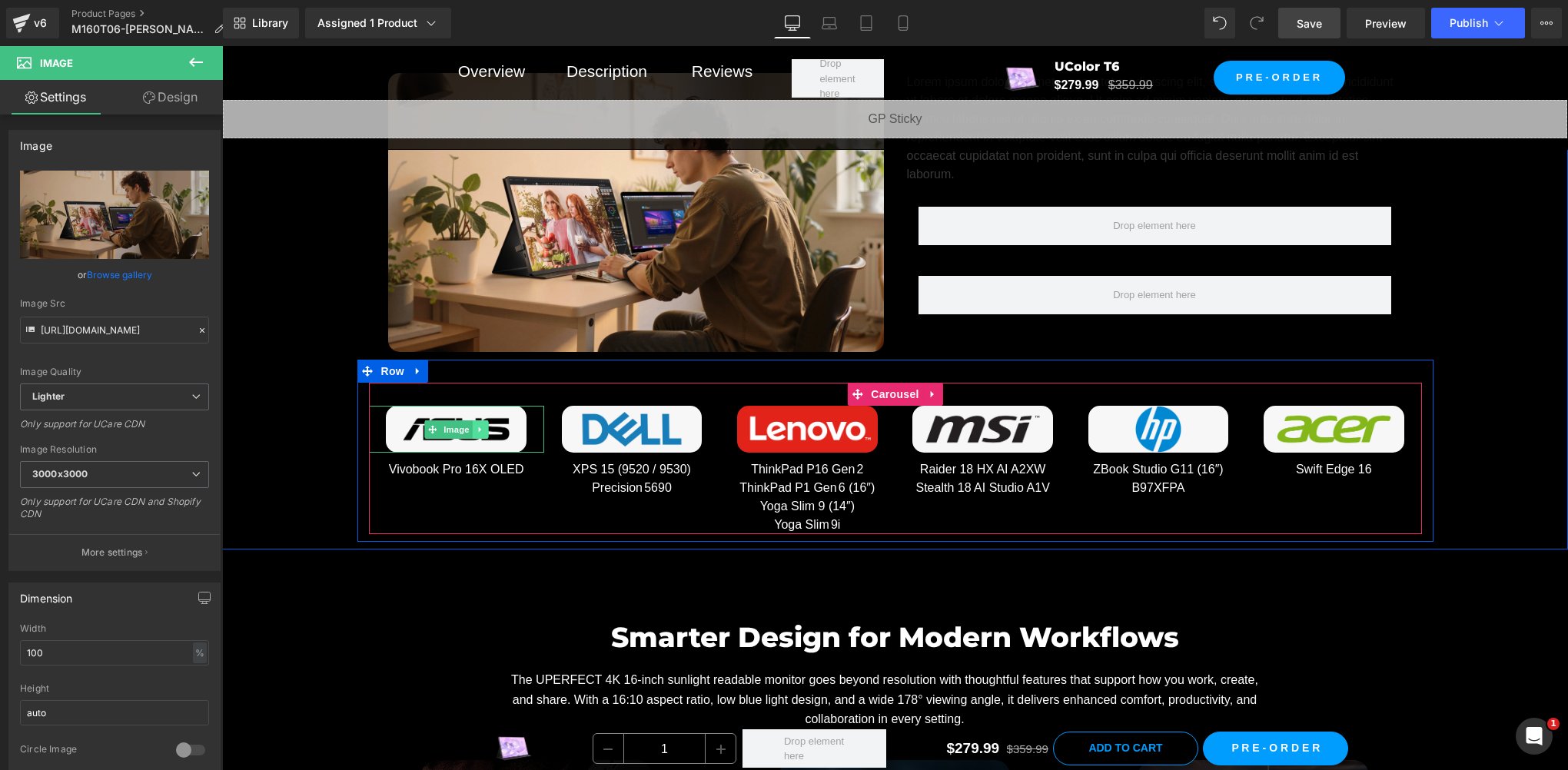
click at [475, 426] on icon at bounding box center [479, 429] width 8 height 9
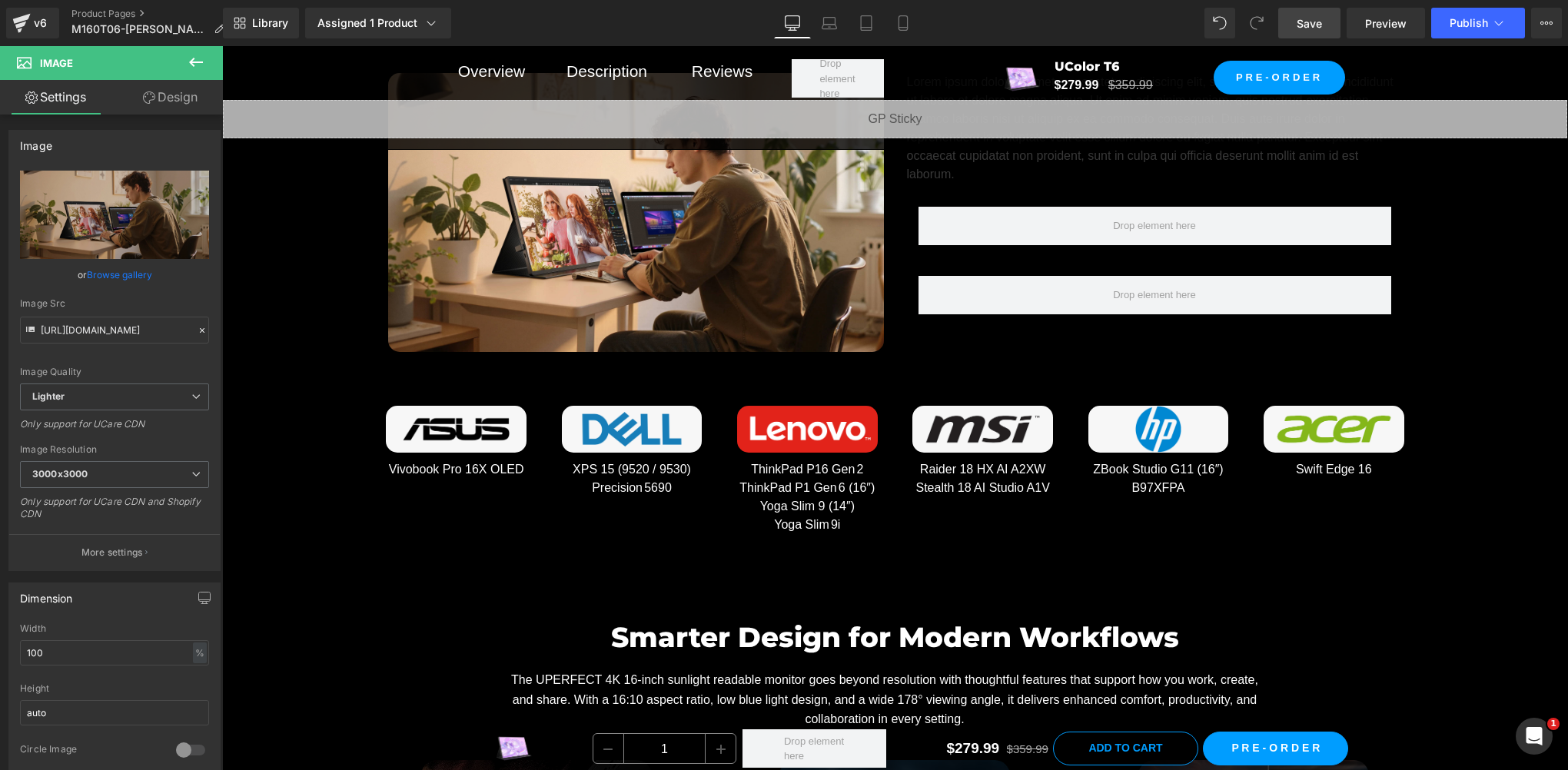
click at [194, 62] on icon at bounding box center [196, 62] width 14 height 9
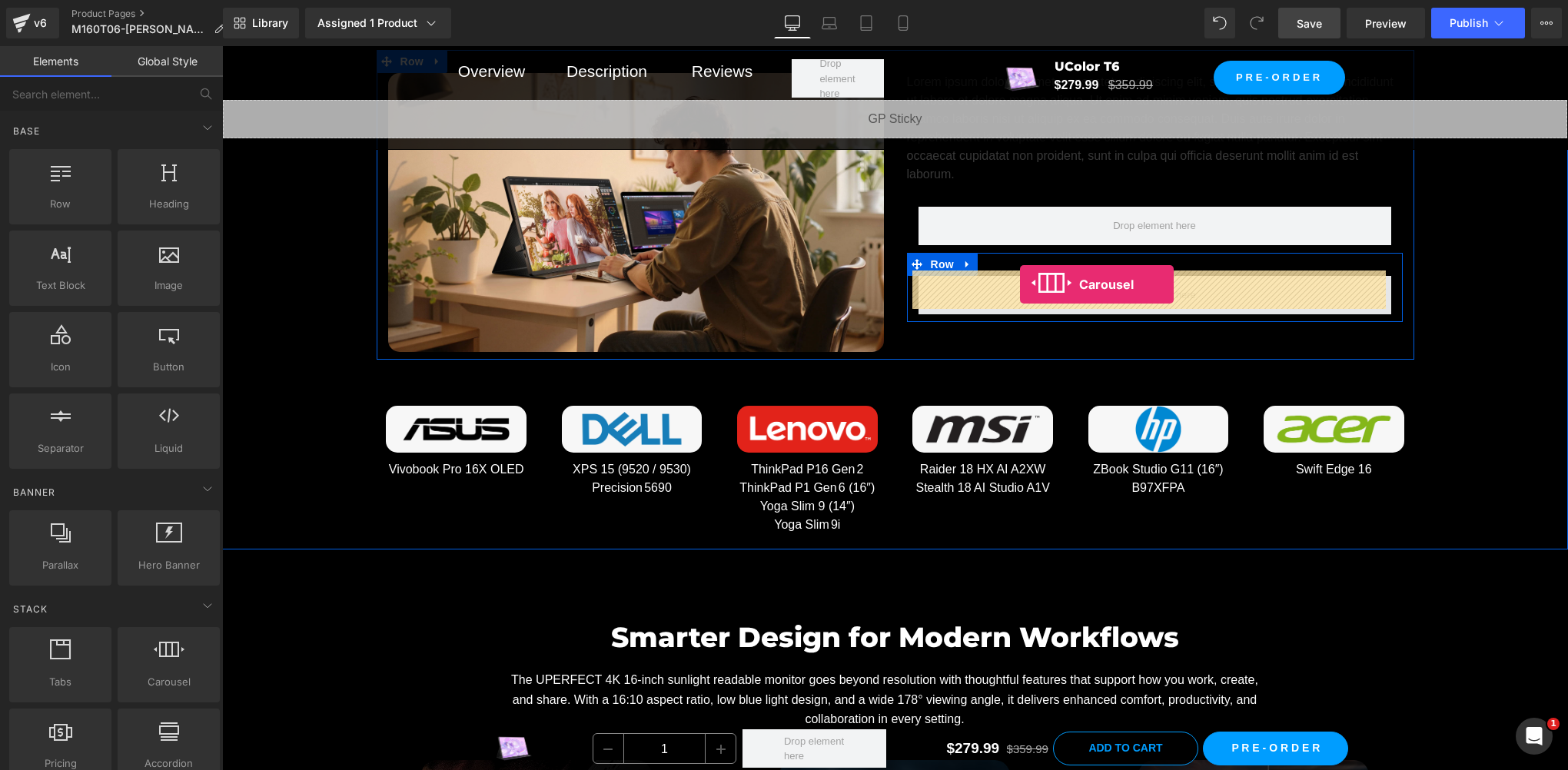
drag, startPoint x: 397, startPoint y: 706, endPoint x: 1020, endPoint y: 284, distance: 752.5
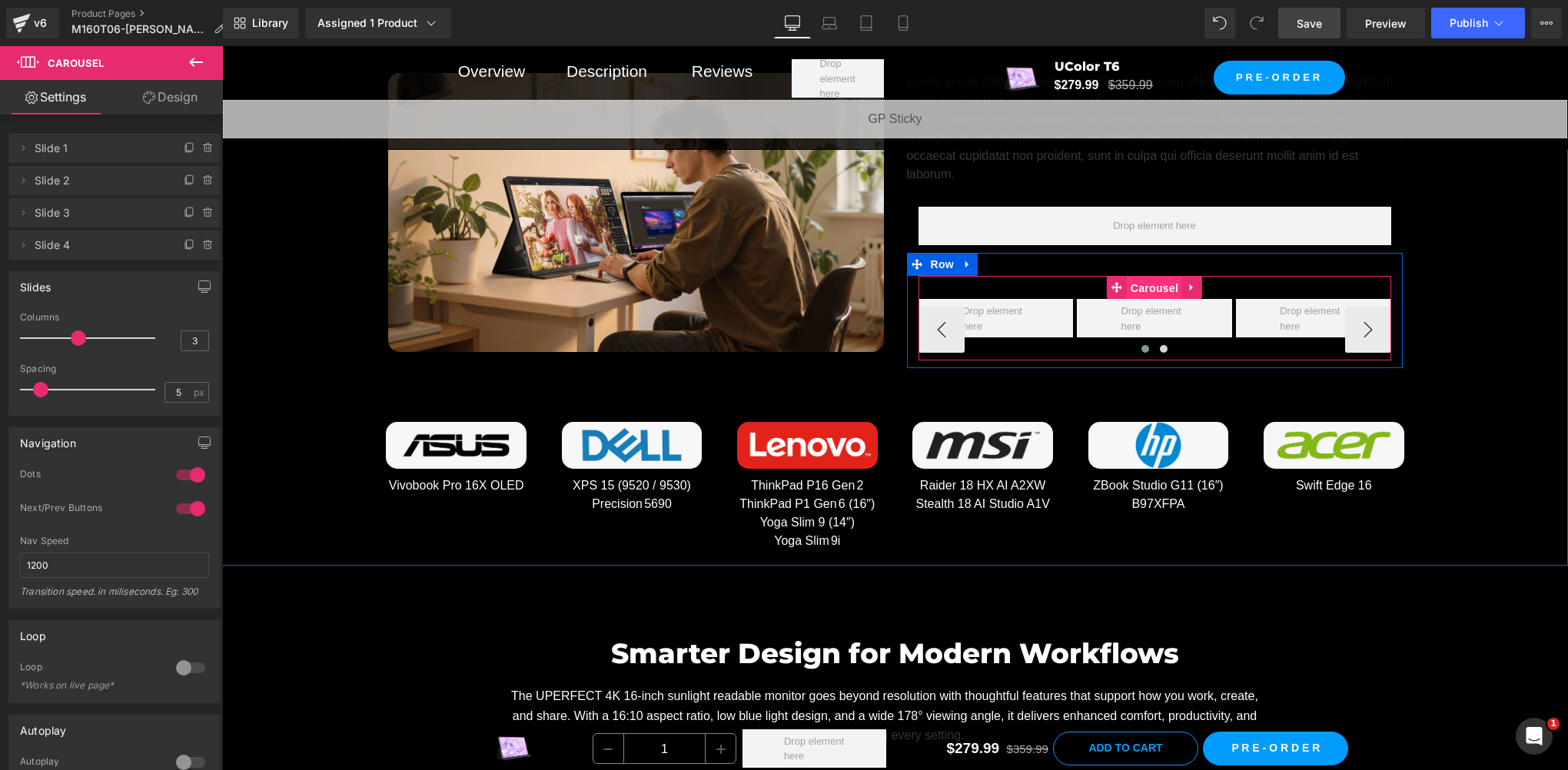
click at [1138, 281] on span "Carousel" at bounding box center [1155, 288] width 55 height 23
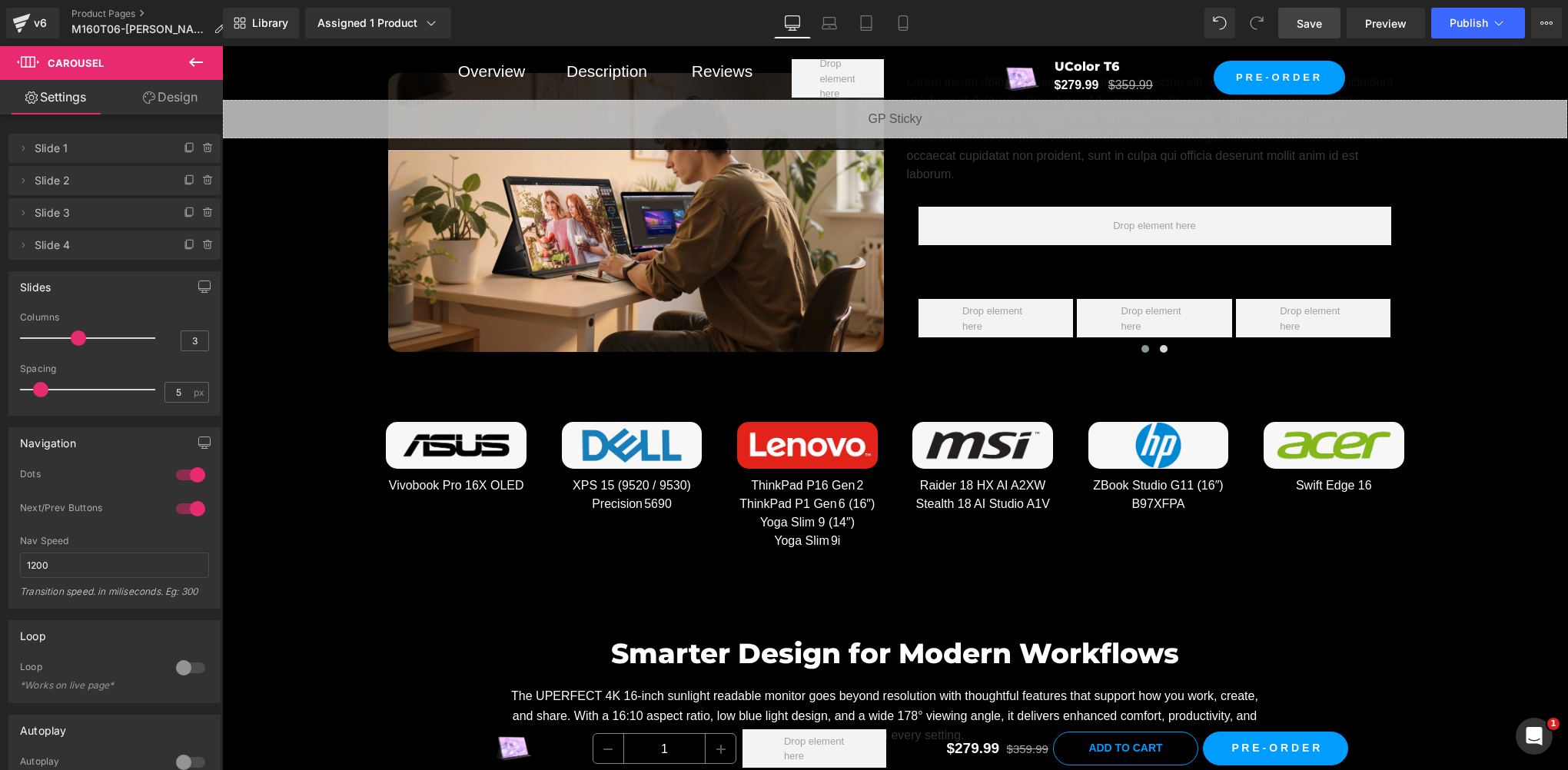
click at [191, 71] on button at bounding box center [196, 63] width 53 height 34
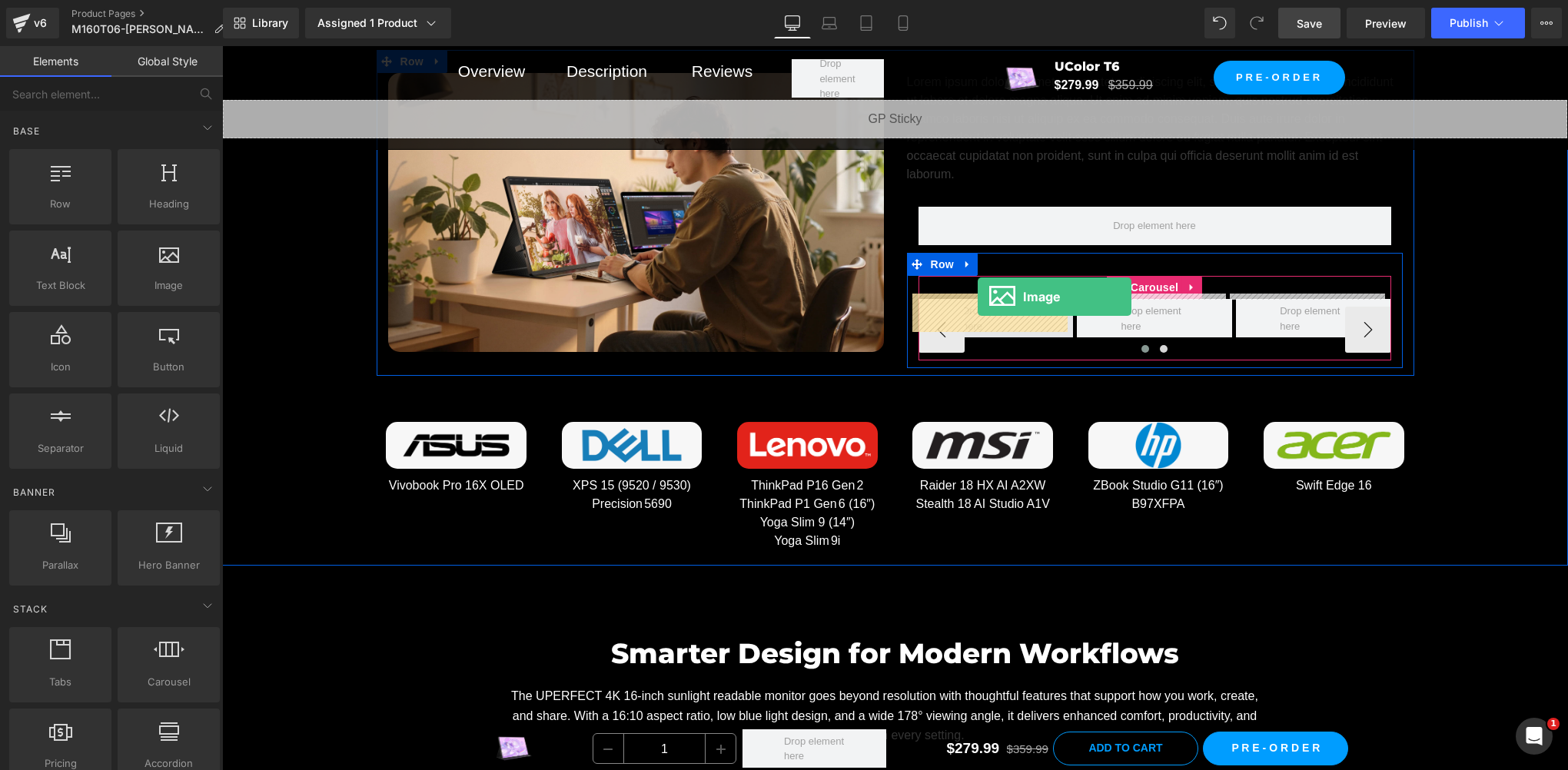
drag, startPoint x: 385, startPoint y: 312, endPoint x: 979, endPoint y: 296, distance: 594.2
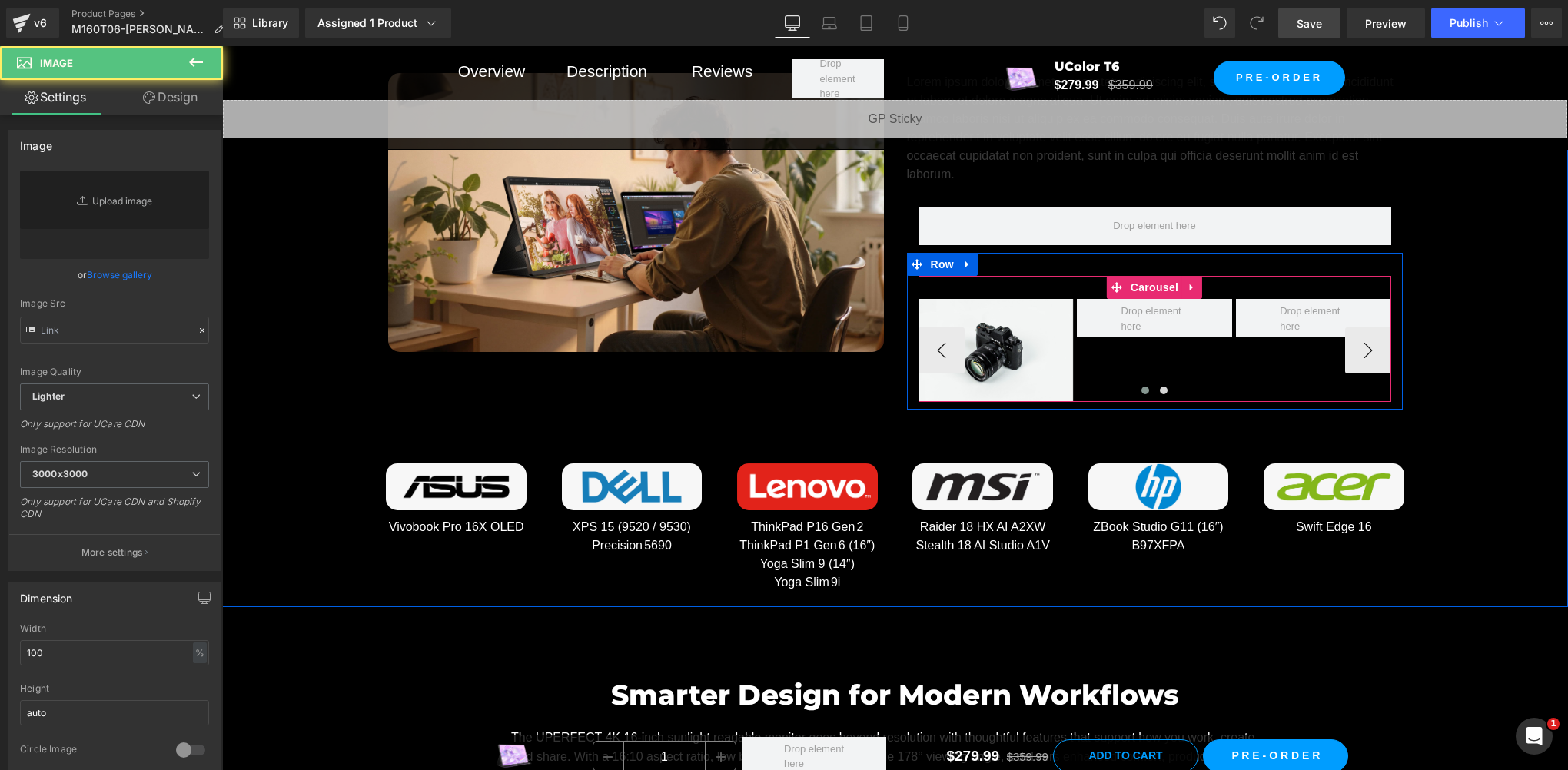
type input "//[DOMAIN_NAME][URL]"
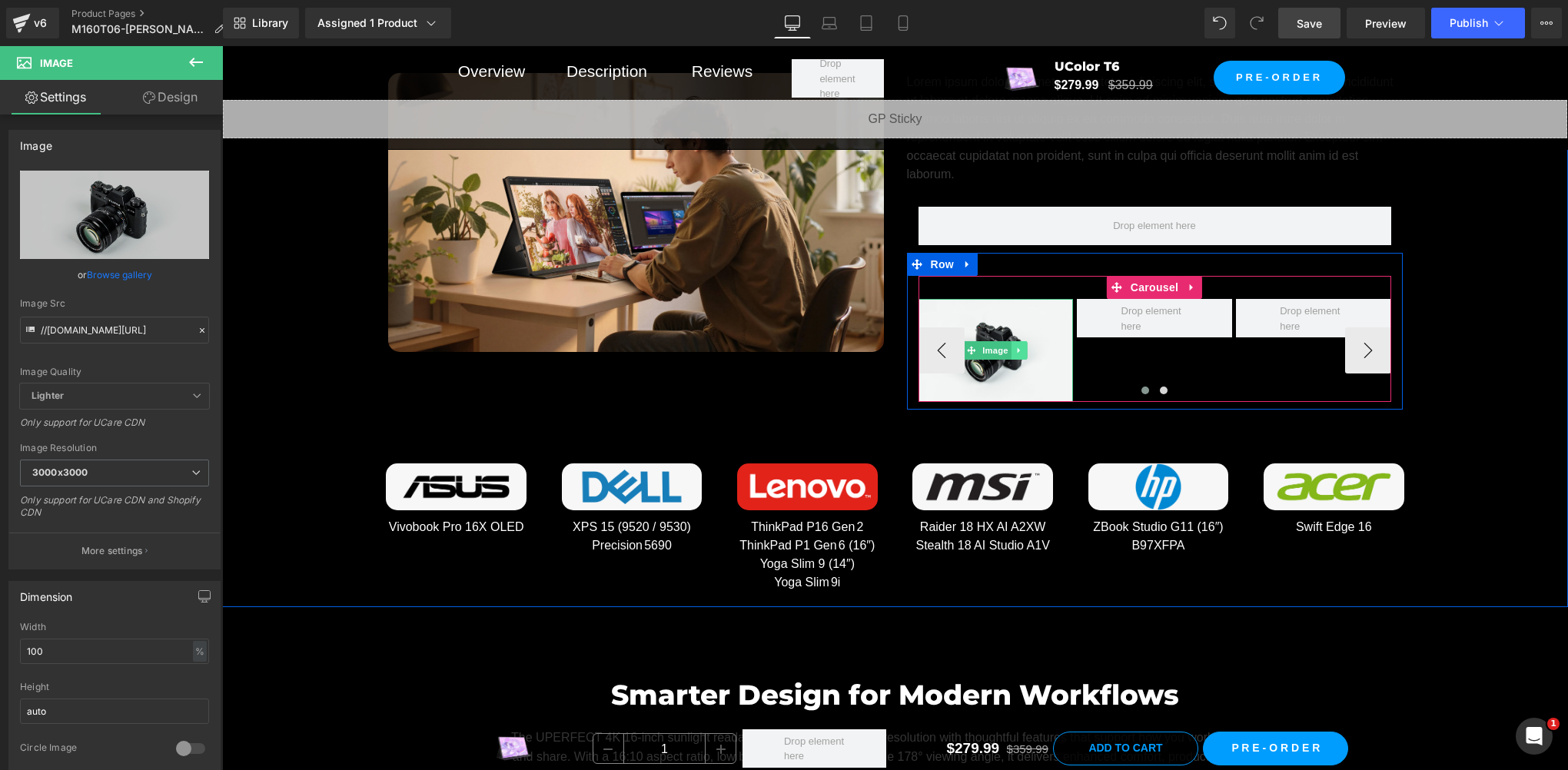
click at [1011, 352] on link at bounding box center [1020, 350] width 16 height 19
click at [1023, 348] on icon at bounding box center [1027, 350] width 8 height 8
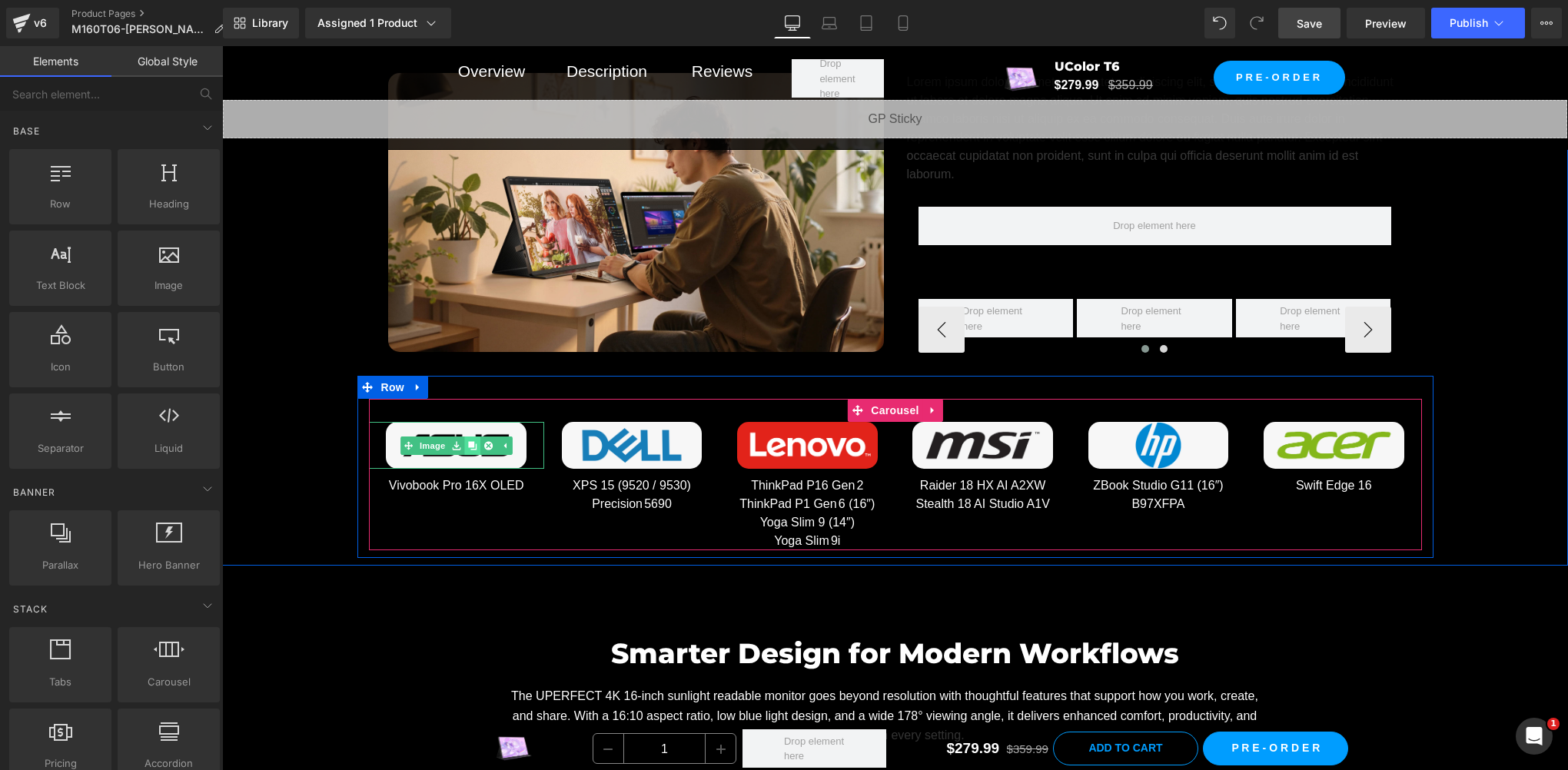
click at [468, 443] on icon at bounding box center [472, 445] width 8 height 8
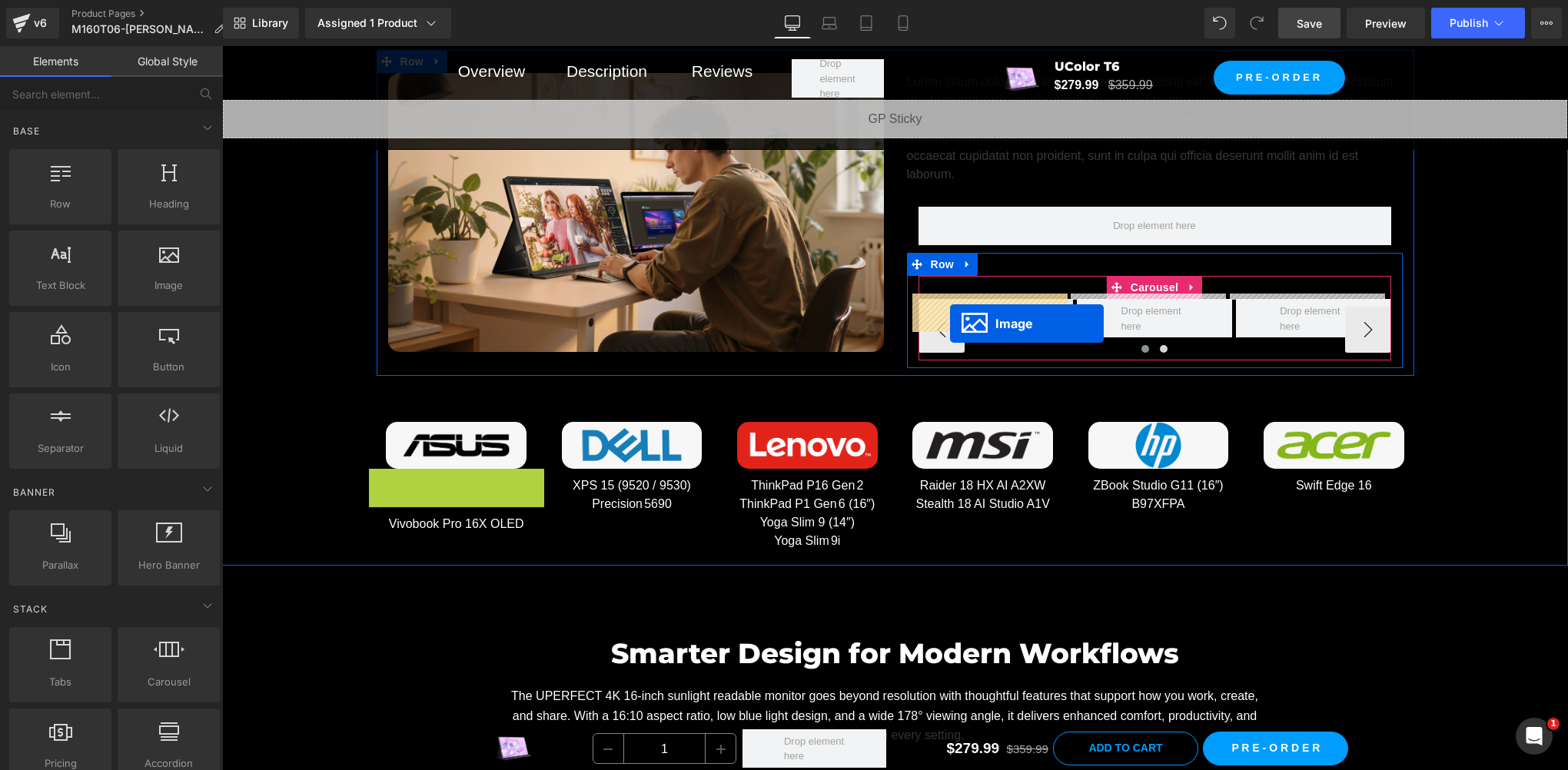
drag, startPoint x: 427, startPoint y: 487, endPoint x: 950, endPoint y: 324, distance: 547.8
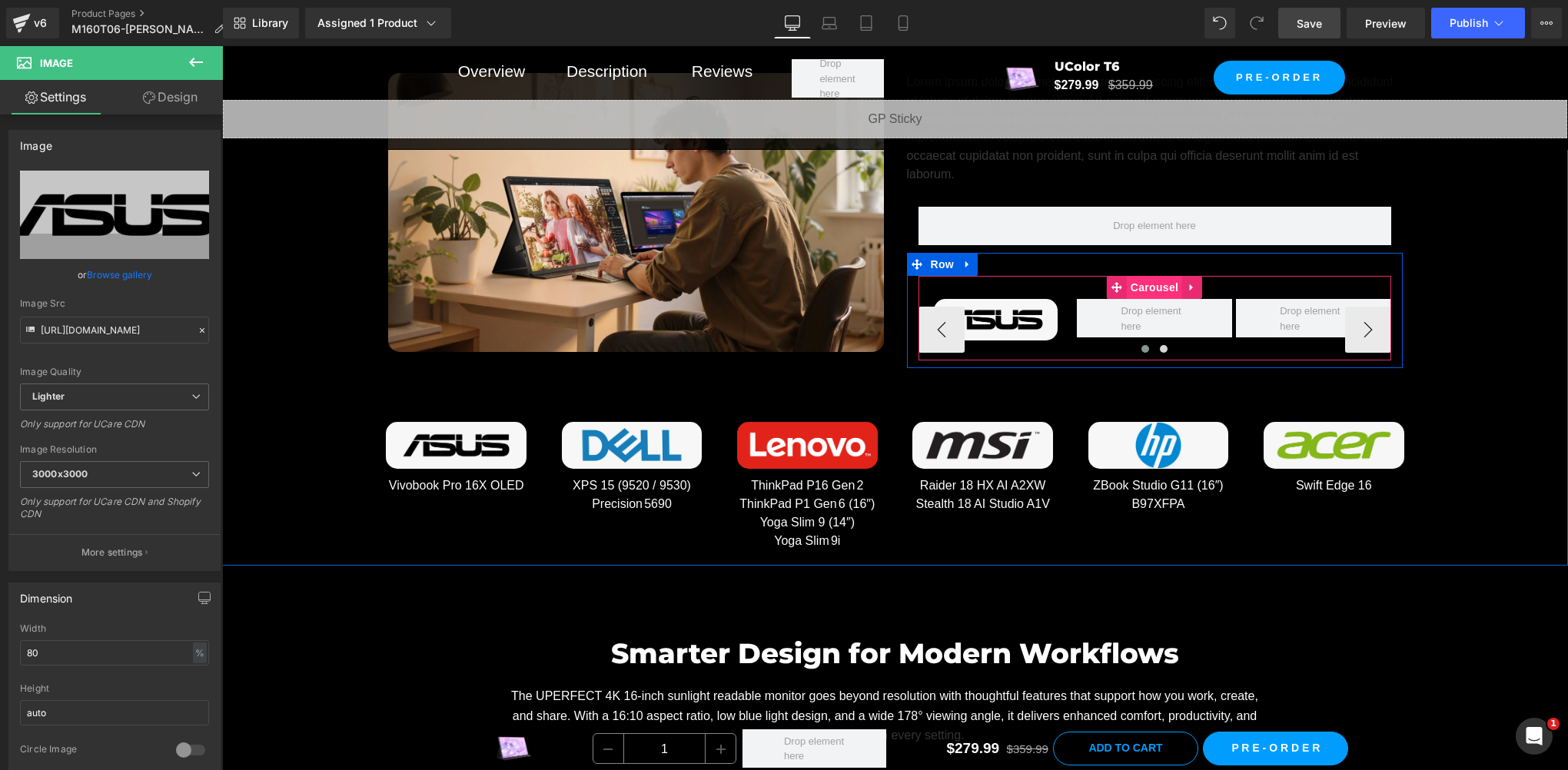
click at [1146, 283] on span "Carousel" at bounding box center [1155, 288] width 55 height 23
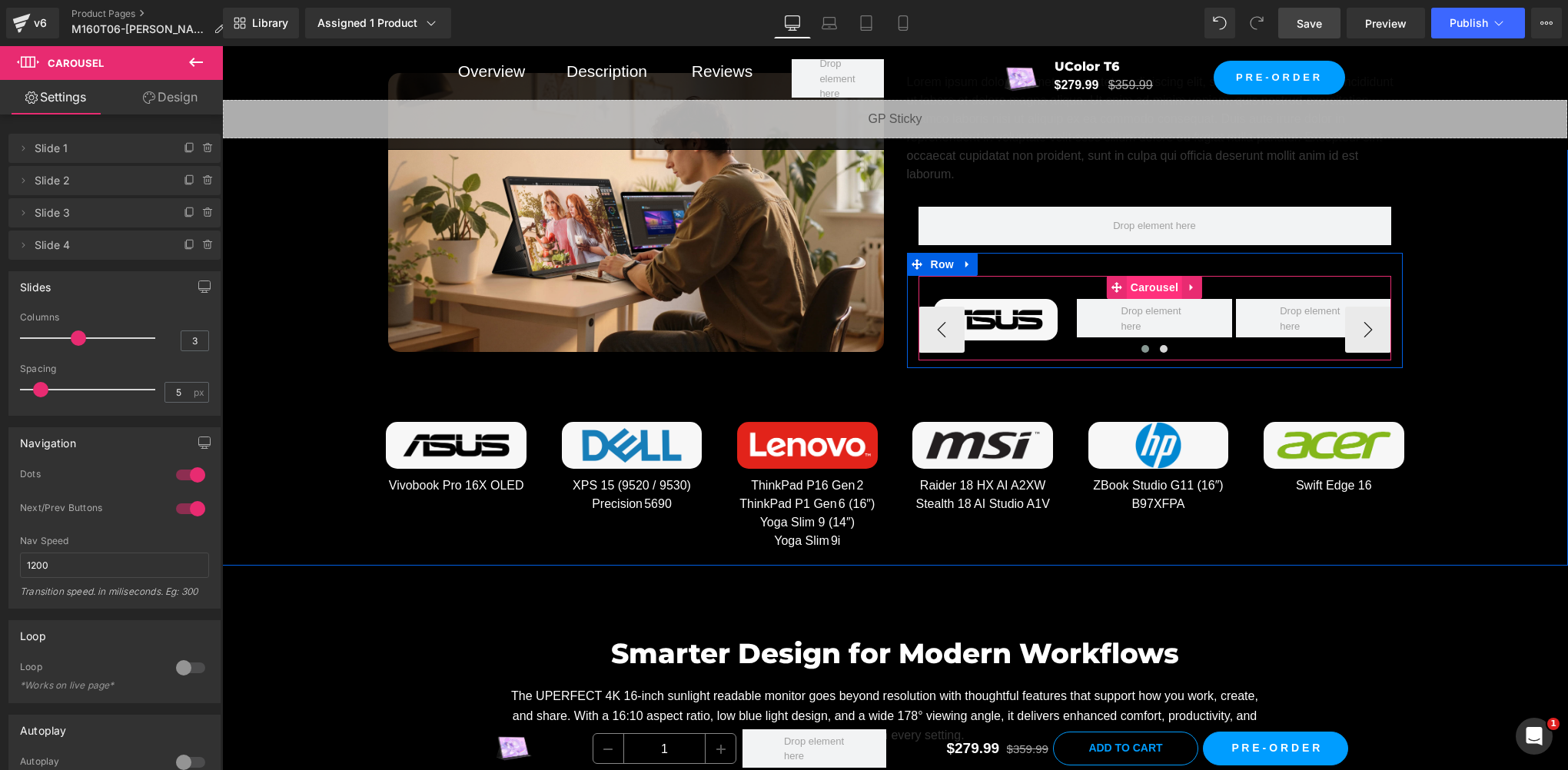
click at [1154, 279] on span "Carousel" at bounding box center [1155, 288] width 55 height 23
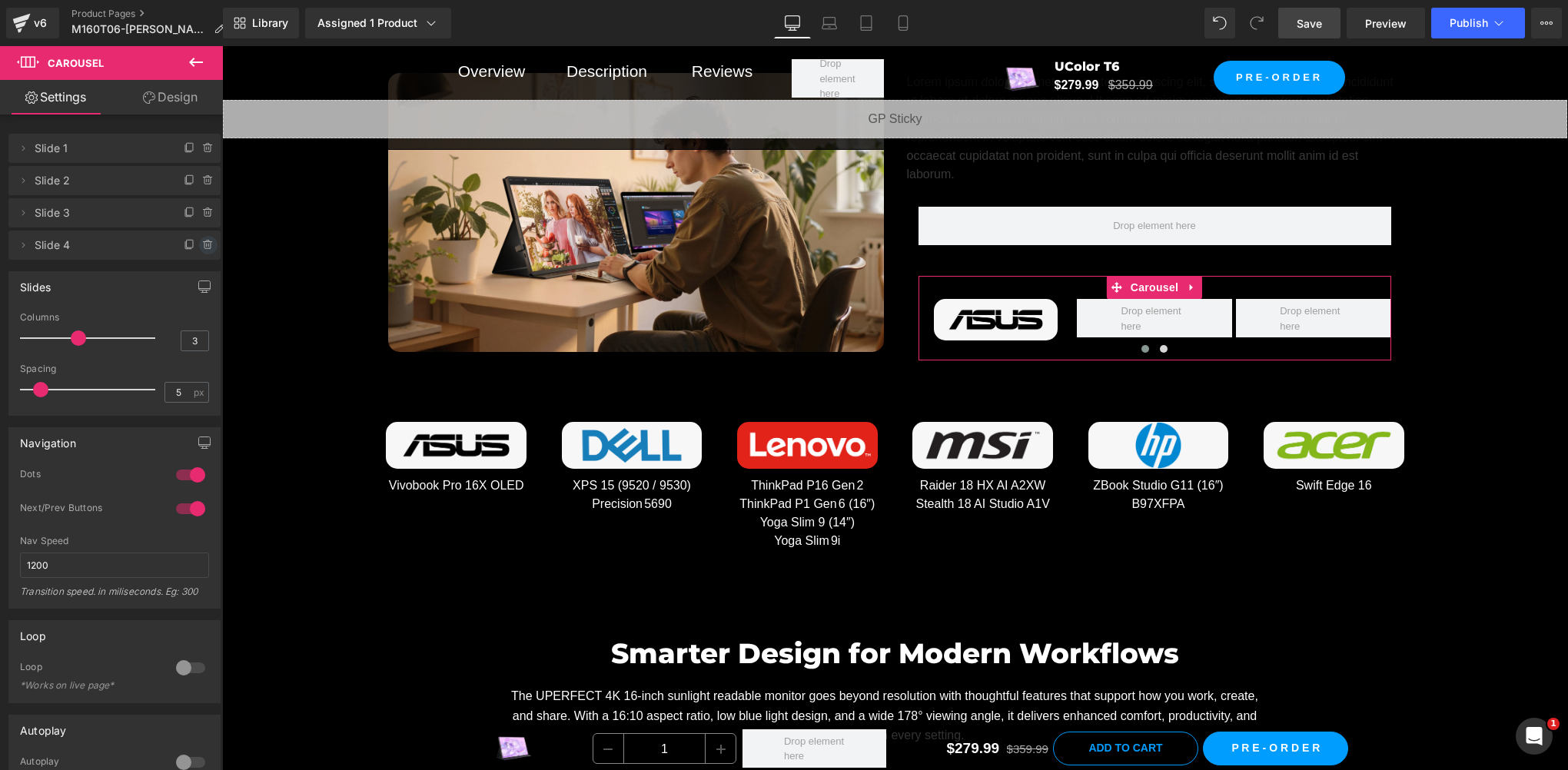
click at [206, 245] on icon at bounding box center [208, 246] width 12 height 12
click at [191, 241] on button "Delete" at bounding box center [191, 246] width 48 height 20
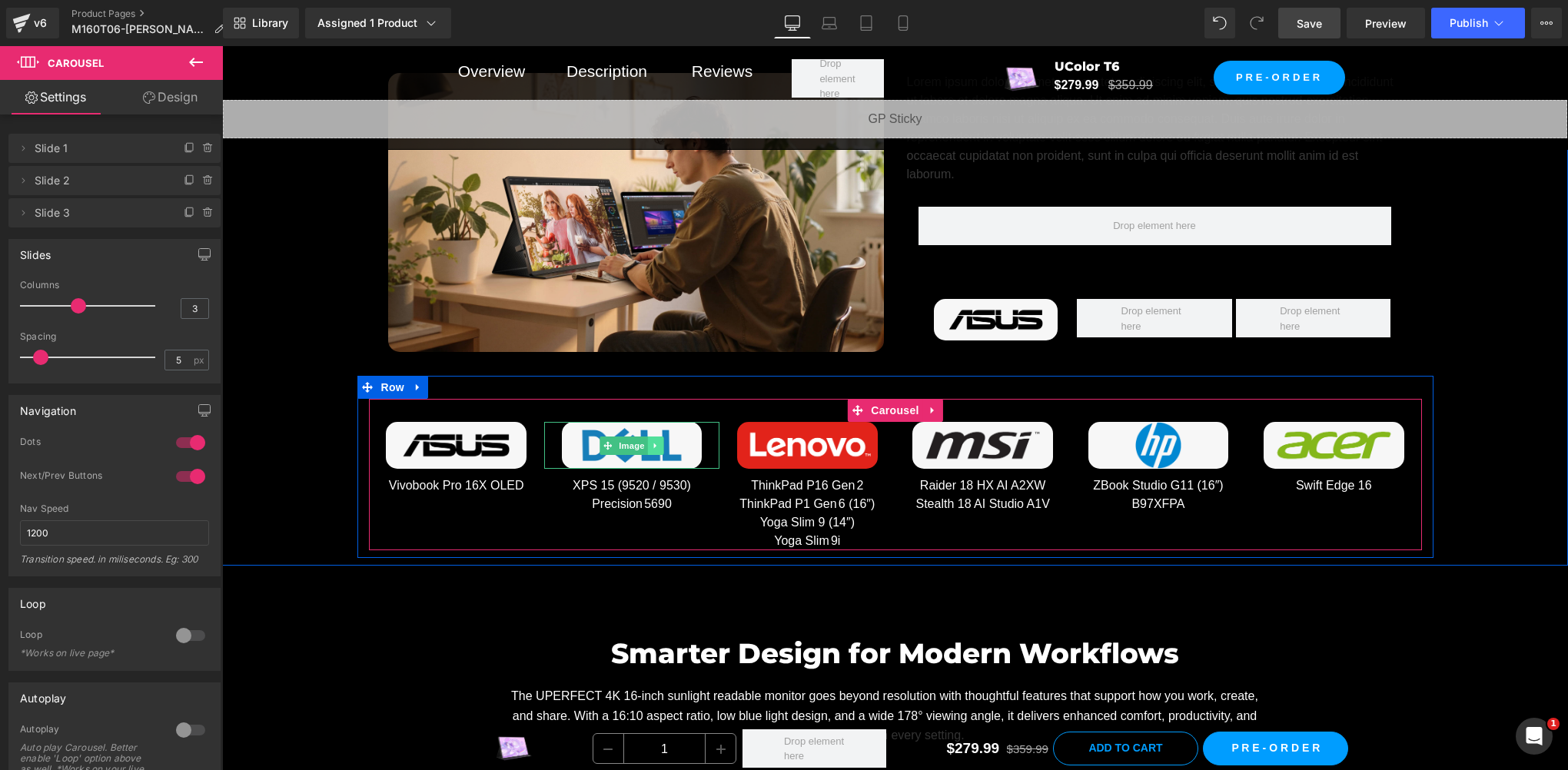
click at [652, 442] on icon at bounding box center [655, 446] width 8 height 9
click at [644, 442] on icon at bounding box center [647, 445] width 8 height 8
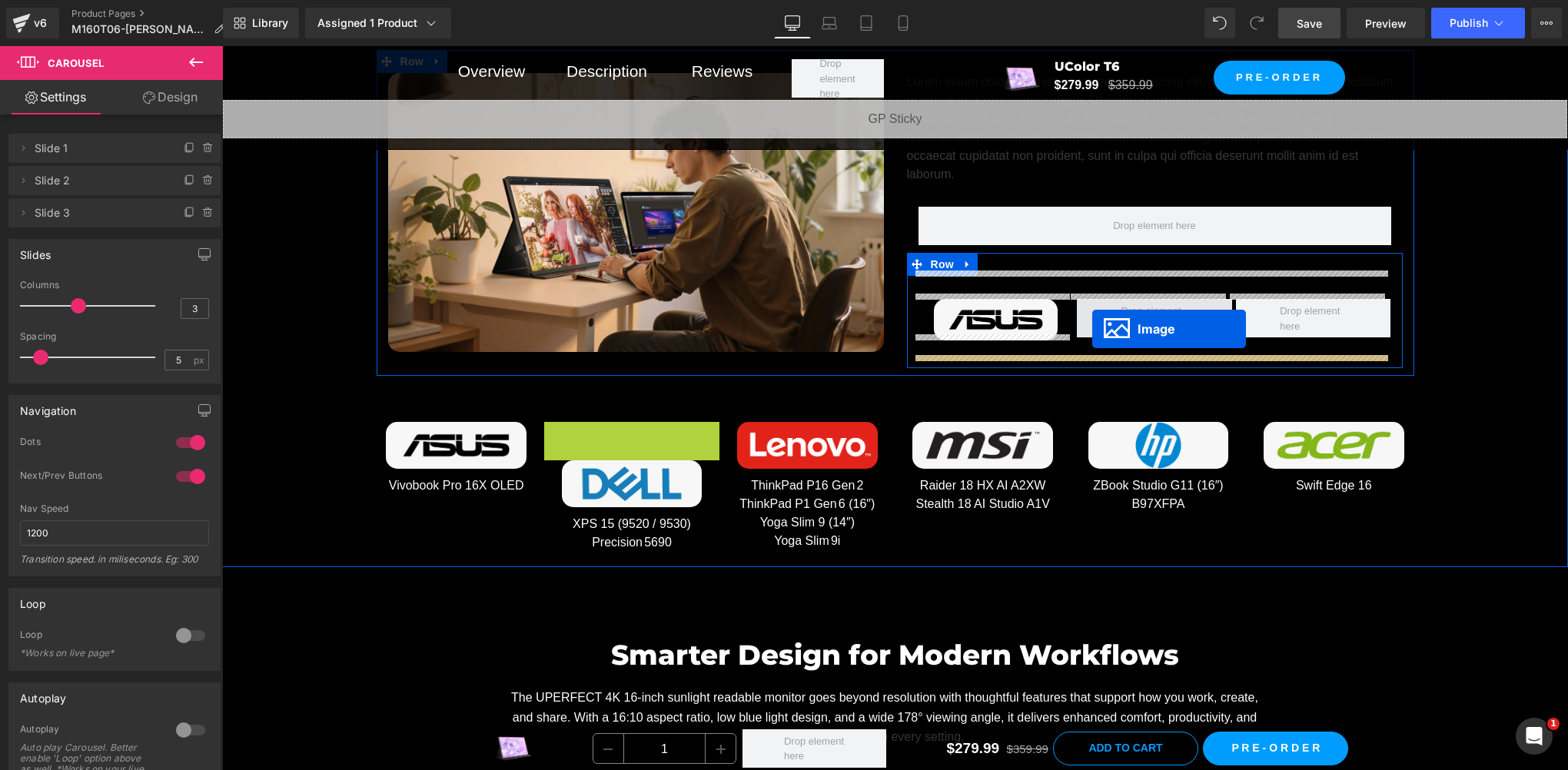
drag, startPoint x: 583, startPoint y: 442, endPoint x: 1093, endPoint y: 329, distance: 522.4
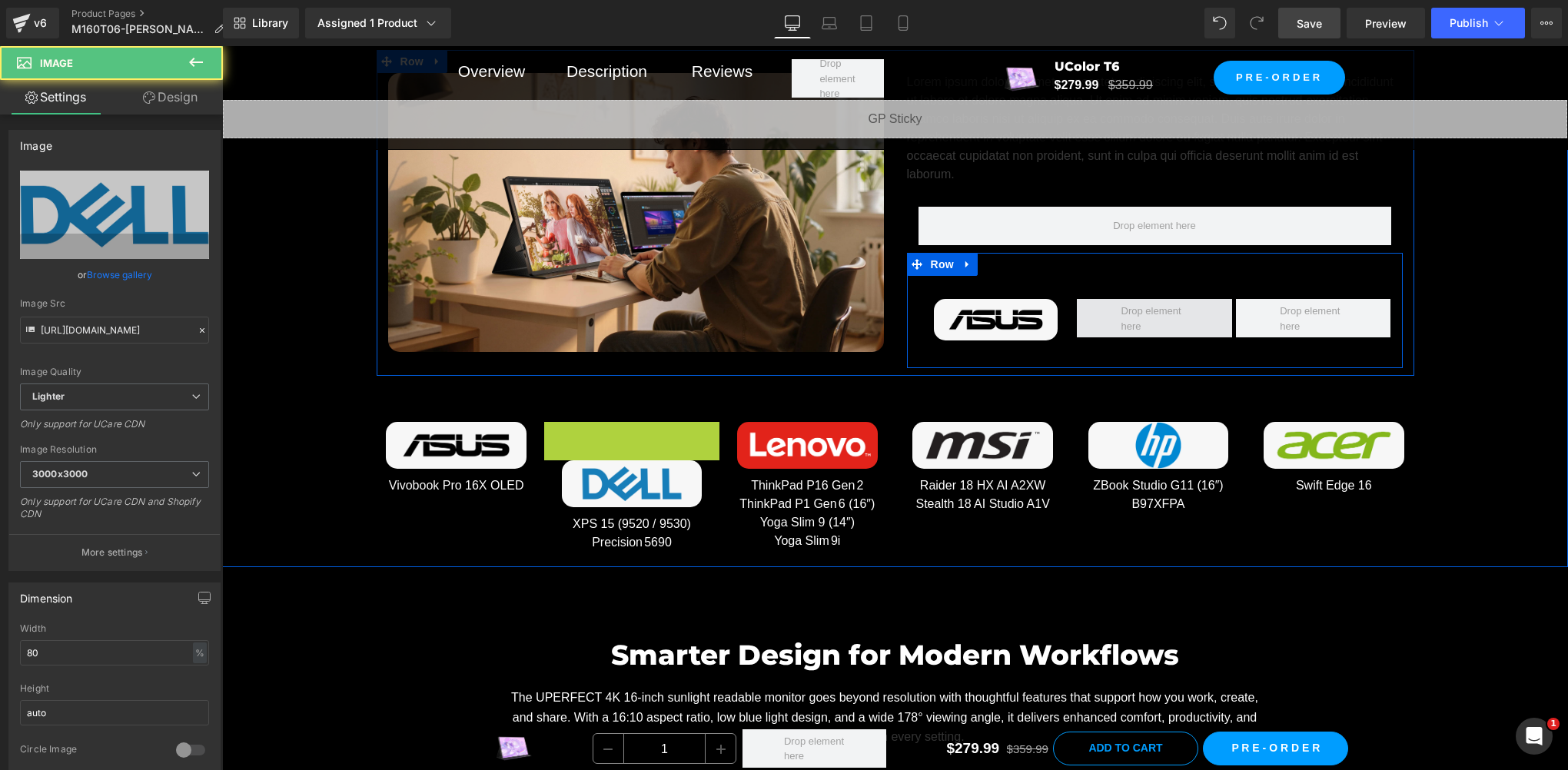
click at [1093, 329] on span at bounding box center [1155, 318] width 155 height 38
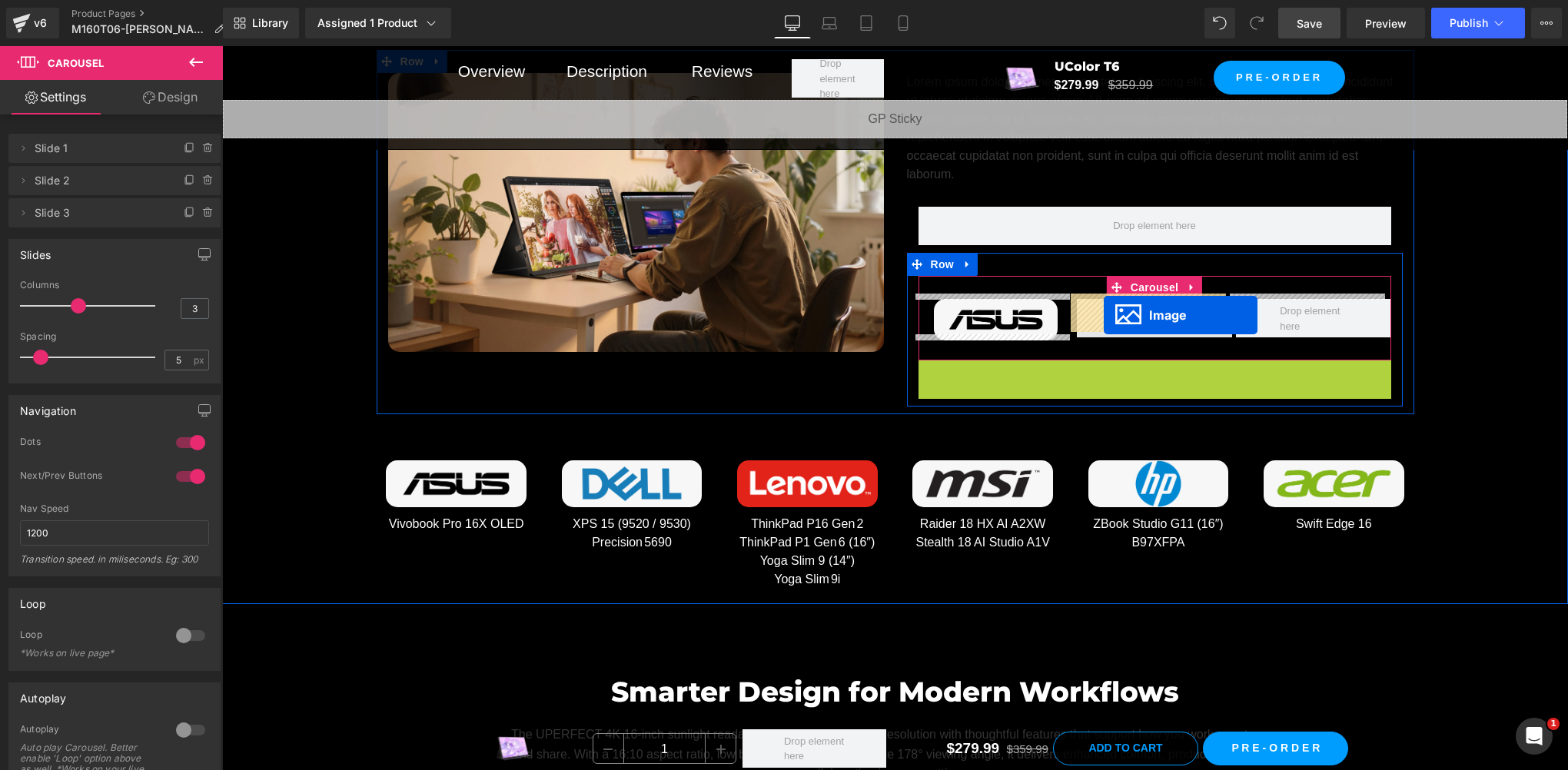
drag, startPoint x: 1130, startPoint y: 419, endPoint x: 1104, endPoint y: 315, distance: 107.2
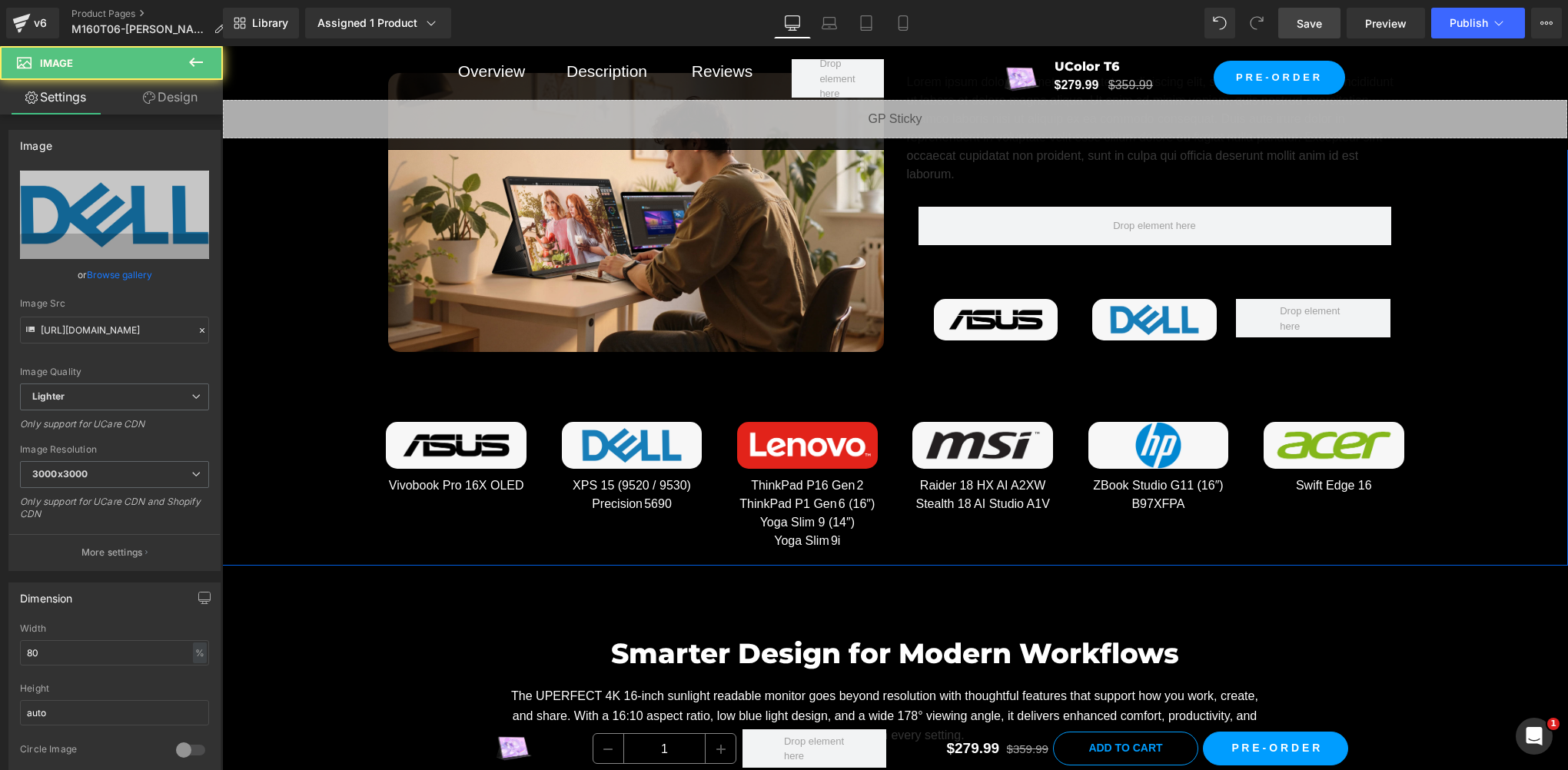
click at [1494, 399] on div "Which Laptop Models Are 16:10? Heading Row Image Lorem ipsum dolor sit amet, co…" at bounding box center [896, 272] width 1346 height 573
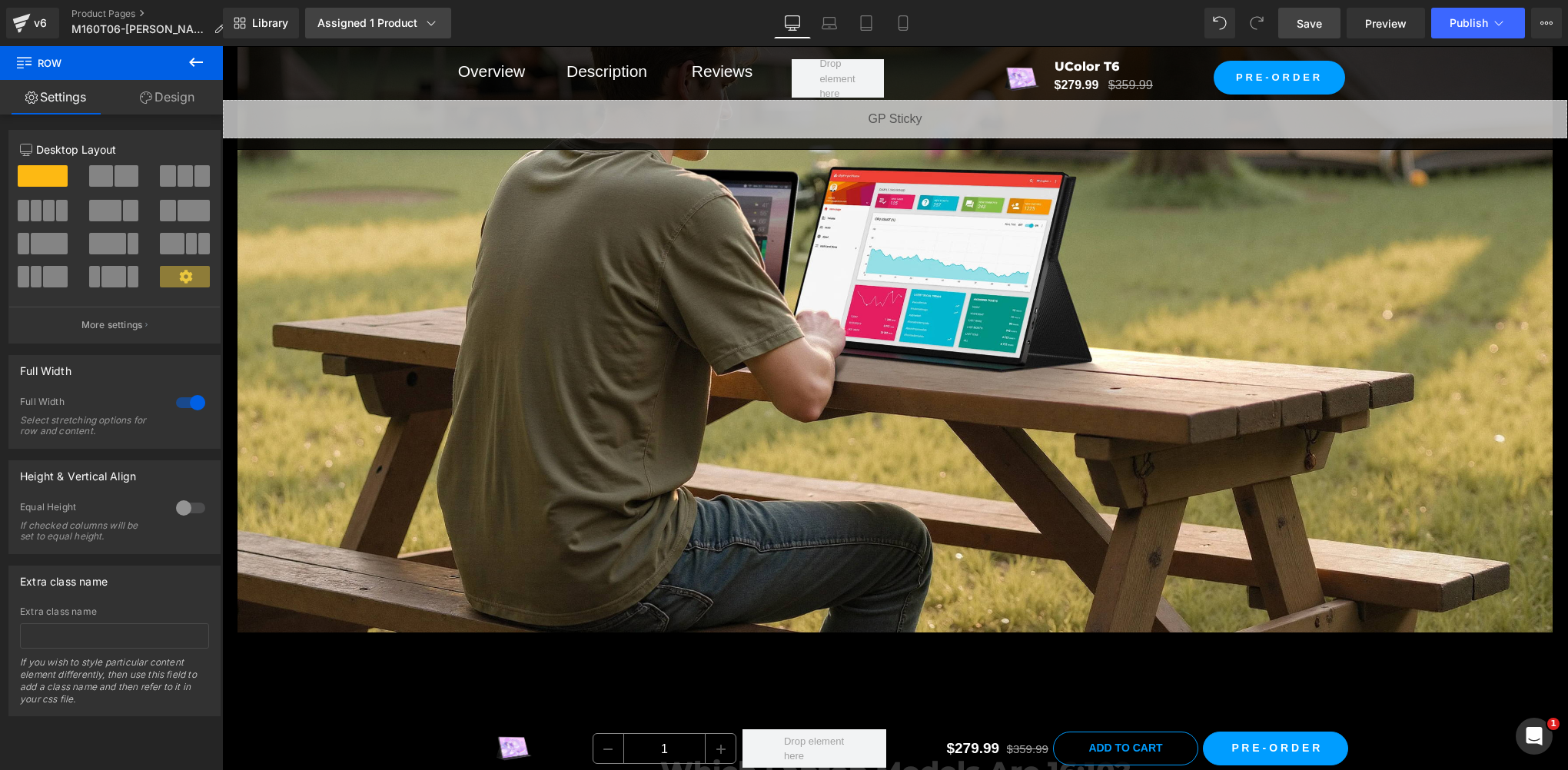
scroll to position [6926, 0]
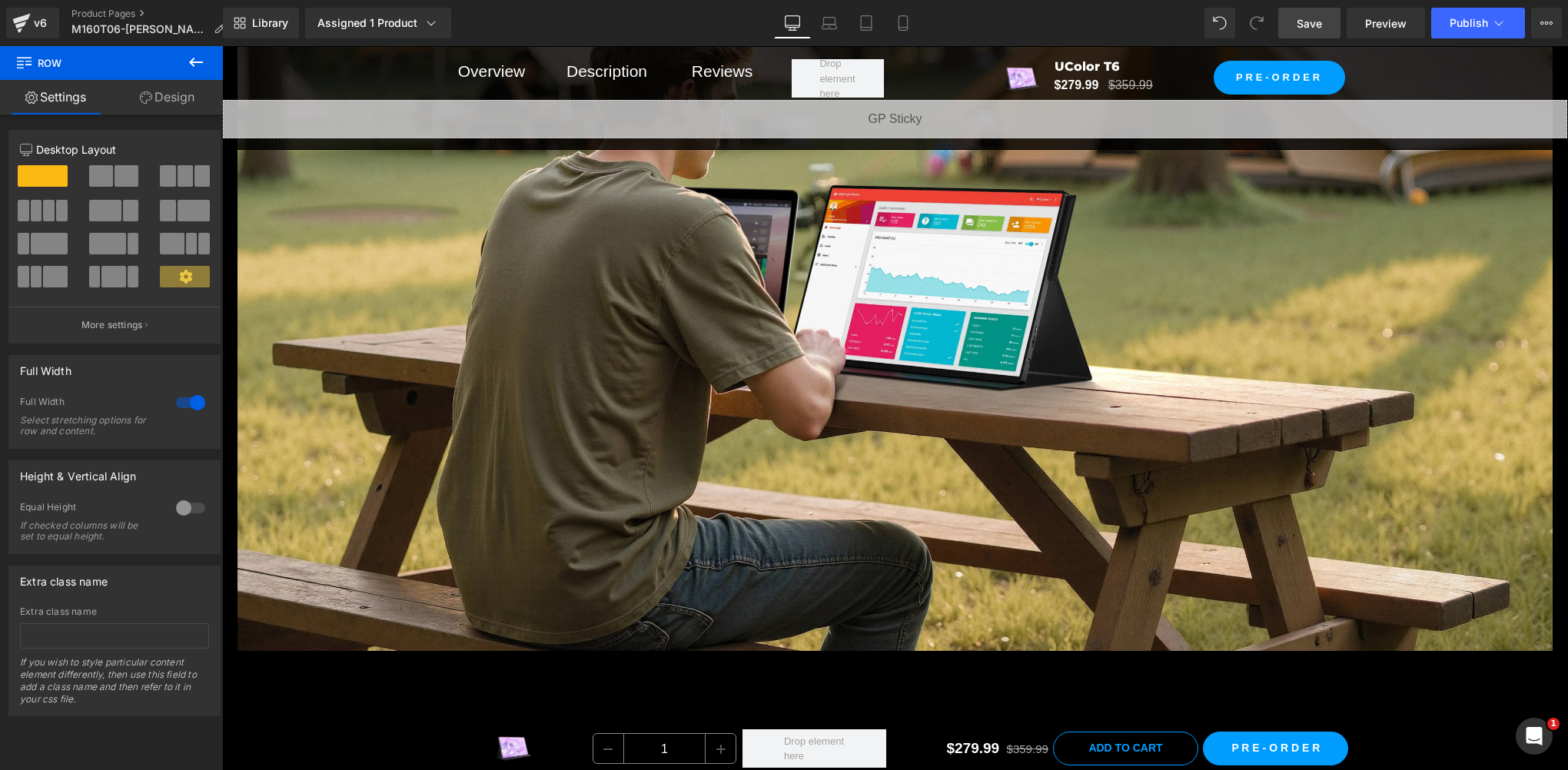
click at [1290, 17] on link "Save" at bounding box center [1310, 23] width 62 height 31
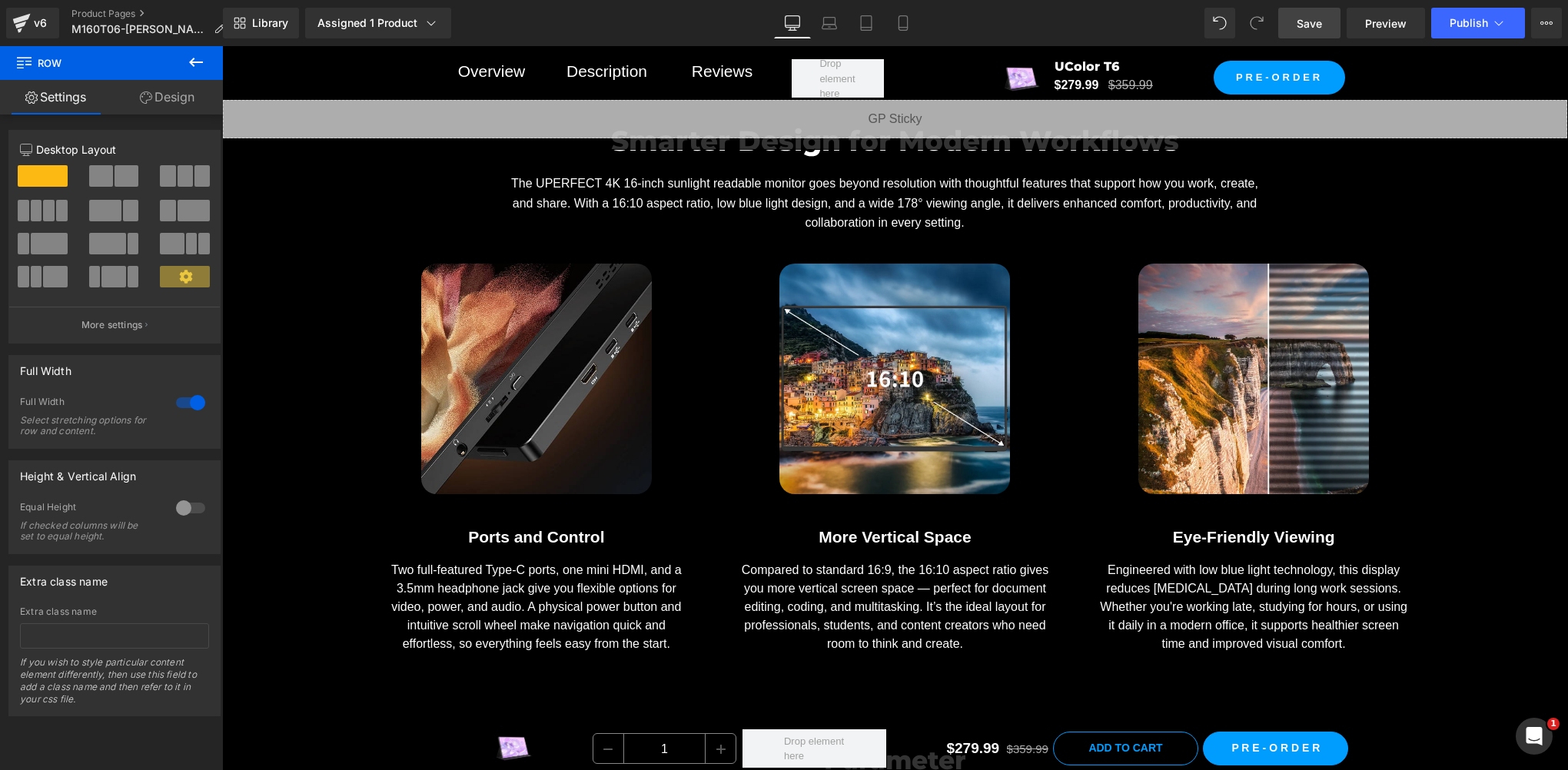
click at [1320, 15] on span "Save" at bounding box center [1310, 23] width 25 height 16
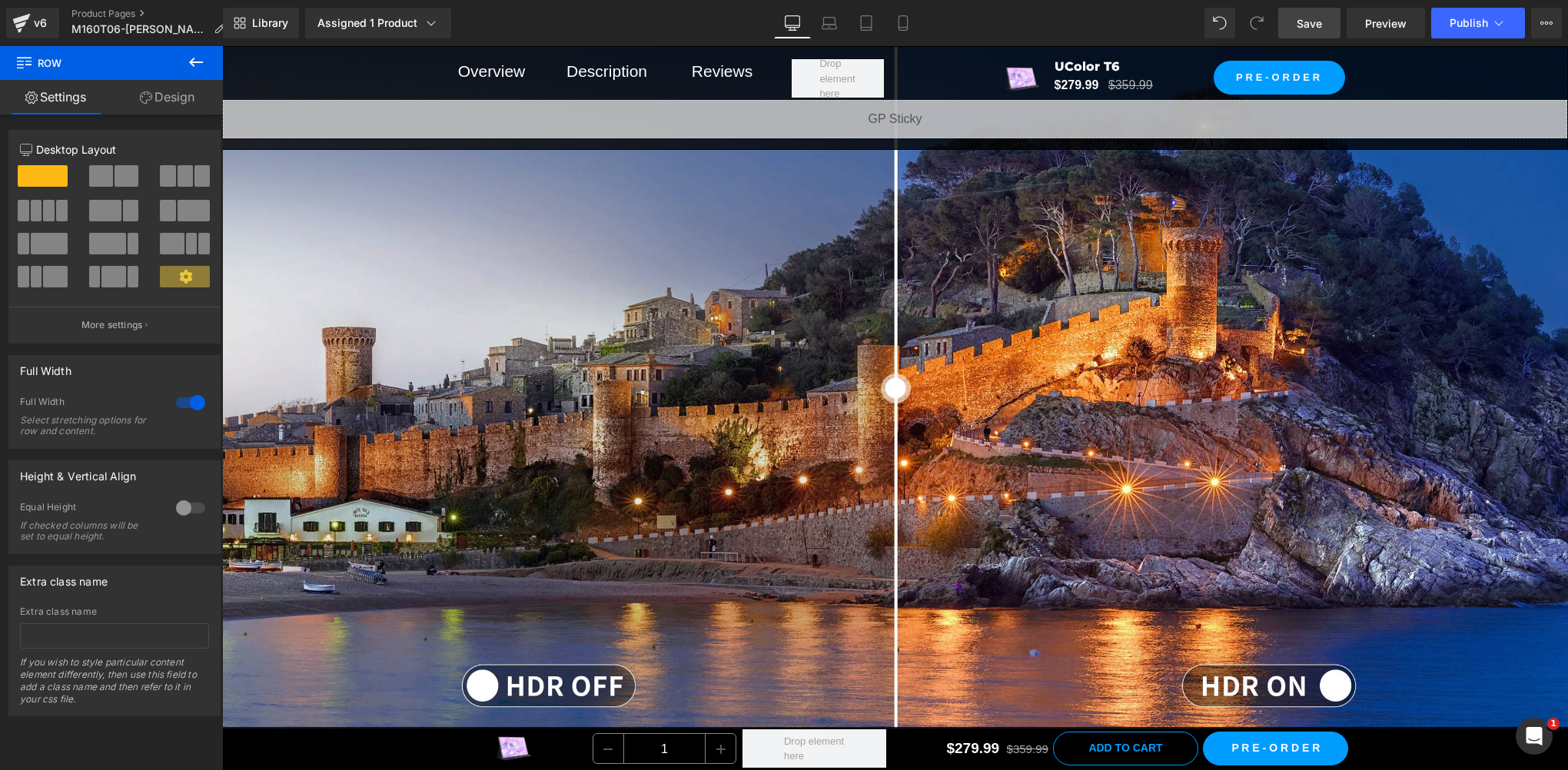
scroll to position [4621, 0]
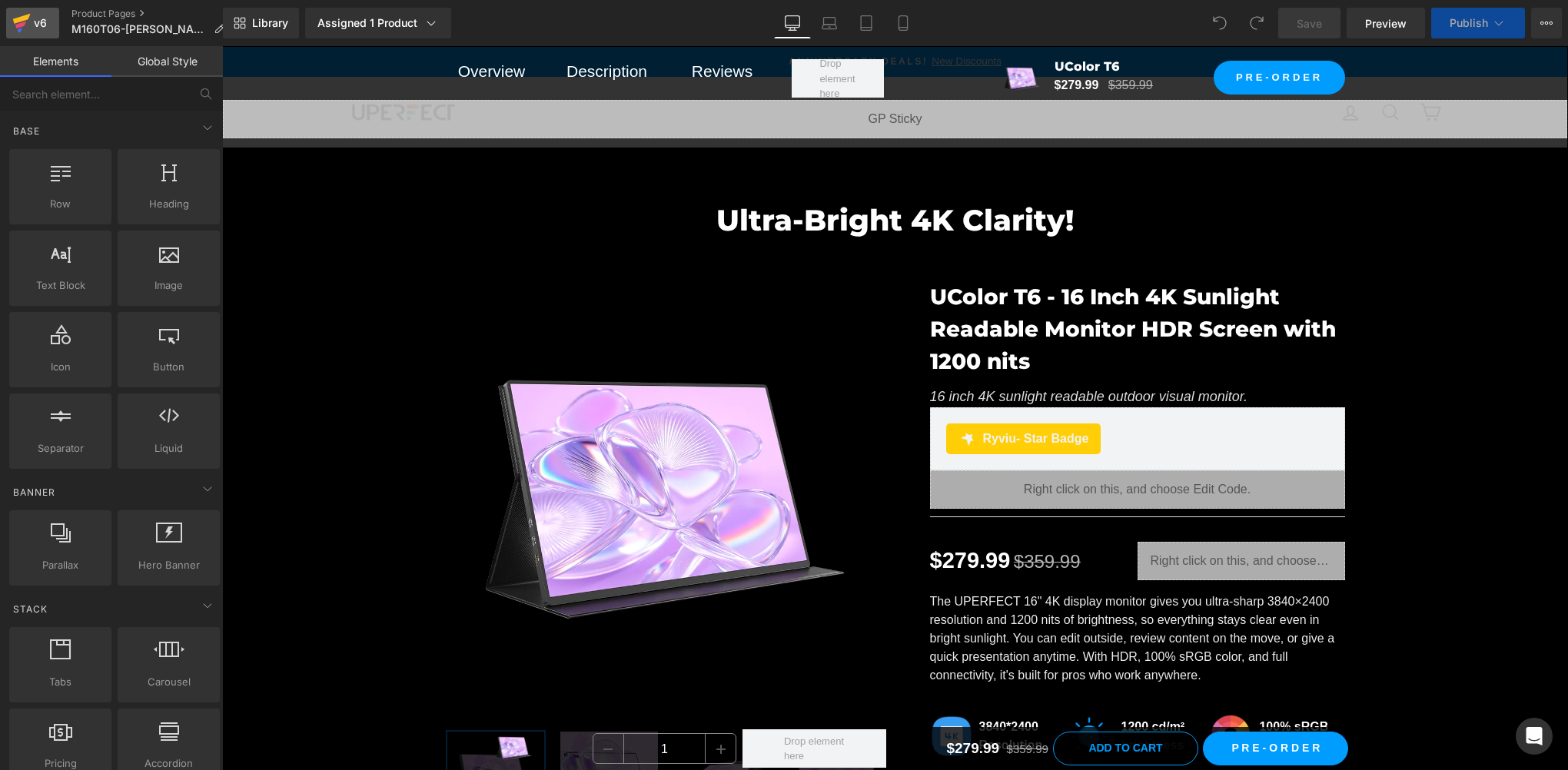
click at [24, 22] on icon at bounding box center [20, 25] width 11 height 7
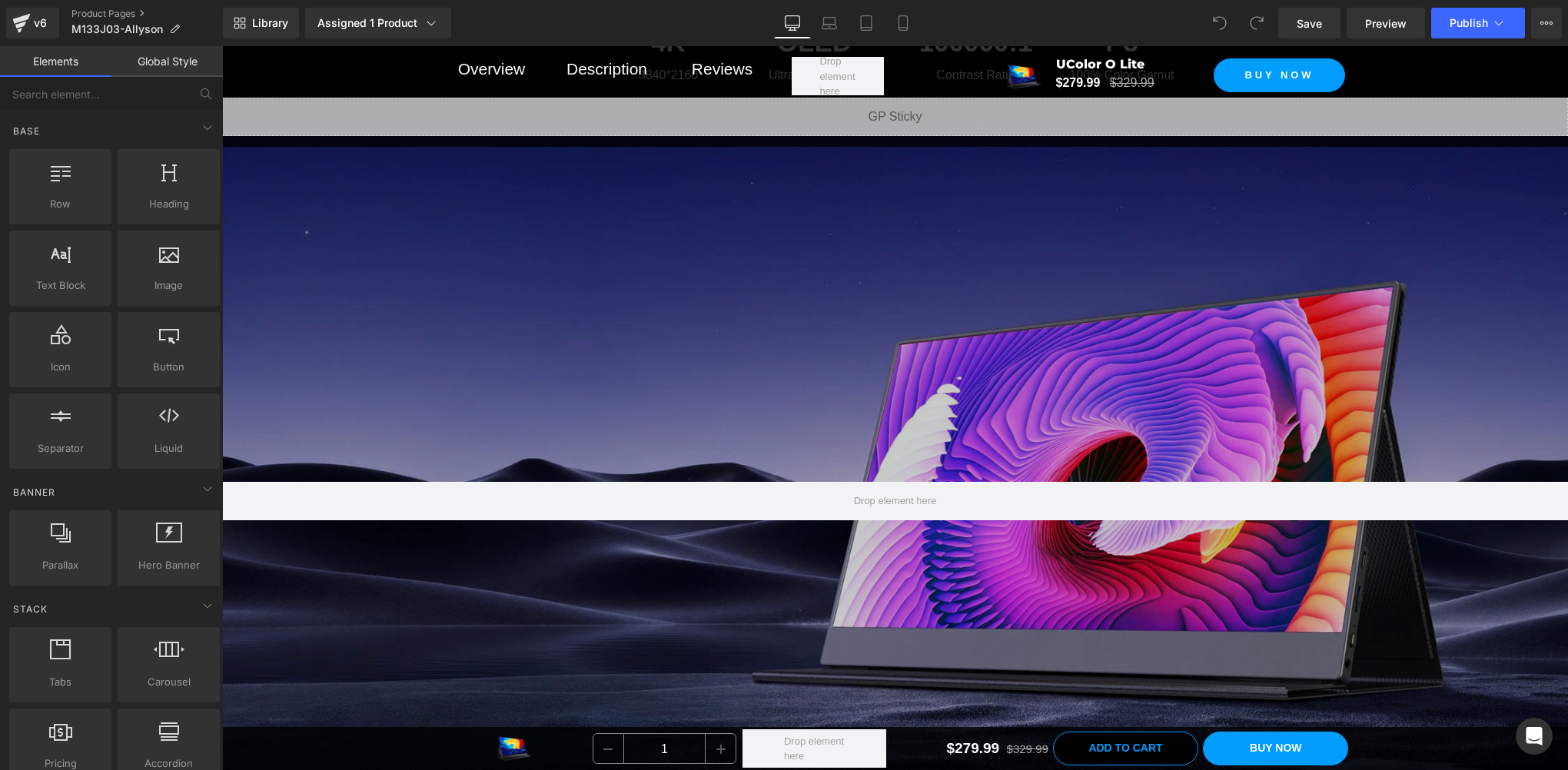
scroll to position [1793, 0]
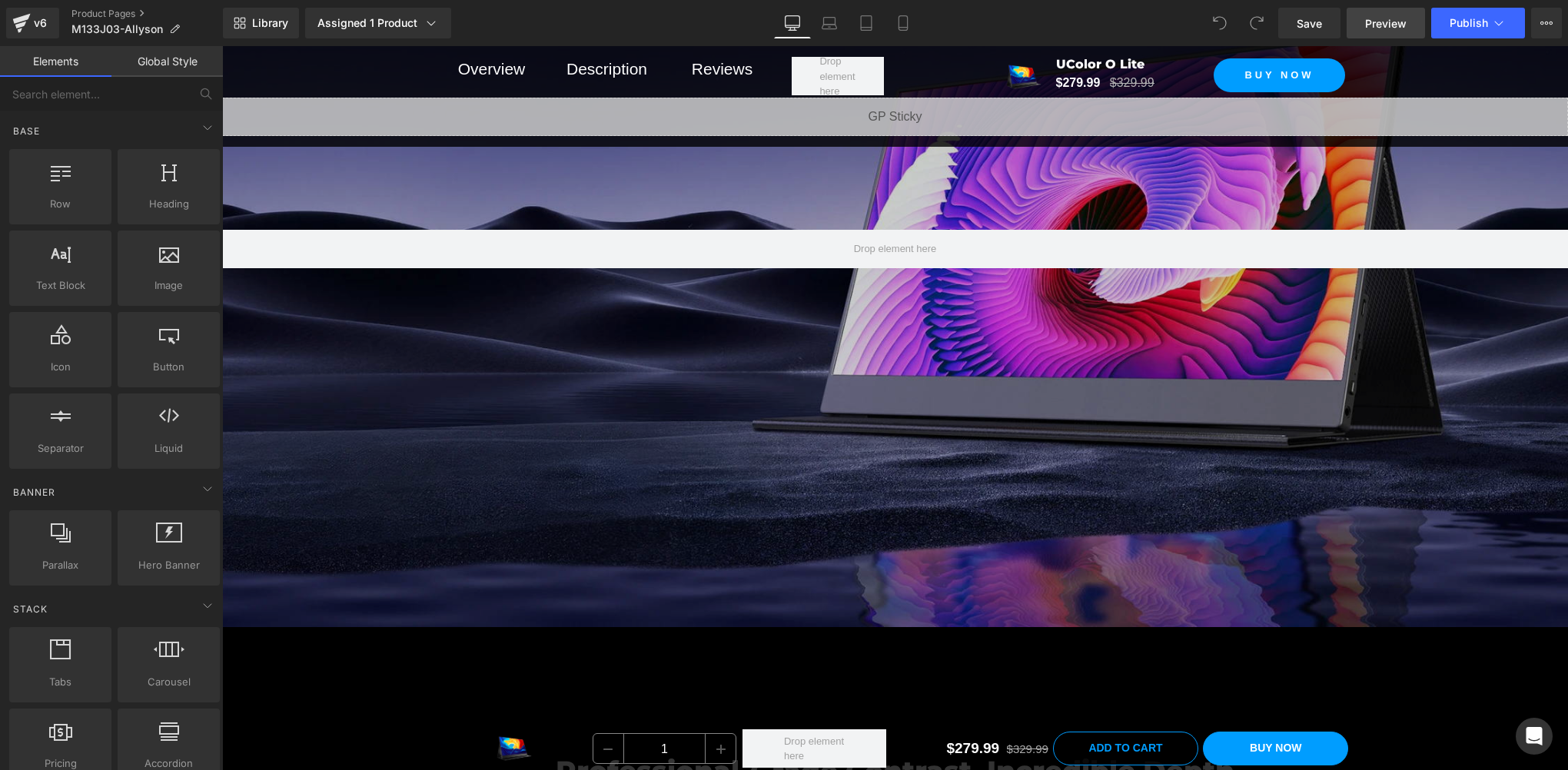
click at [1369, 21] on span "Preview" at bounding box center [1385, 23] width 42 height 16
click at [1364, 28] on link "Preview" at bounding box center [1386, 23] width 78 height 31
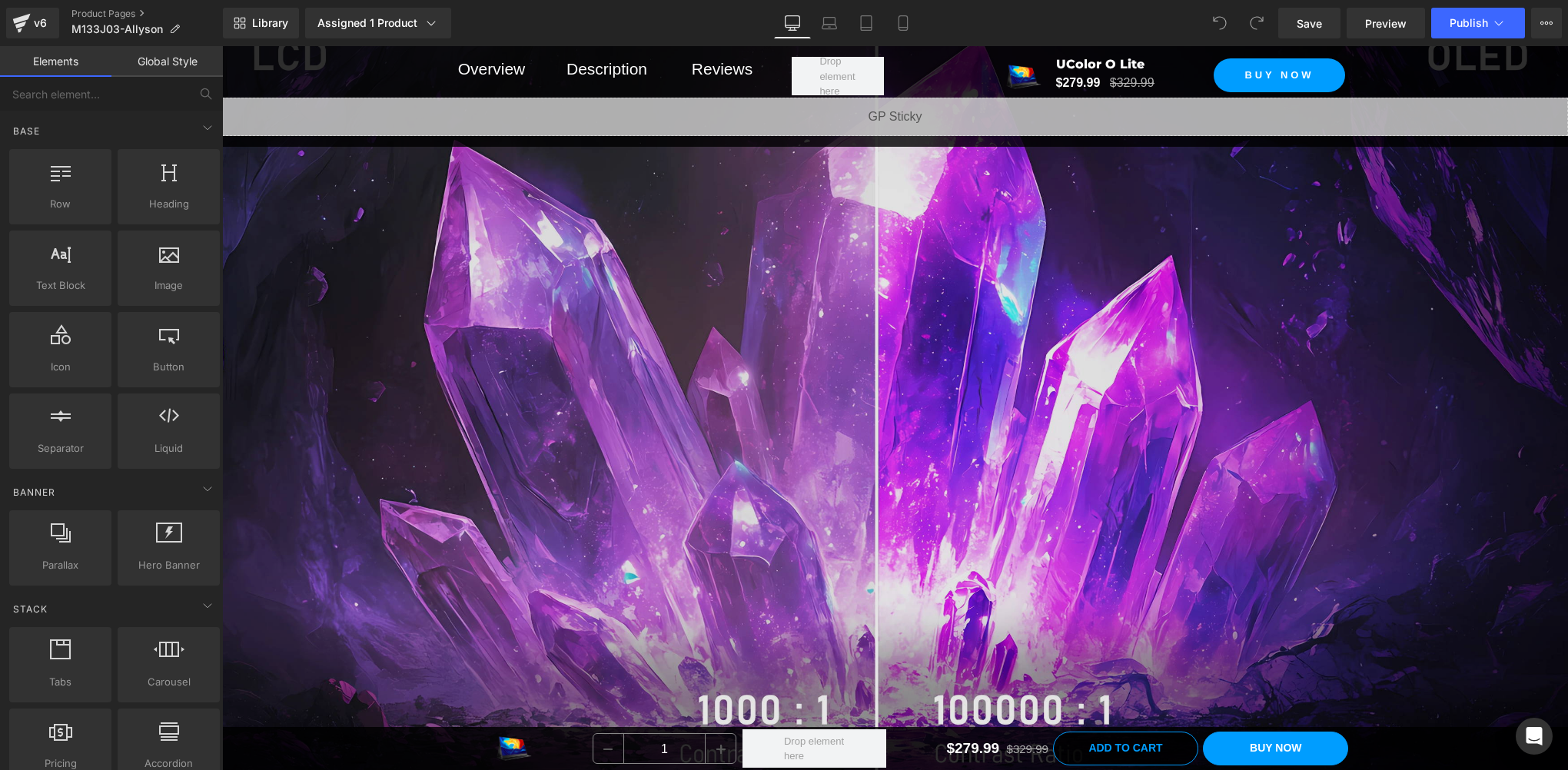
scroll to position [2817, 0]
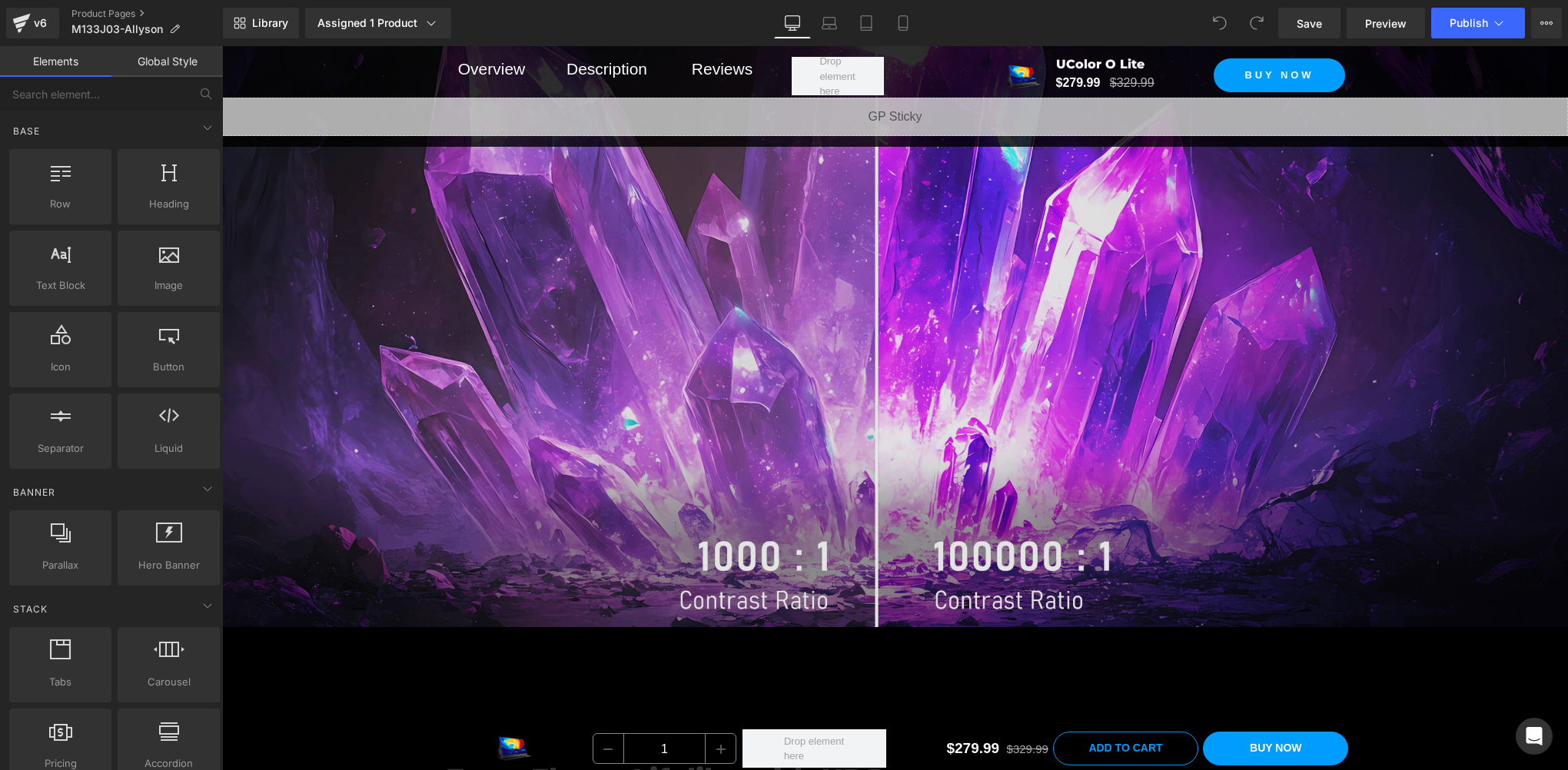
click at [864, 364] on img at bounding box center [896, 248] width 1346 height 757
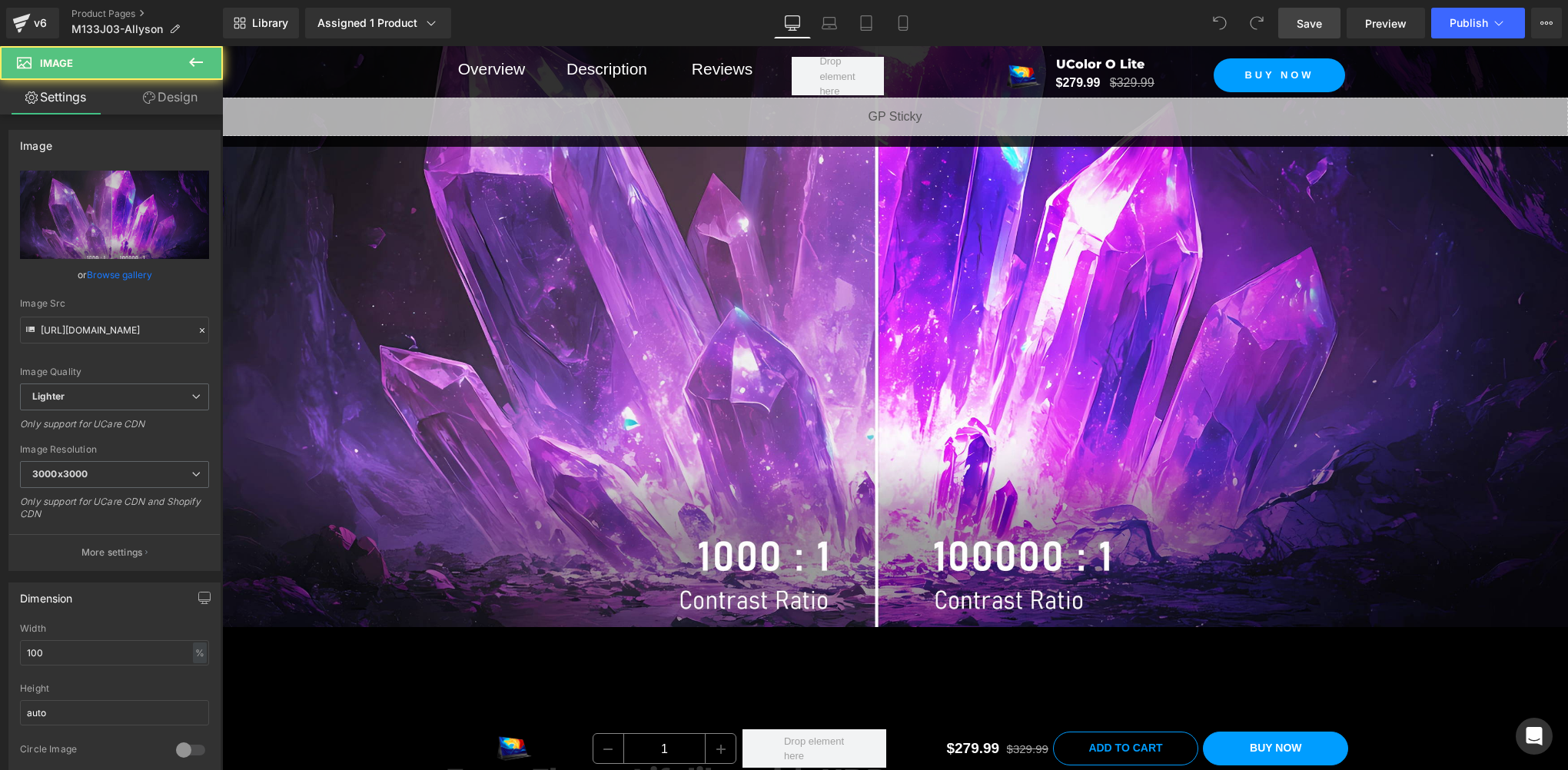
click at [1309, 32] on link "Save" at bounding box center [1310, 23] width 62 height 31
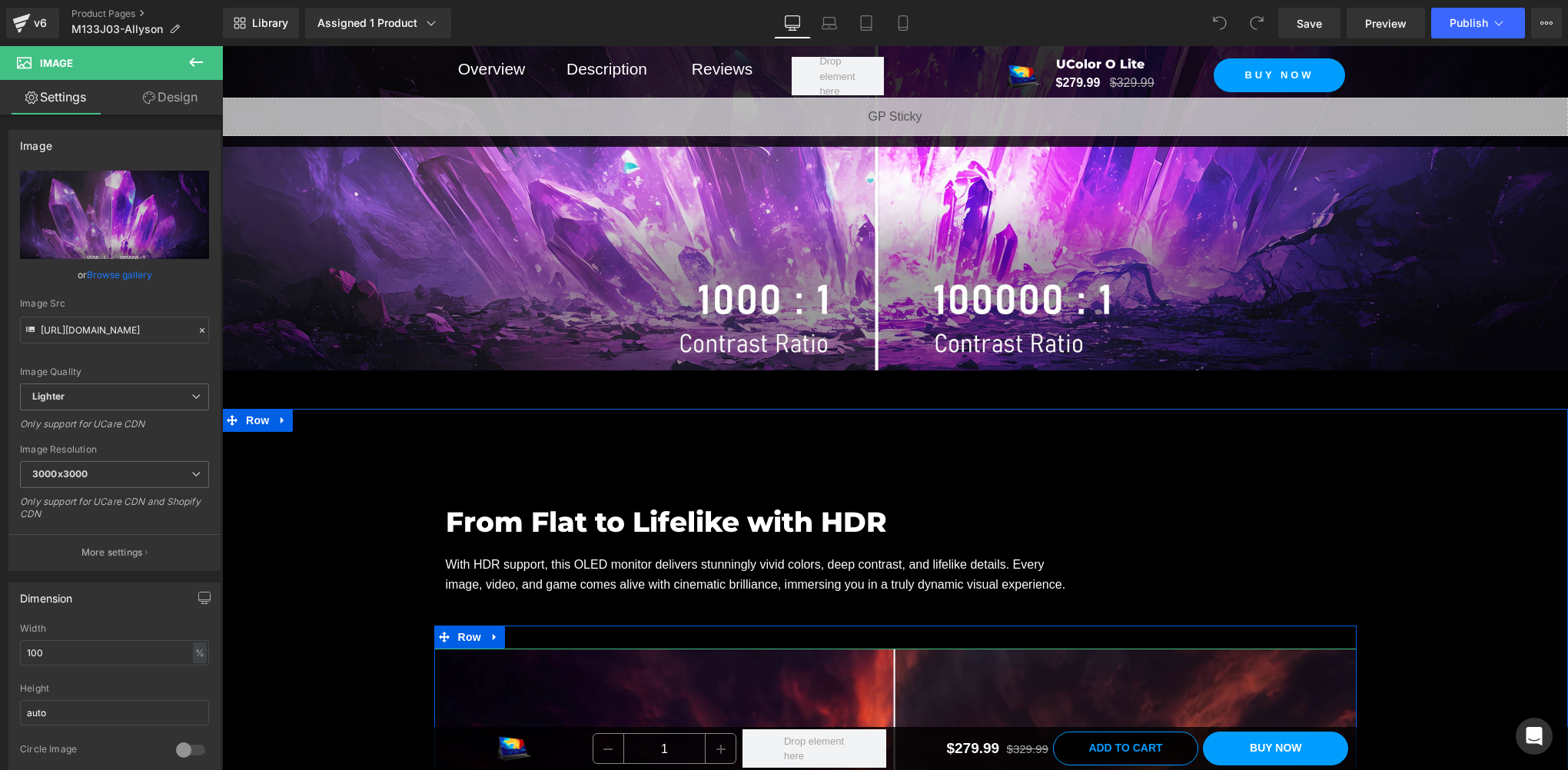
scroll to position [2562, 0]
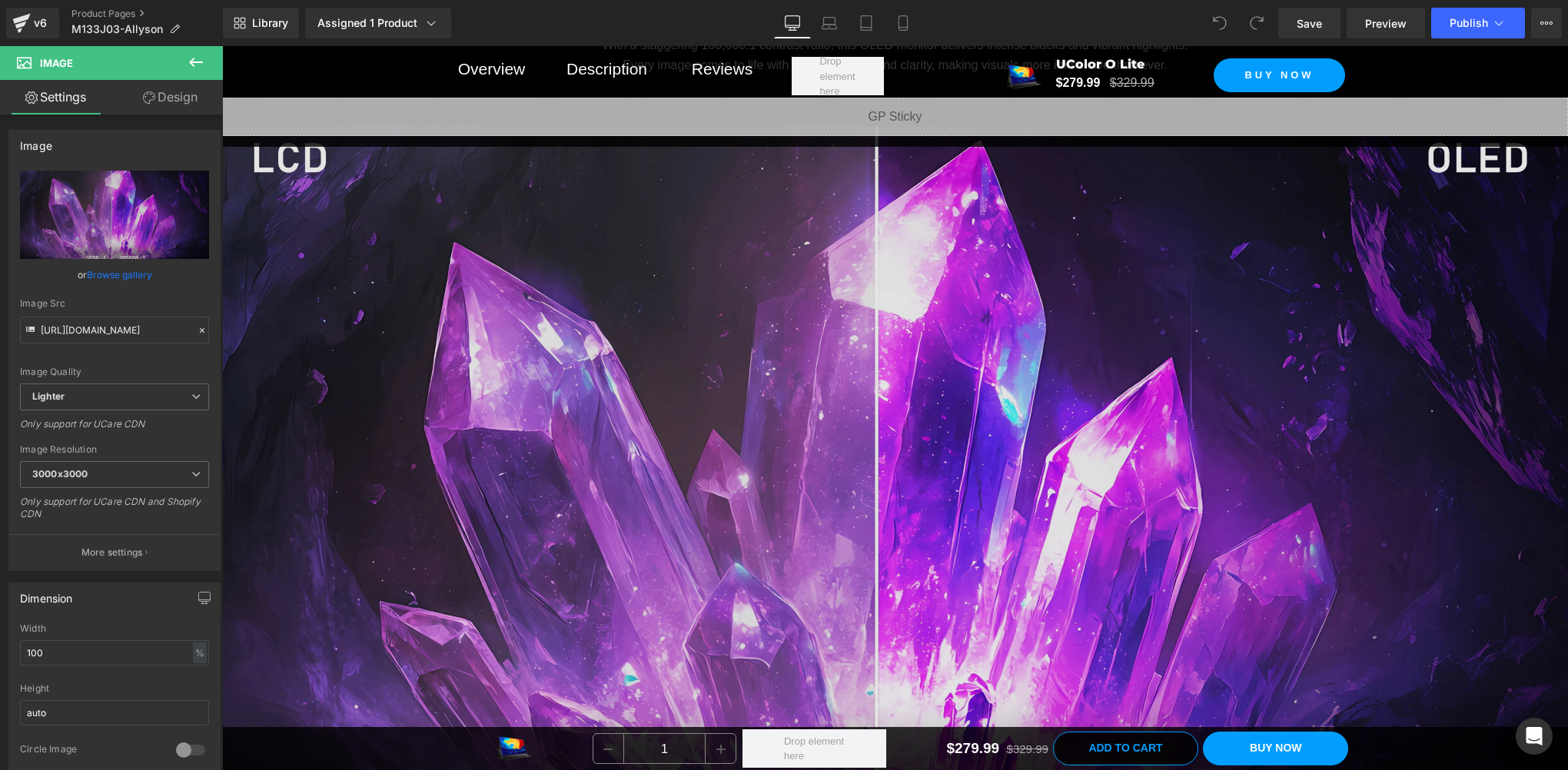
click at [762, 488] on img at bounding box center [896, 505] width 1346 height 757
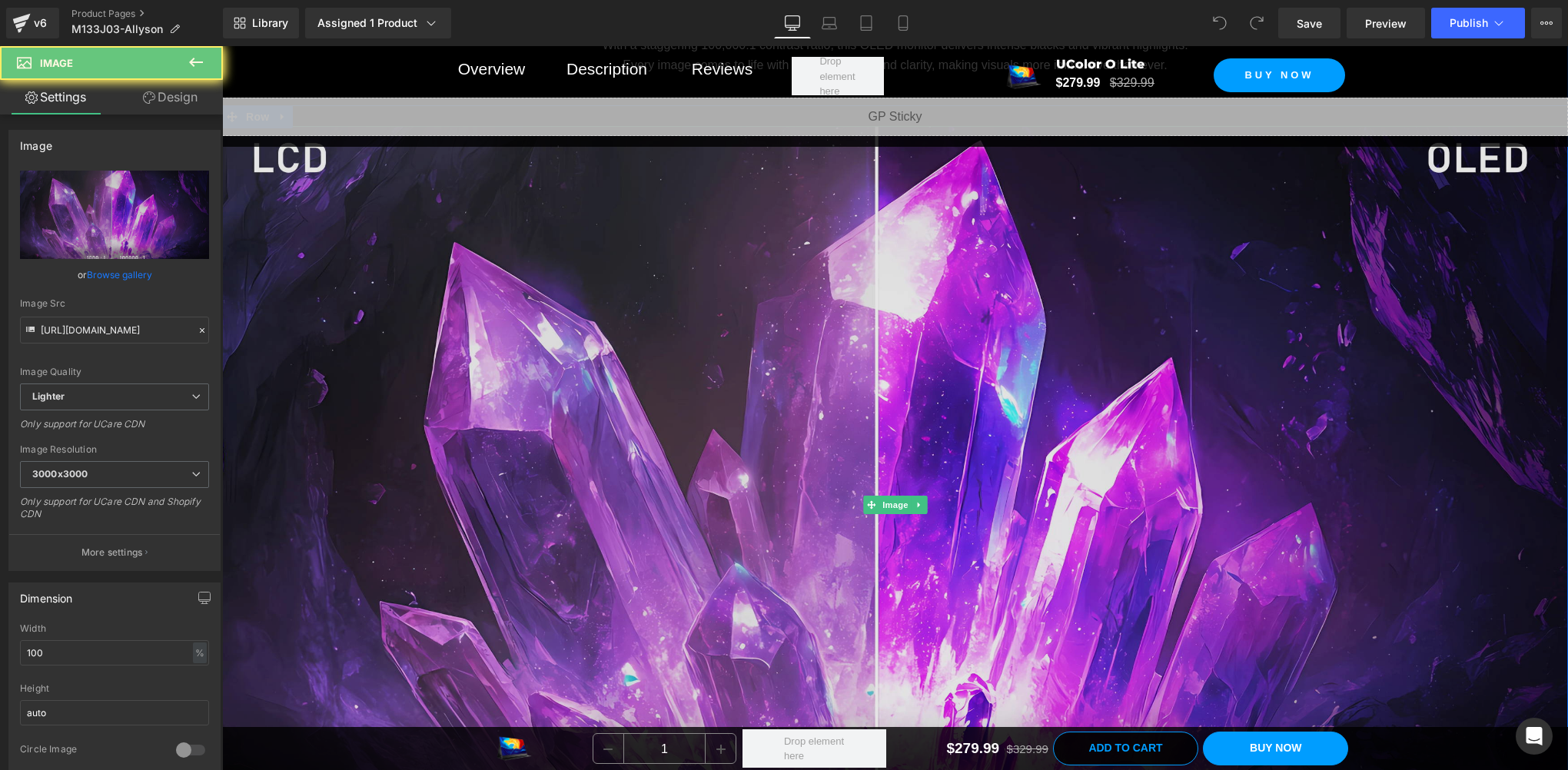
click at [895, 488] on img at bounding box center [896, 505] width 1346 height 757
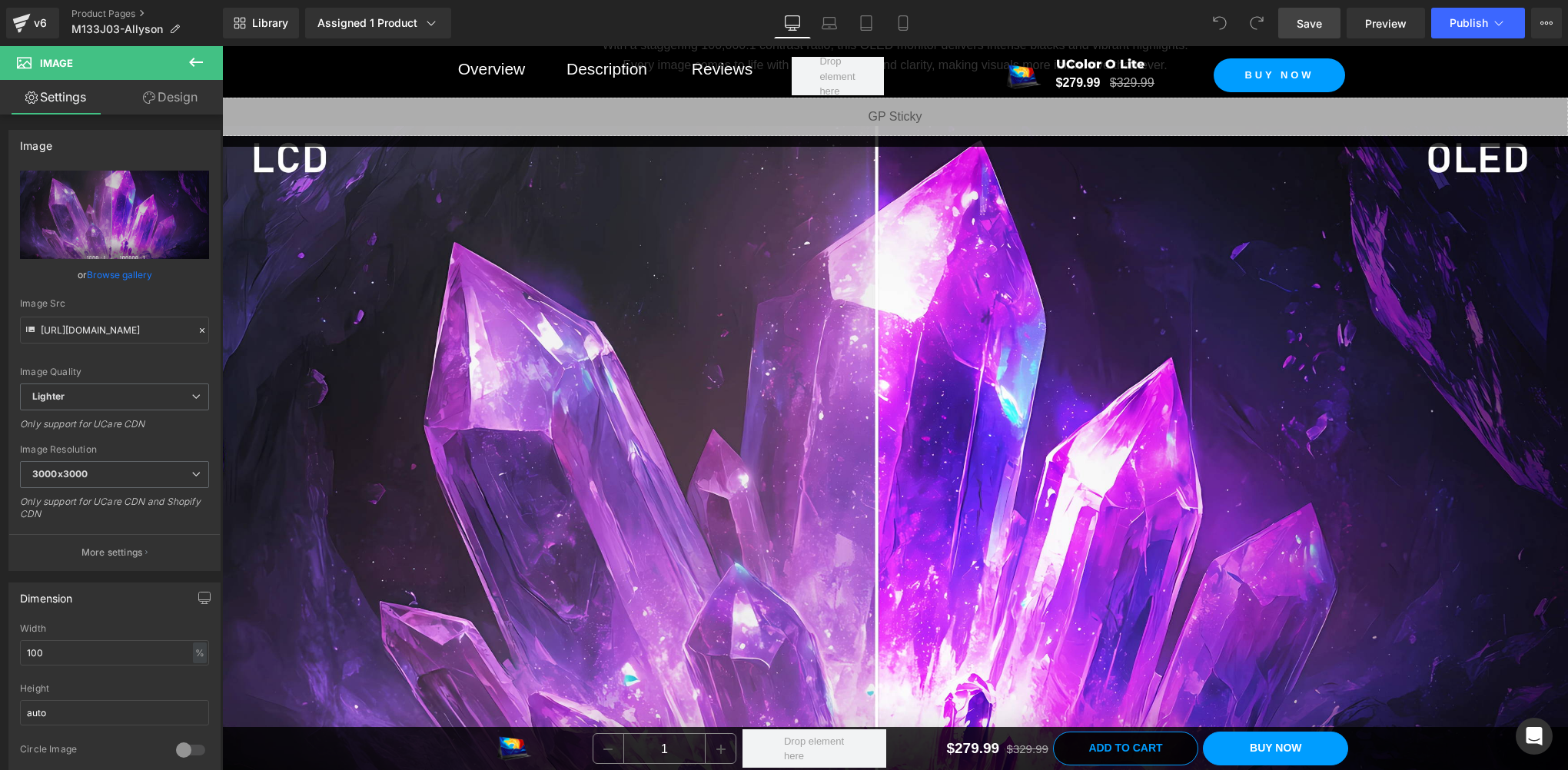
drag, startPoint x: 1301, startPoint y: 21, endPoint x: 841, endPoint y: 427, distance: 613.5
click at [1301, 21] on span "Save" at bounding box center [1310, 23] width 25 height 16
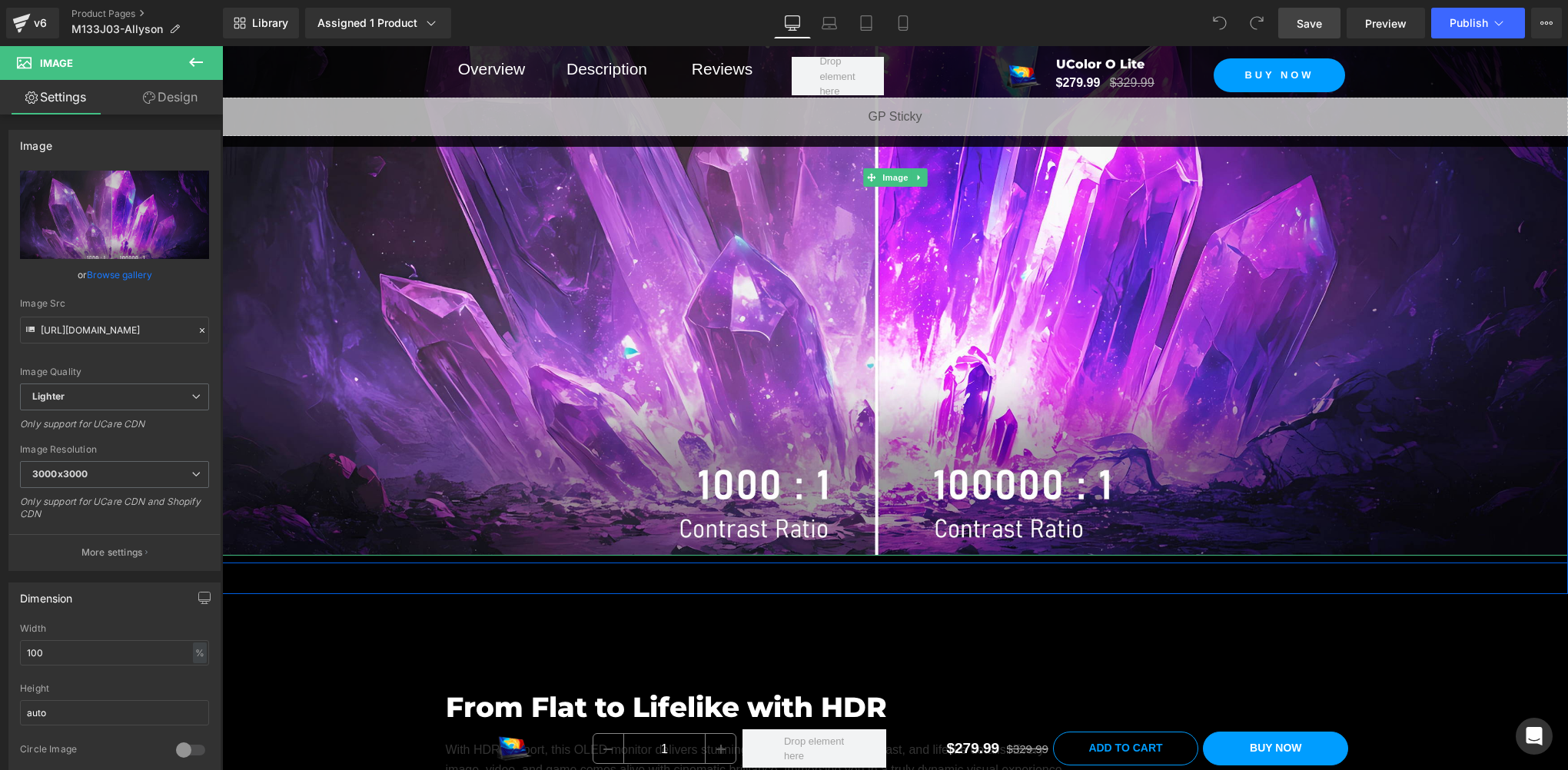
scroll to position [3075, 0]
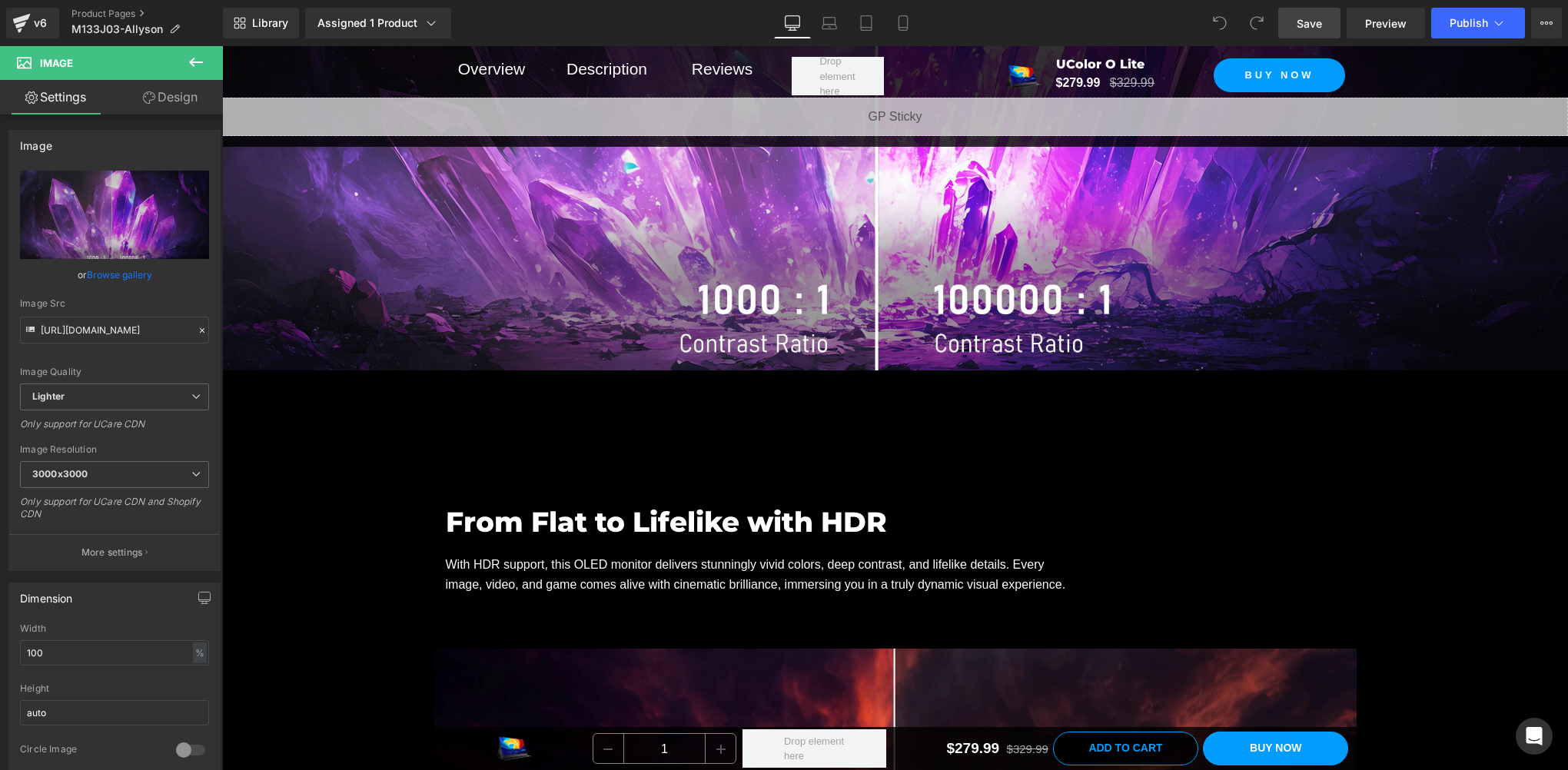
click at [1316, 25] on span "Save" at bounding box center [1310, 23] width 25 height 16
